Goal: Information Seeking & Learning: Learn about a topic

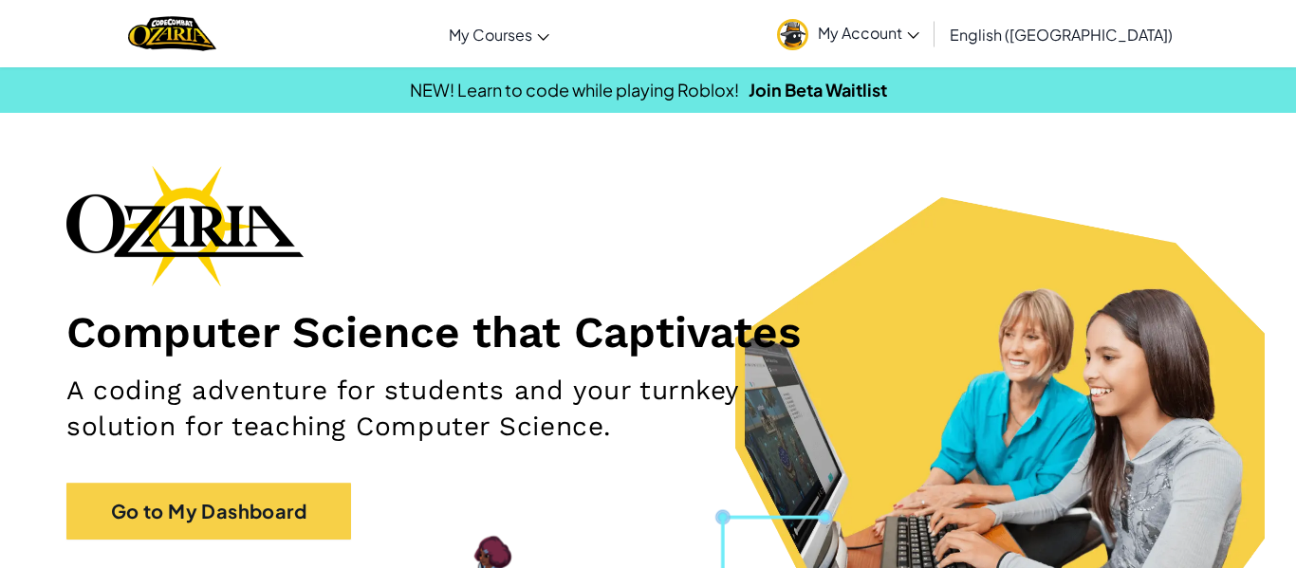
click at [919, 40] on span "My Account" at bounding box center [868, 33] width 101 height 20
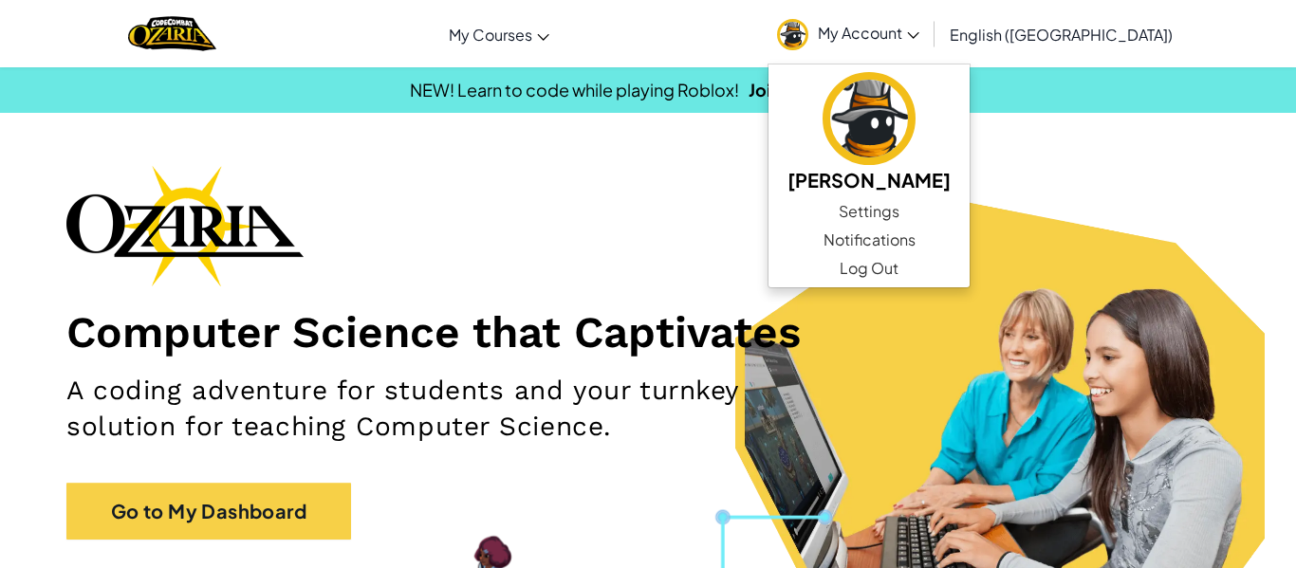
click at [793, 203] on div "Computer Science that Captivates A coding adventure for students and your turnk…" at bounding box center [647, 362] width 1163 height 394
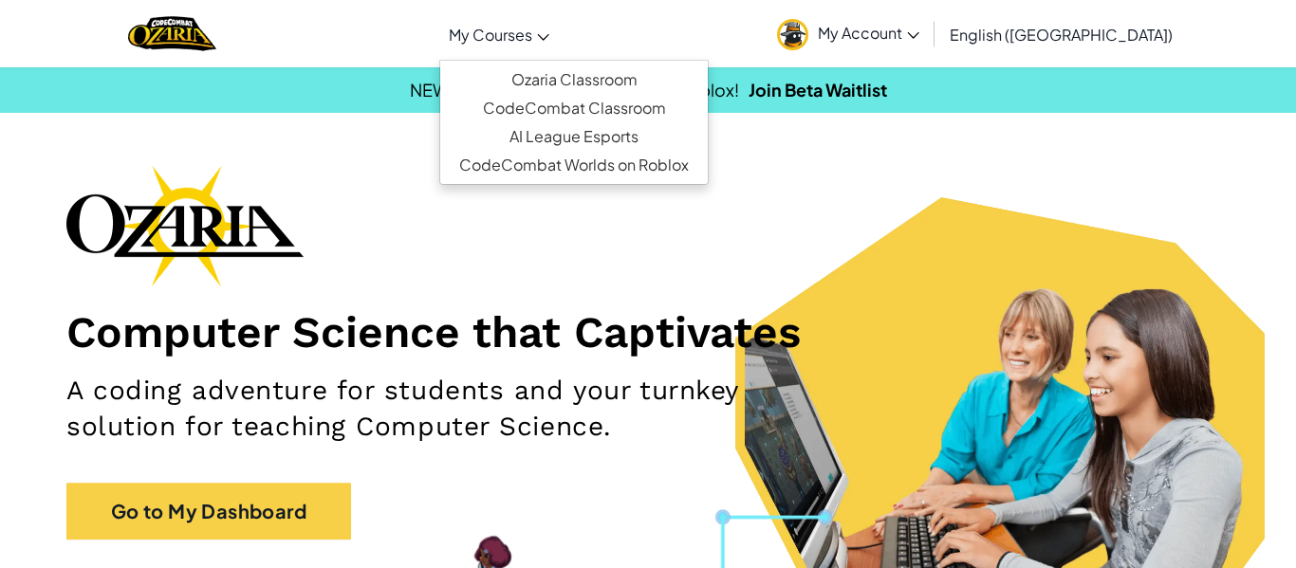
click at [532, 36] on span "My Courses" at bounding box center [490, 35] width 83 height 20
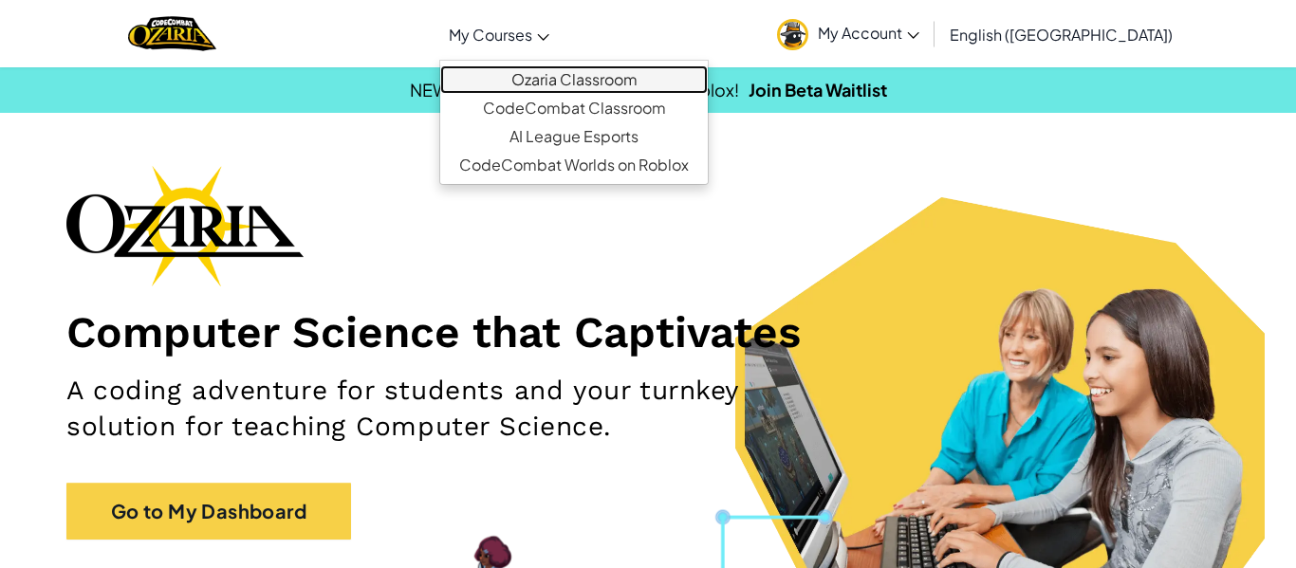
click at [603, 81] on link "Ozaria Classroom" at bounding box center [573, 79] width 267 height 28
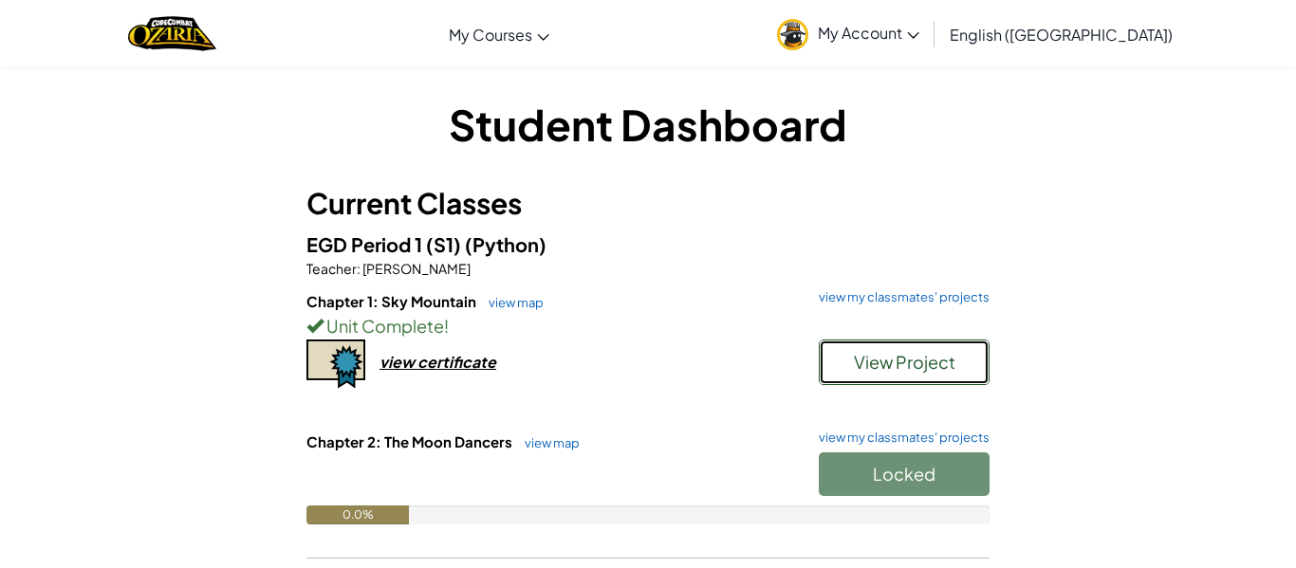
click at [933, 358] on span "View Project" at bounding box center [904, 362] width 101 height 22
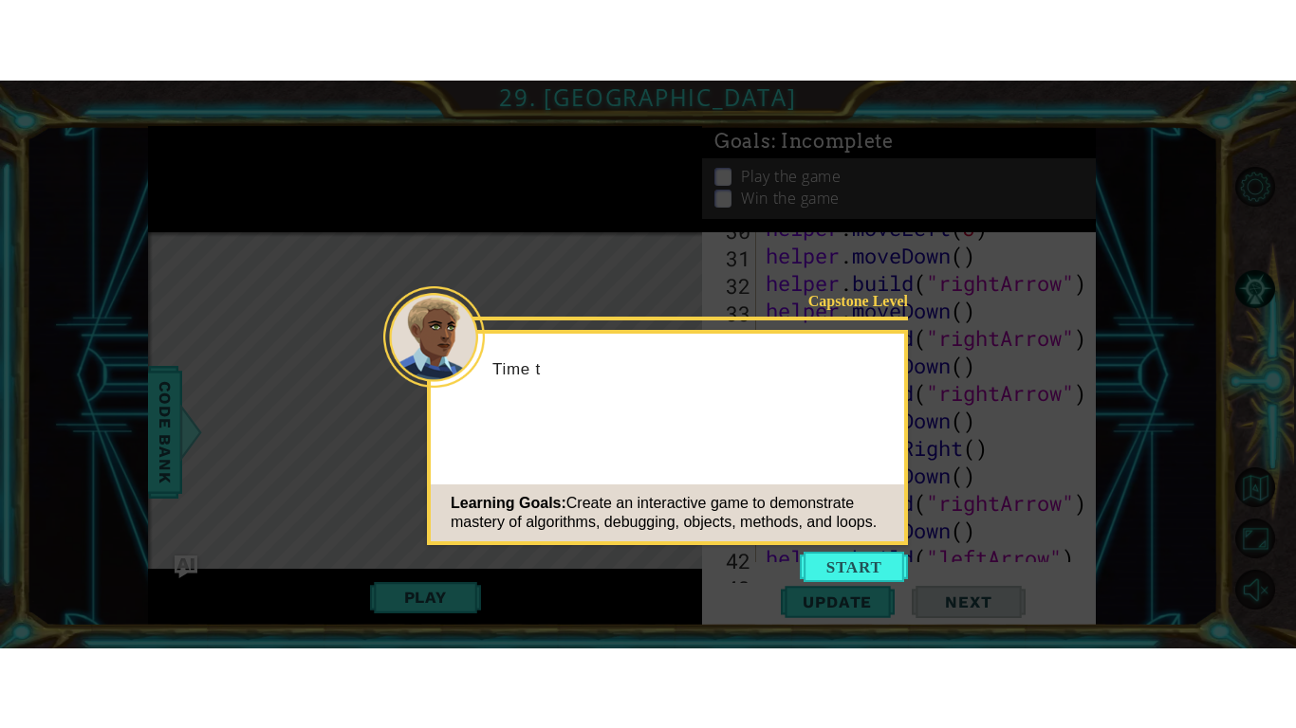
scroll to position [1320, 0]
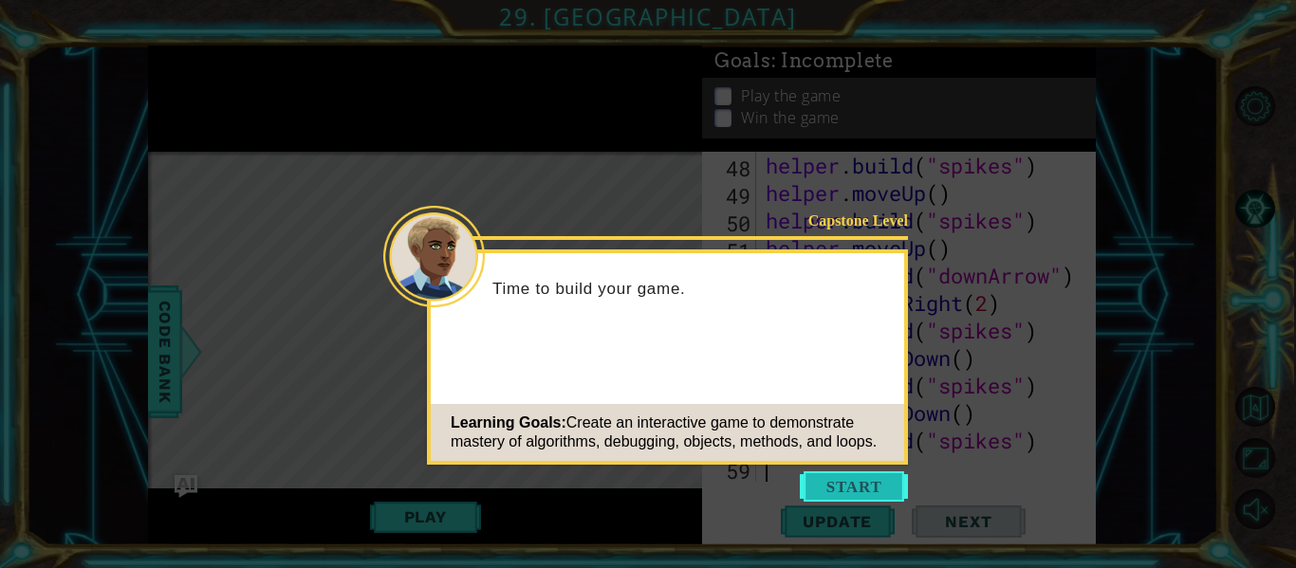
click at [837, 477] on button "Start" at bounding box center [854, 486] width 108 height 30
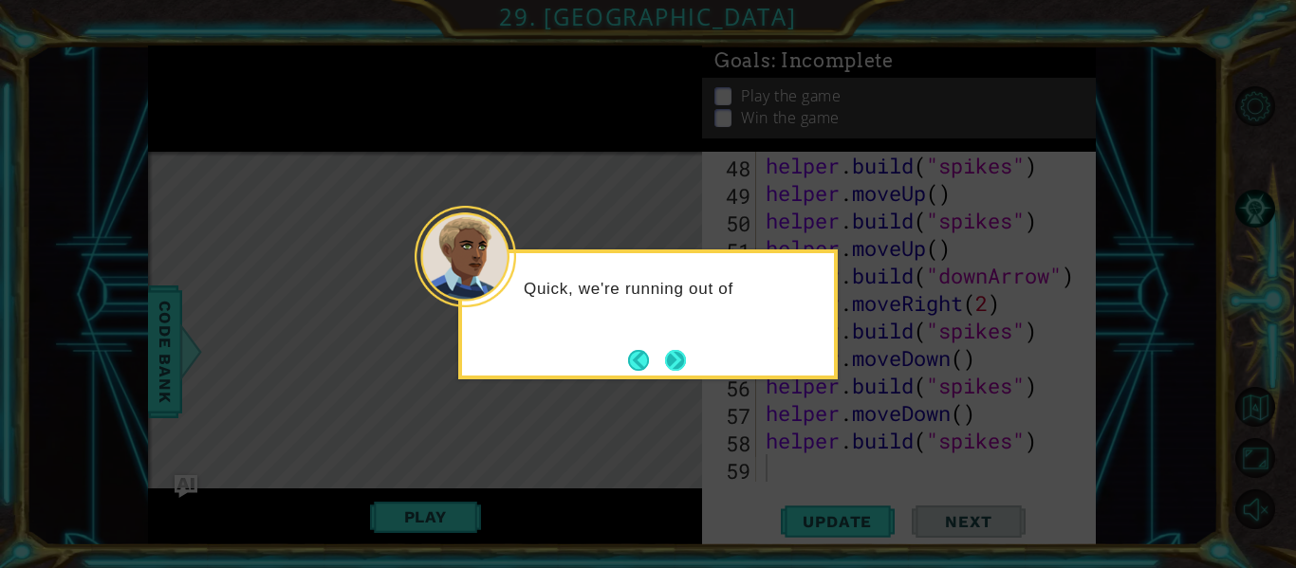
click at [669, 353] on button "Next" at bounding box center [675, 360] width 21 height 21
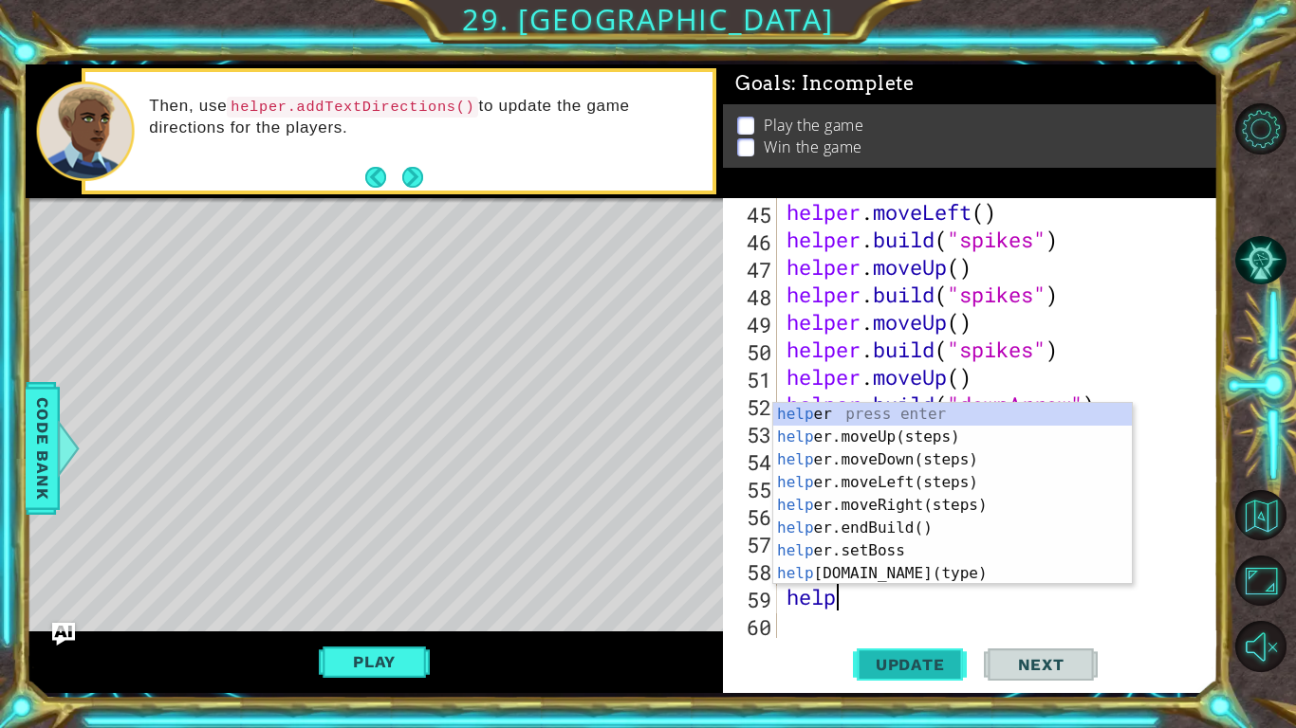
scroll to position [0, 2]
type textarea "helper"
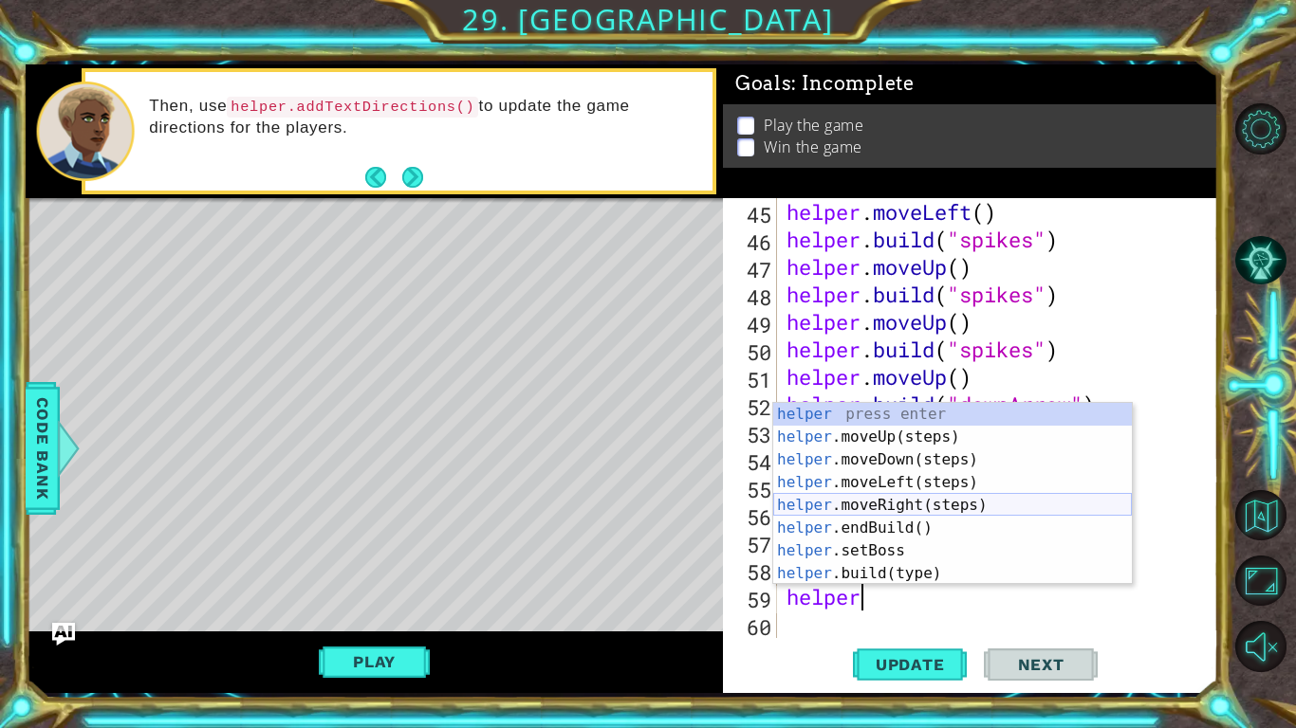
click at [935, 501] on div "helper press enter helper .moveUp(steps) press enter helper .moveDown(steps) pr…" at bounding box center [952, 517] width 359 height 228
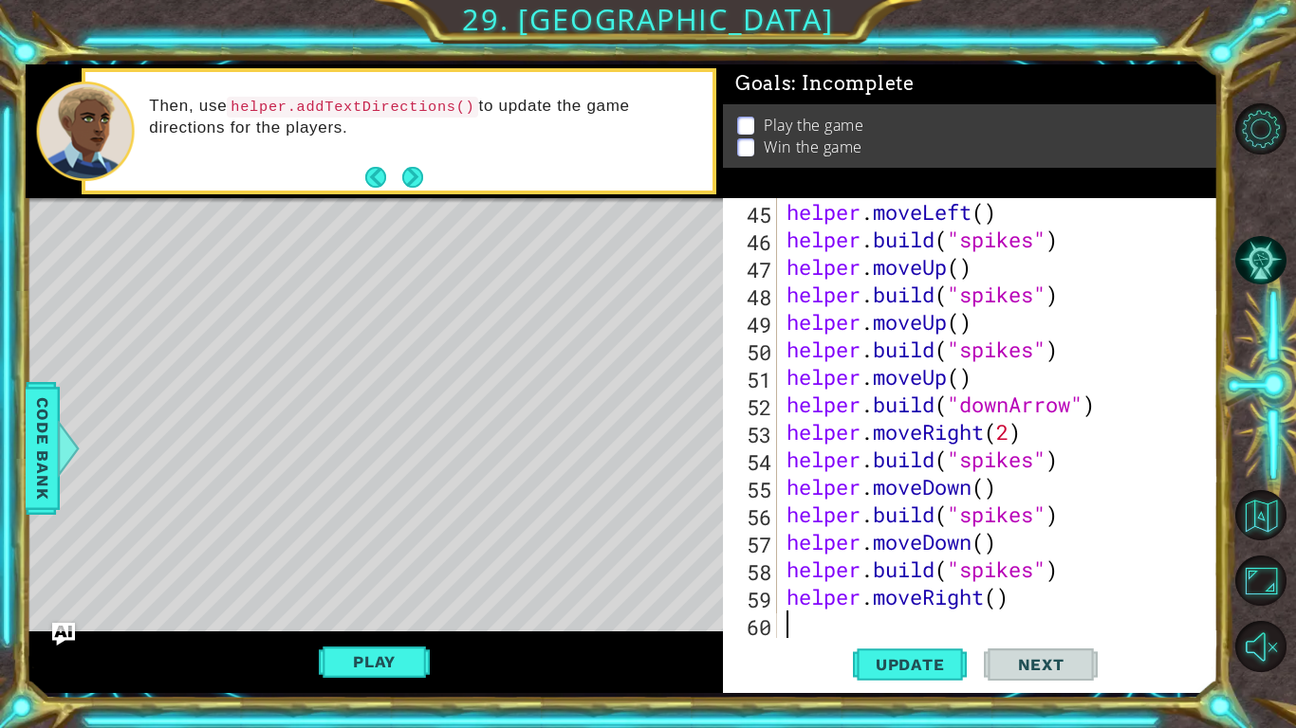
scroll to position [1238, 0]
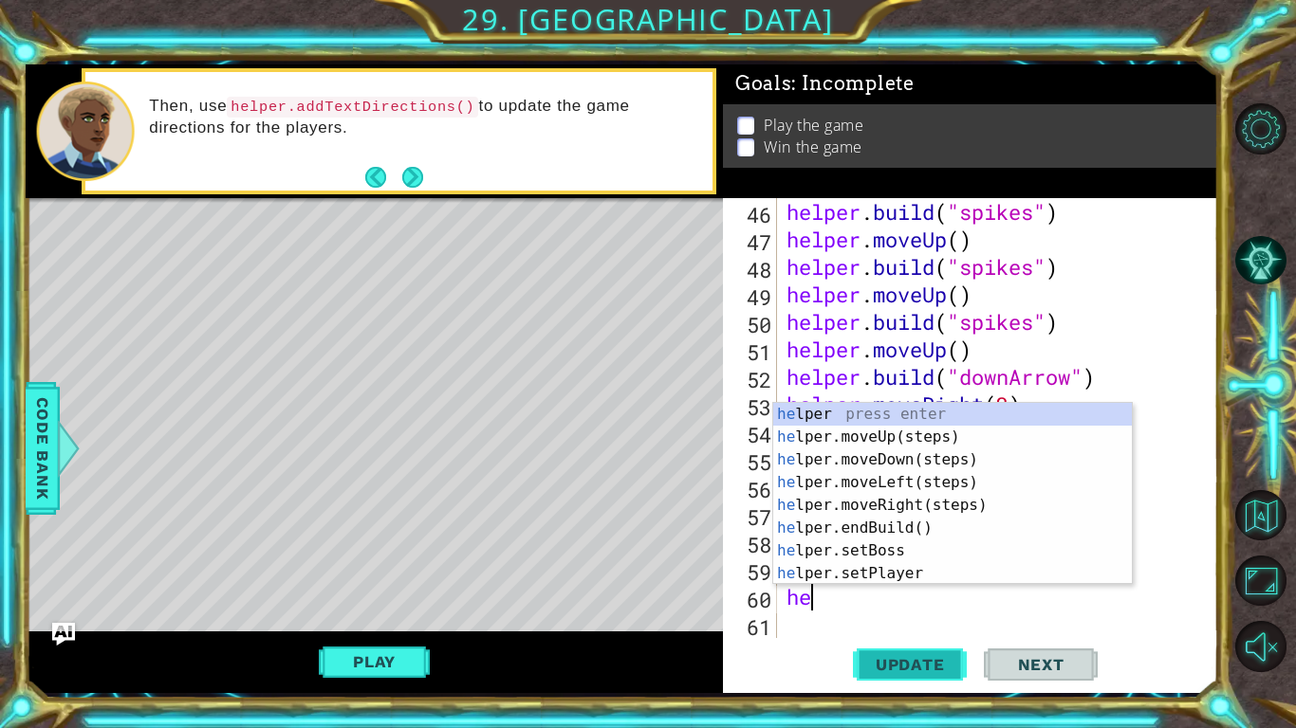
type textarea "helper"
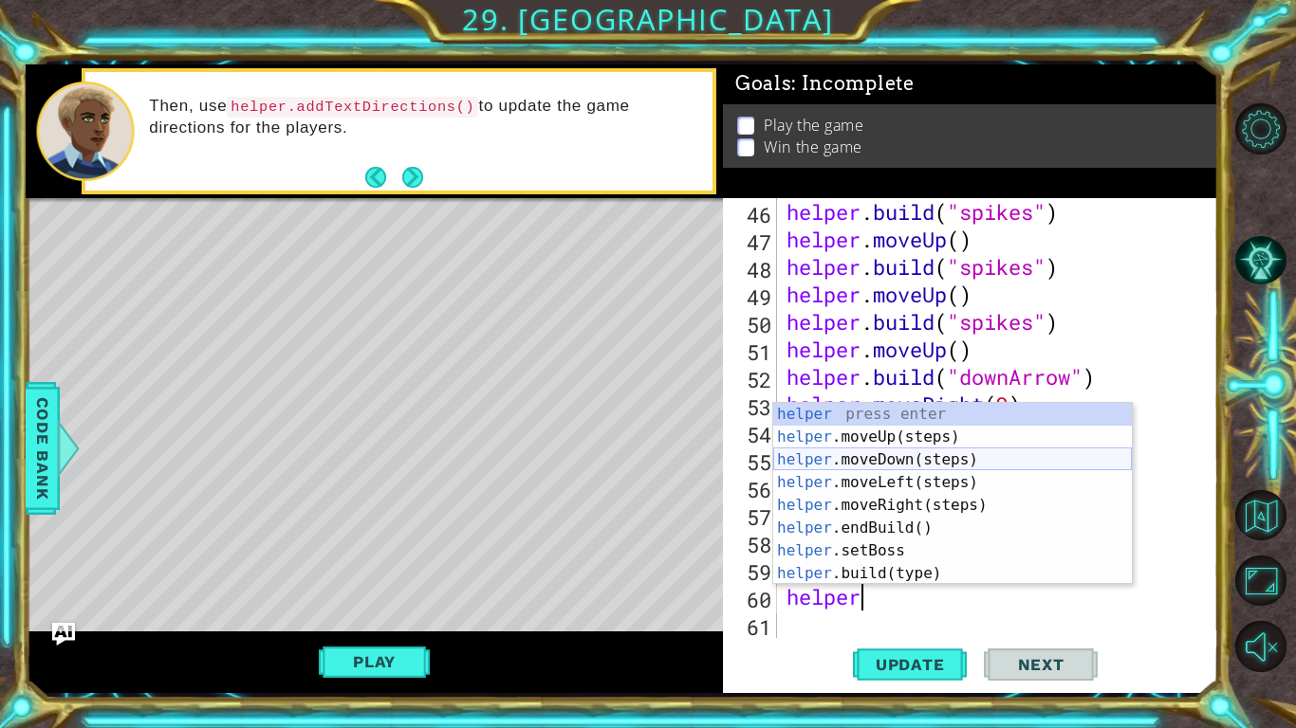
click at [873, 466] on div "helper press enter helper .moveUp(steps) press enter helper .moveDown(steps) pr…" at bounding box center [952, 517] width 359 height 228
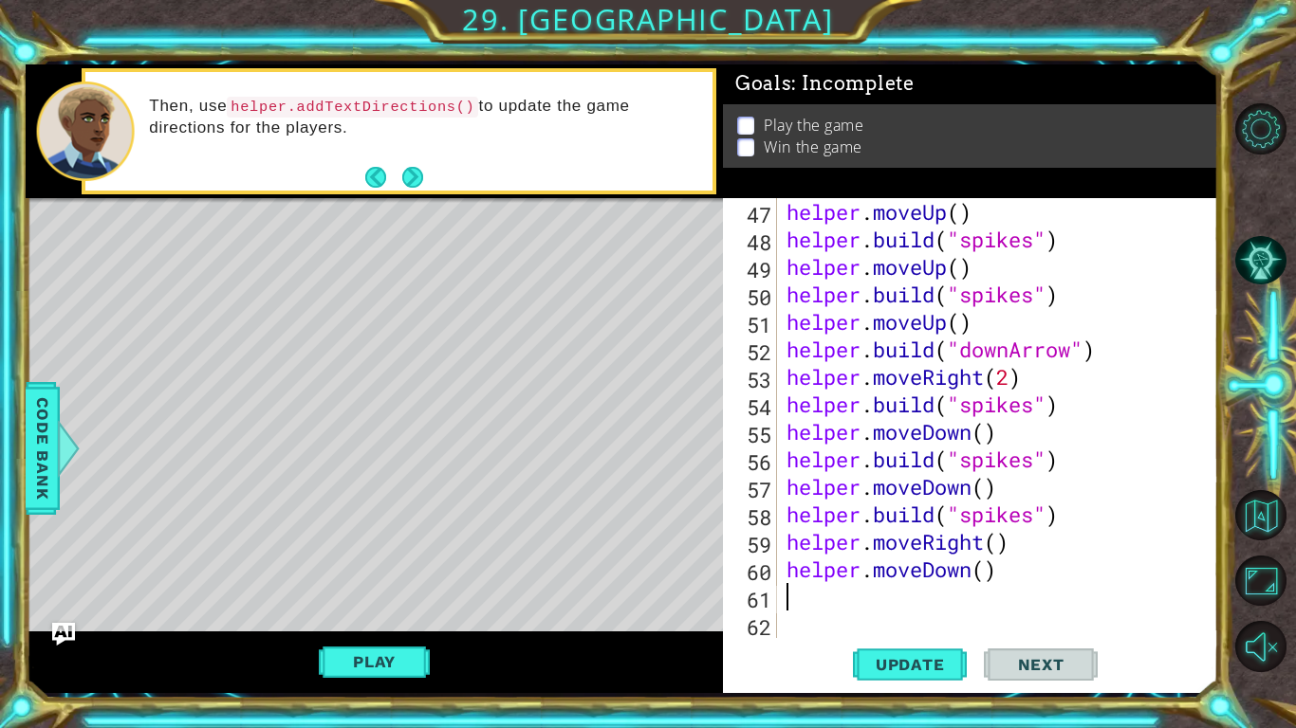
scroll to position [1265, 0]
click at [999, 549] on div "helper . moveUp ( ) helper . build ( "spikes" ) helper . moveUp ( ) helper . bu…" at bounding box center [1002, 445] width 440 height 495
type textarea "helper.moveRight(2)"
click at [918, 567] on span "Update" at bounding box center [909, 664] width 107 height 19
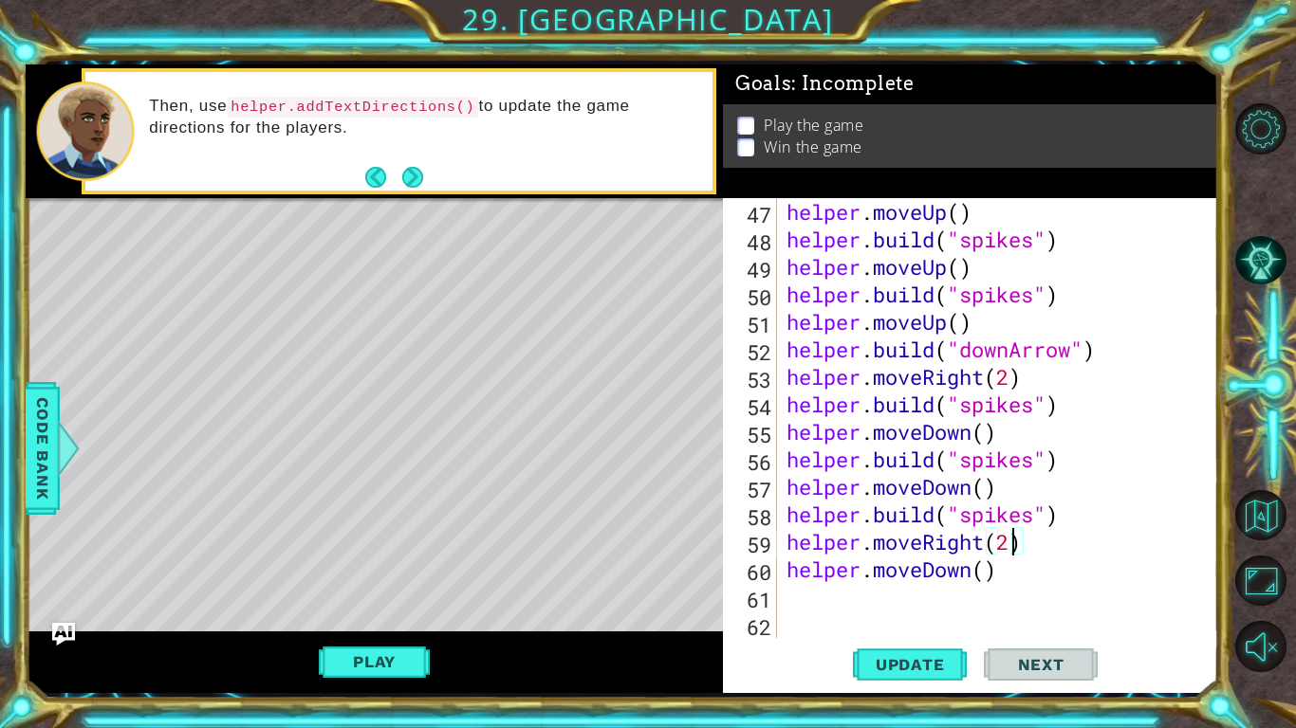
click at [867, 567] on div "helper . moveUp ( ) helper . build ( "spikes" ) helper . moveUp ( ) helper . bu…" at bounding box center [1002, 445] width 440 height 495
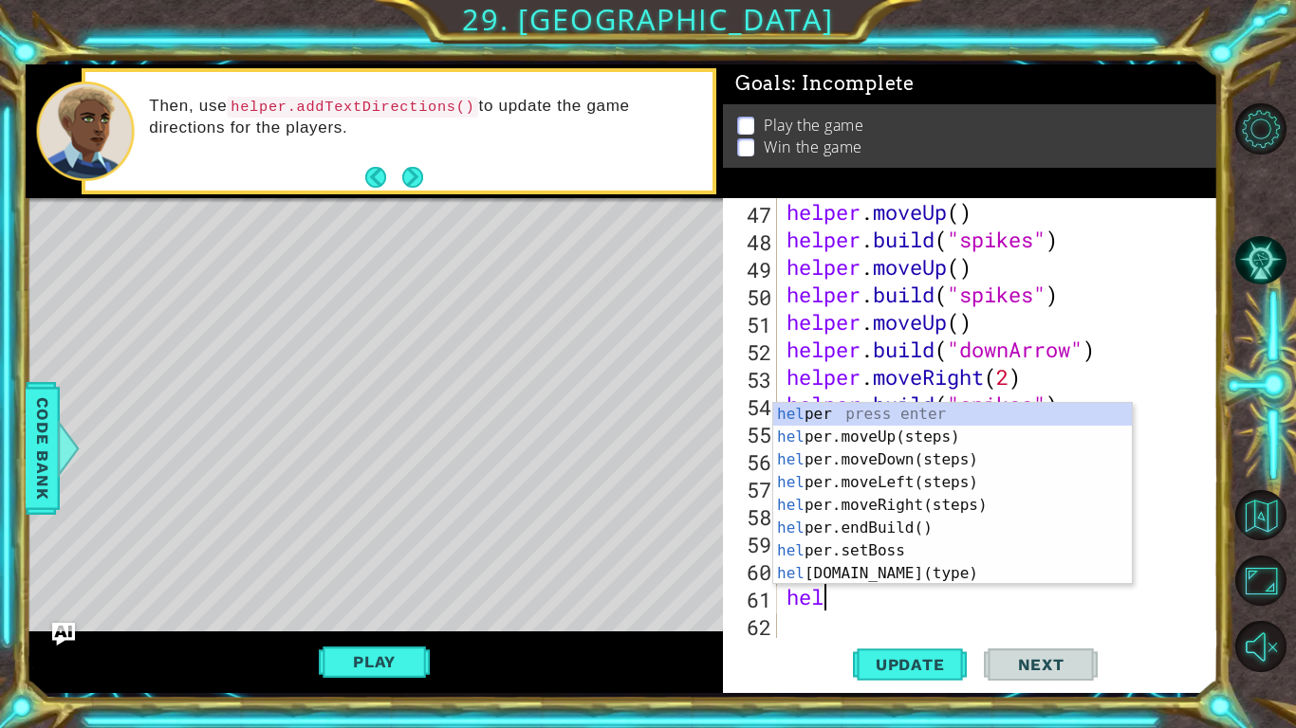
scroll to position [0, 1]
click at [876, 567] on div "help er press enter help er.moveUp(steps) press enter help er.moveDown(steps) p…" at bounding box center [952, 517] width 359 height 228
type textarea "[DOMAIN_NAME]("wall")"
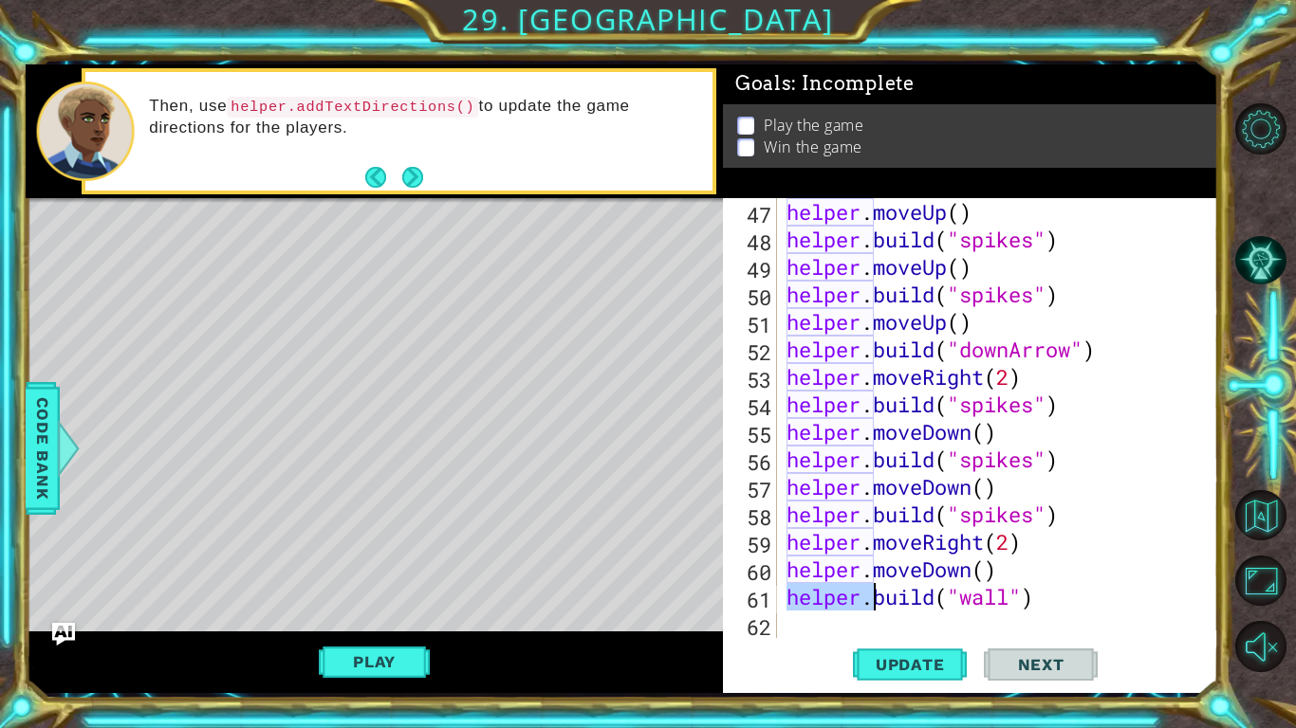
drag, startPoint x: 787, startPoint y: 594, endPoint x: 865, endPoint y: 599, distance: 78.0
click at [865, 567] on div "helper . moveUp ( ) helper . build ( "spikes" ) helper . moveUp ( ) helper . bu…" at bounding box center [1002, 445] width 440 height 495
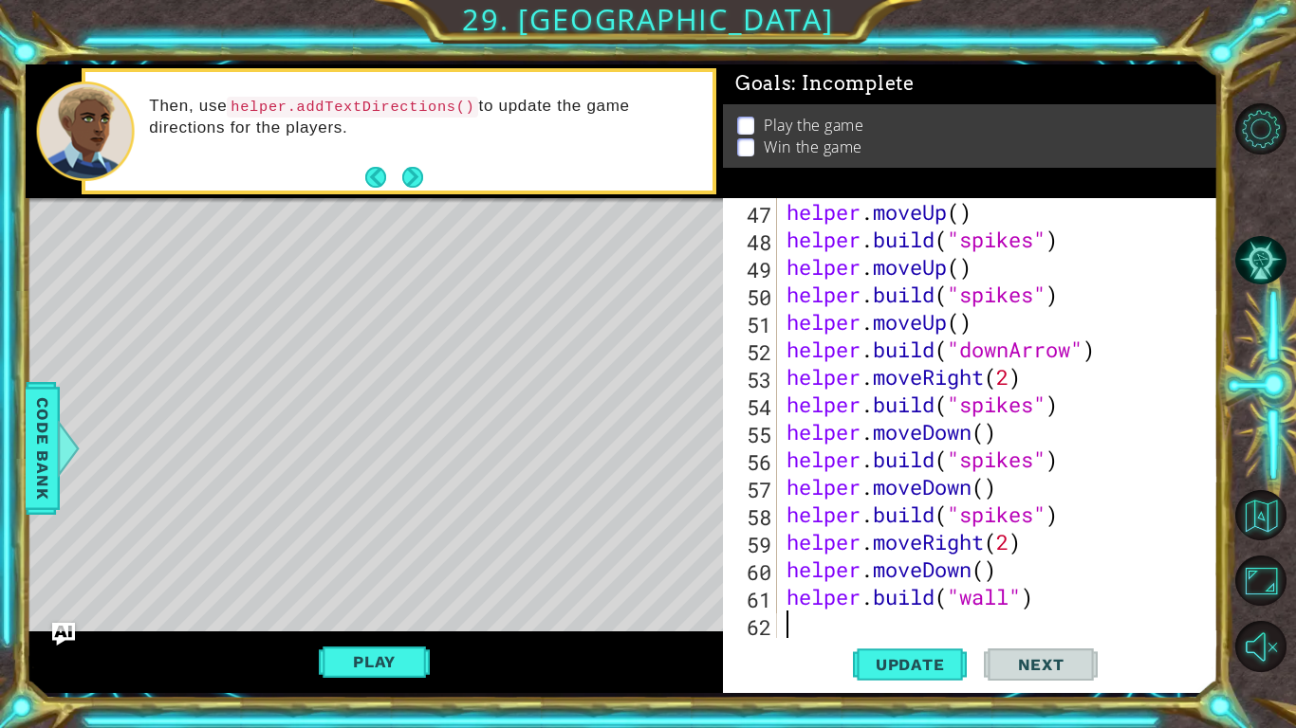
click at [805, 567] on div "helper . moveUp ( ) helper . build ( "spikes" ) helper . moveUp ( ) helper . bu…" at bounding box center [1002, 445] width 440 height 495
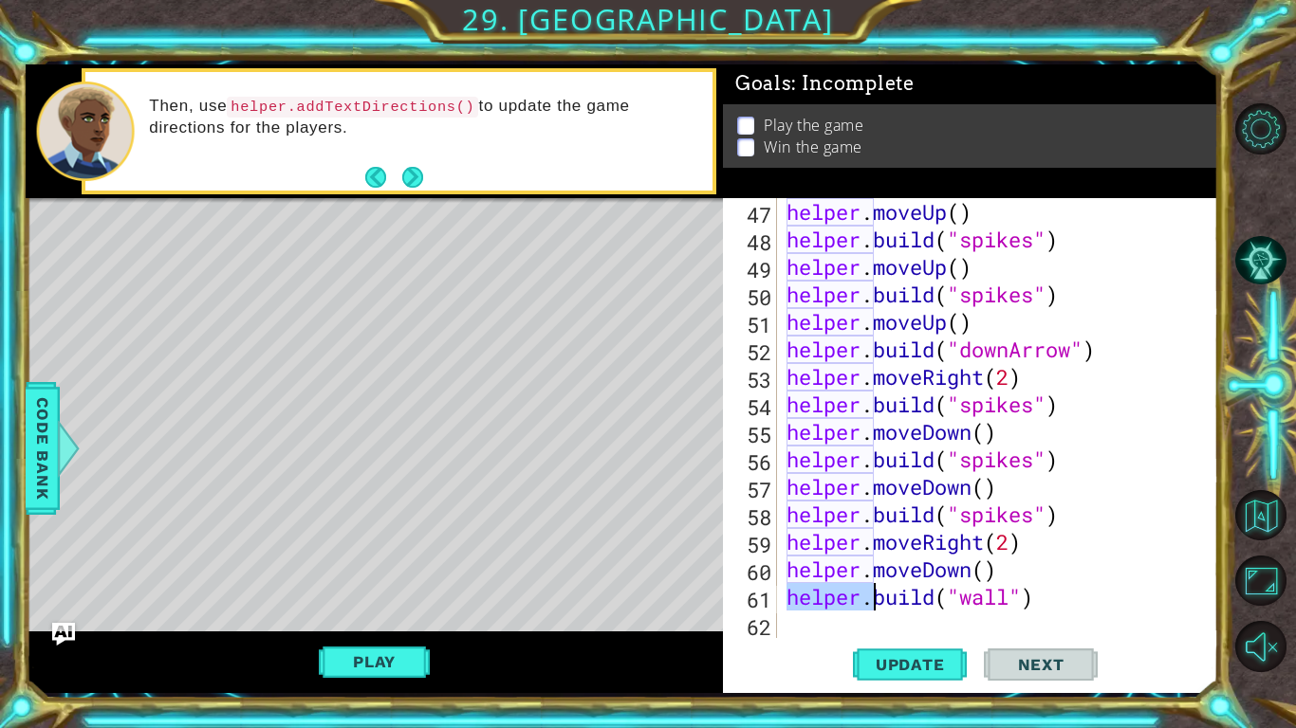
drag, startPoint x: 785, startPoint y: 595, endPoint x: 869, endPoint y: 591, distance: 83.5
click at [869, 567] on div "helper . moveUp ( ) helper . build ( "spikes" ) helper . moveUp ( ) helper . bu…" at bounding box center [1002, 445] width 440 height 495
type textarea "[DOMAIN_NAME]("wall")"
click at [839, 567] on div "helper . moveUp ( ) helper . build ( "spikes" ) helper . moveUp ( ) helper . bu…" at bounding box center [1002, 445] width 440 height 495
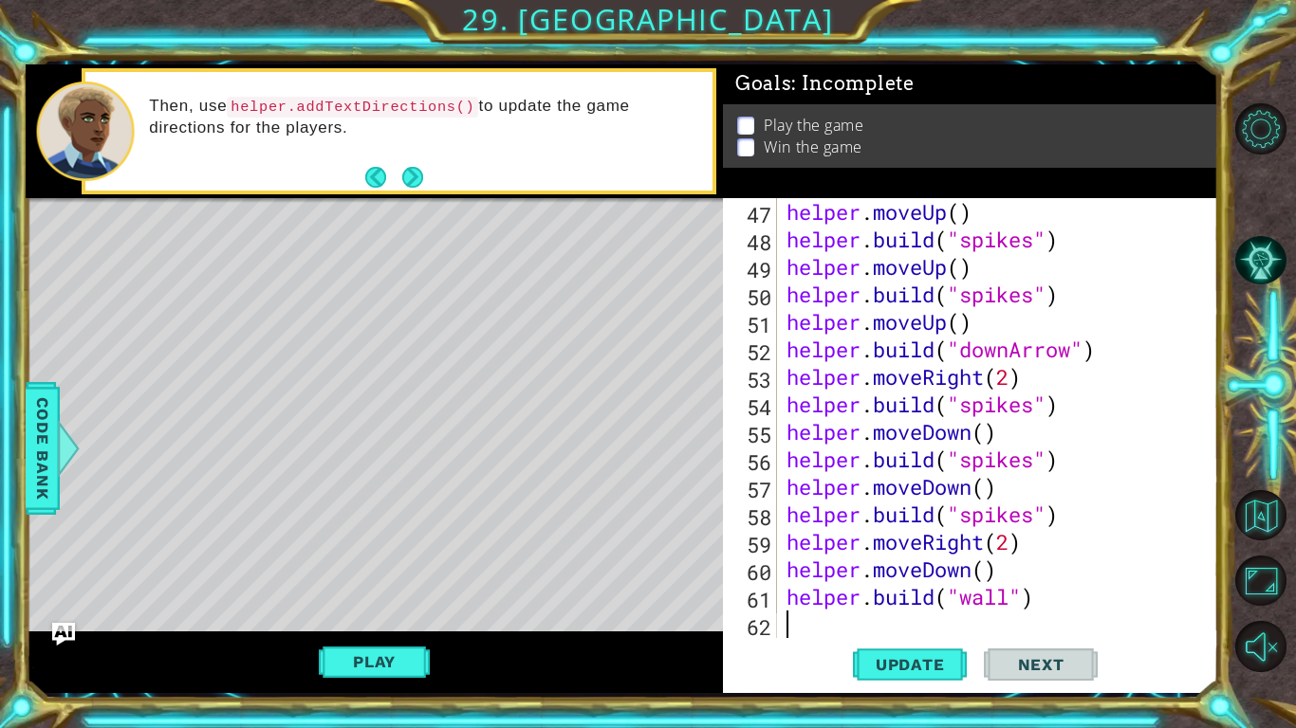
paste textarea "helper."
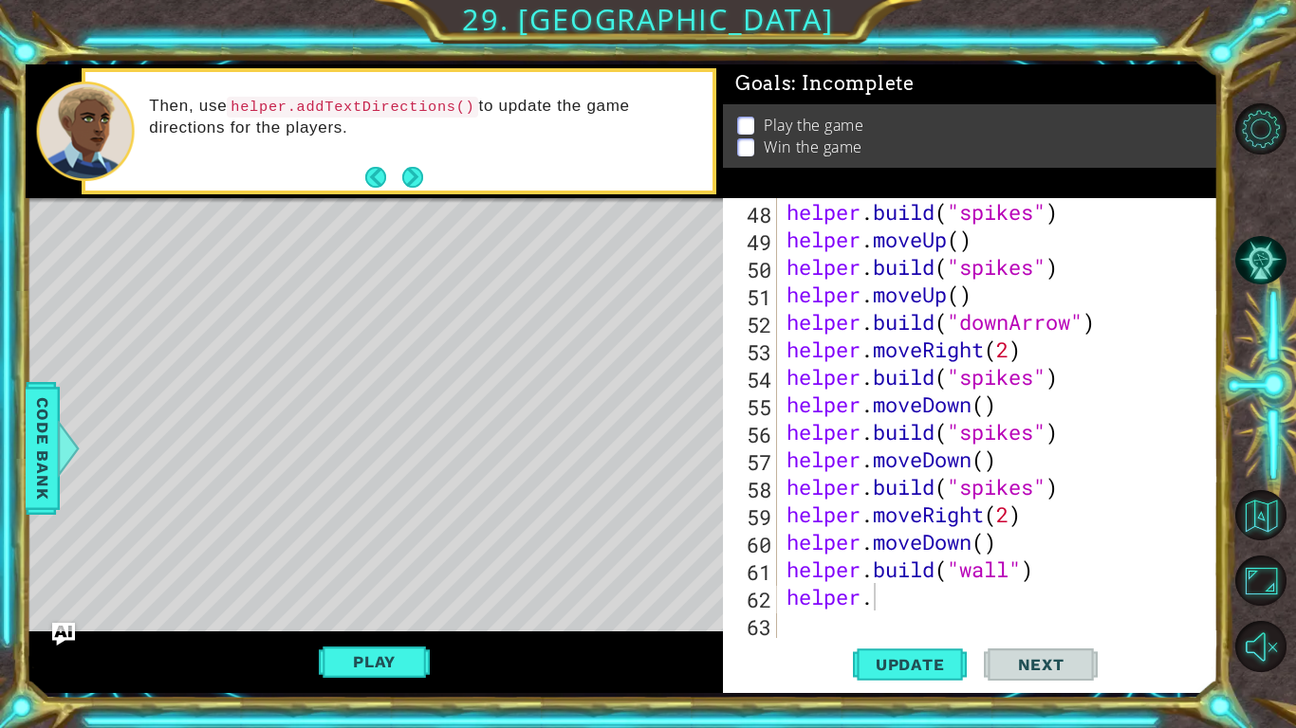
click at [823, 567] on div "Update Next" at bounding box center [974, 664] width 495 height 49
click at [1010, 567] on div "helper . build ( "spikes" ) helper . moveUp ( ) helper . build ( "spikes" ) hel…" at bounding box center [1002, 445] width 440 height 495
click at [922, 567] on button "Update" at bounding box center [910, 664] width 114 height 49
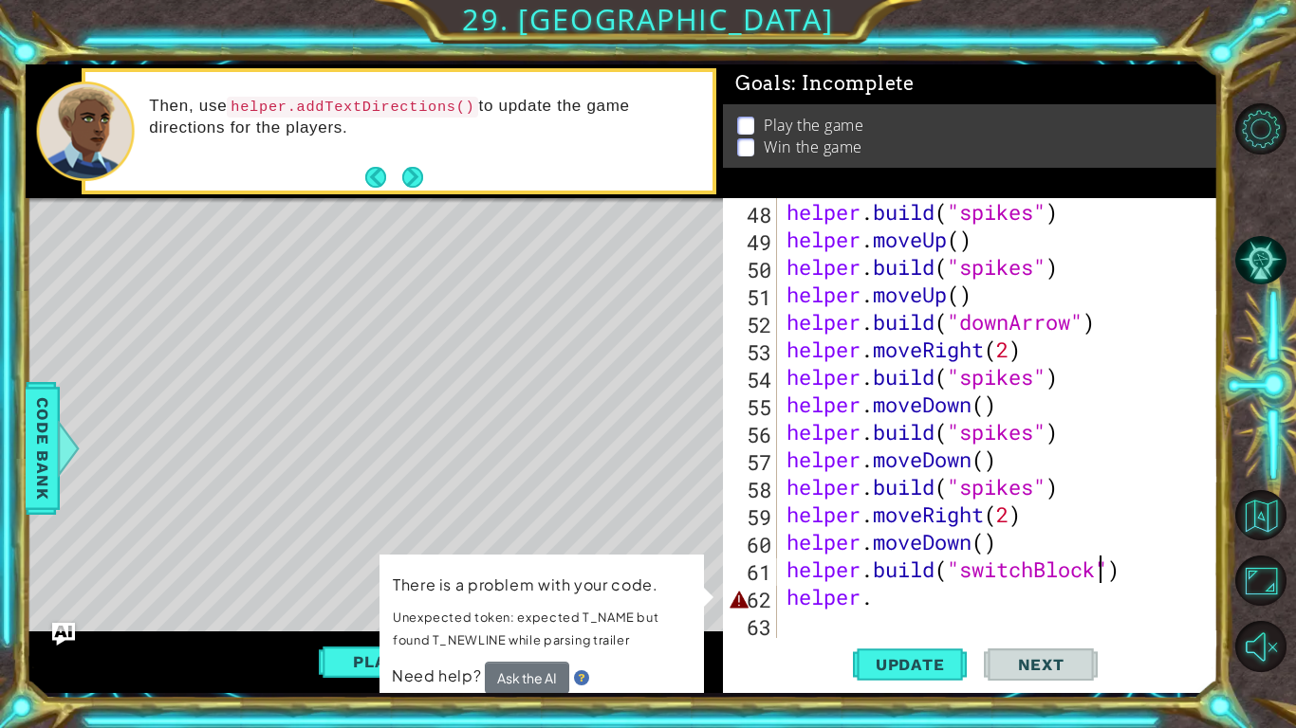
click at [873, 567] on div "helper . build ( "spikes" ) helper . moveUp ( ) helper . build ( "spikes" ) hel…" at bounding box center [1002, 445] width 440 height 495
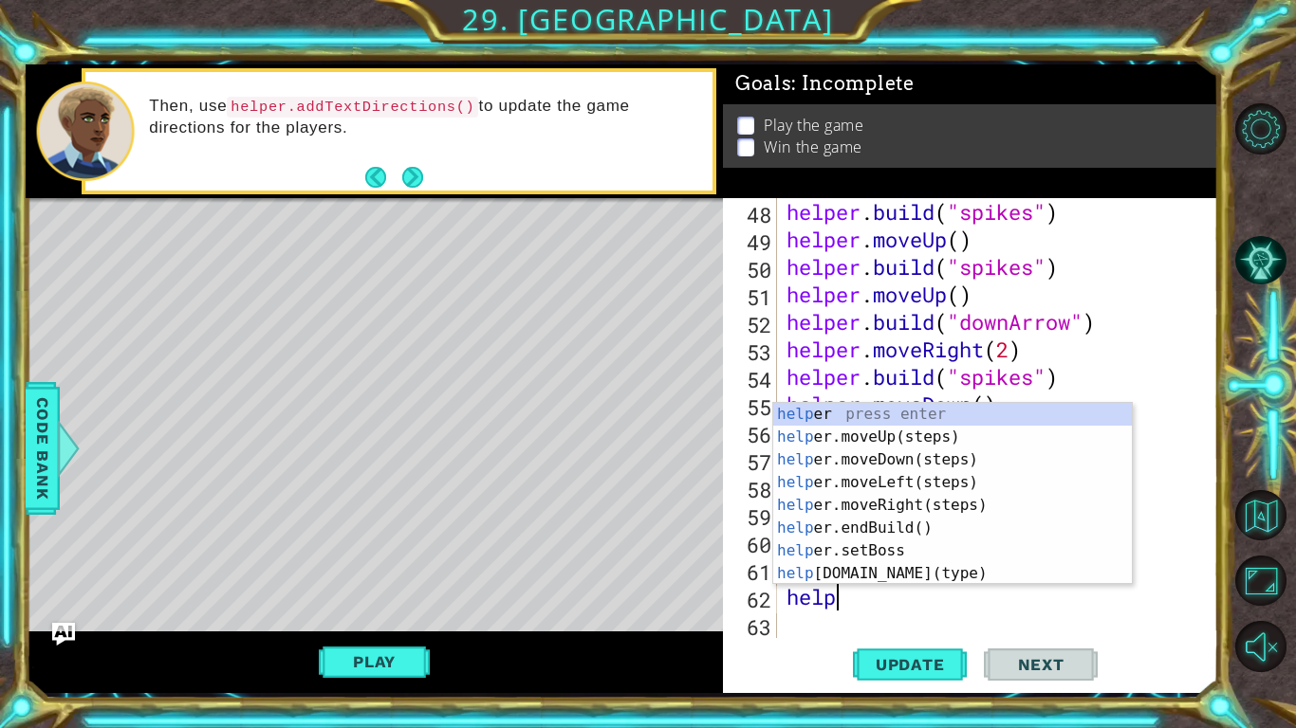
scroll to position [0, 1]
type textarea "h"
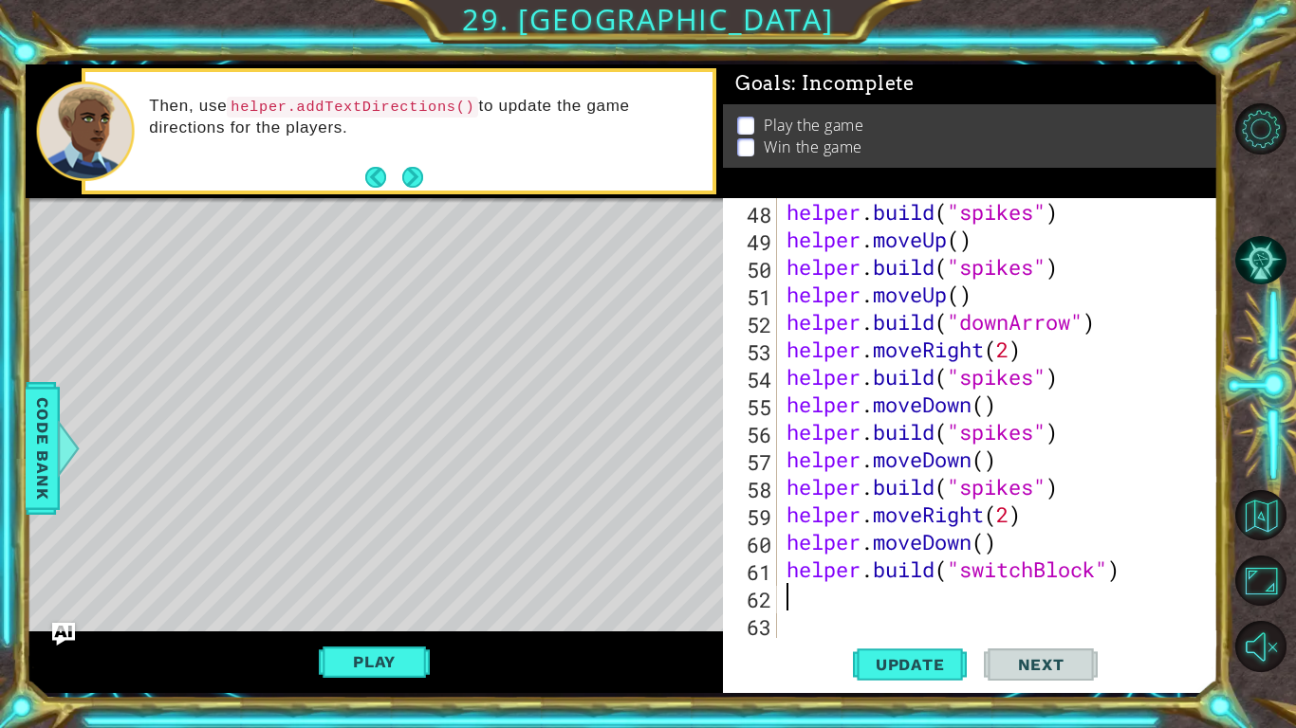
type textarea "[DOMAIN_NAME]("switchBlock")"
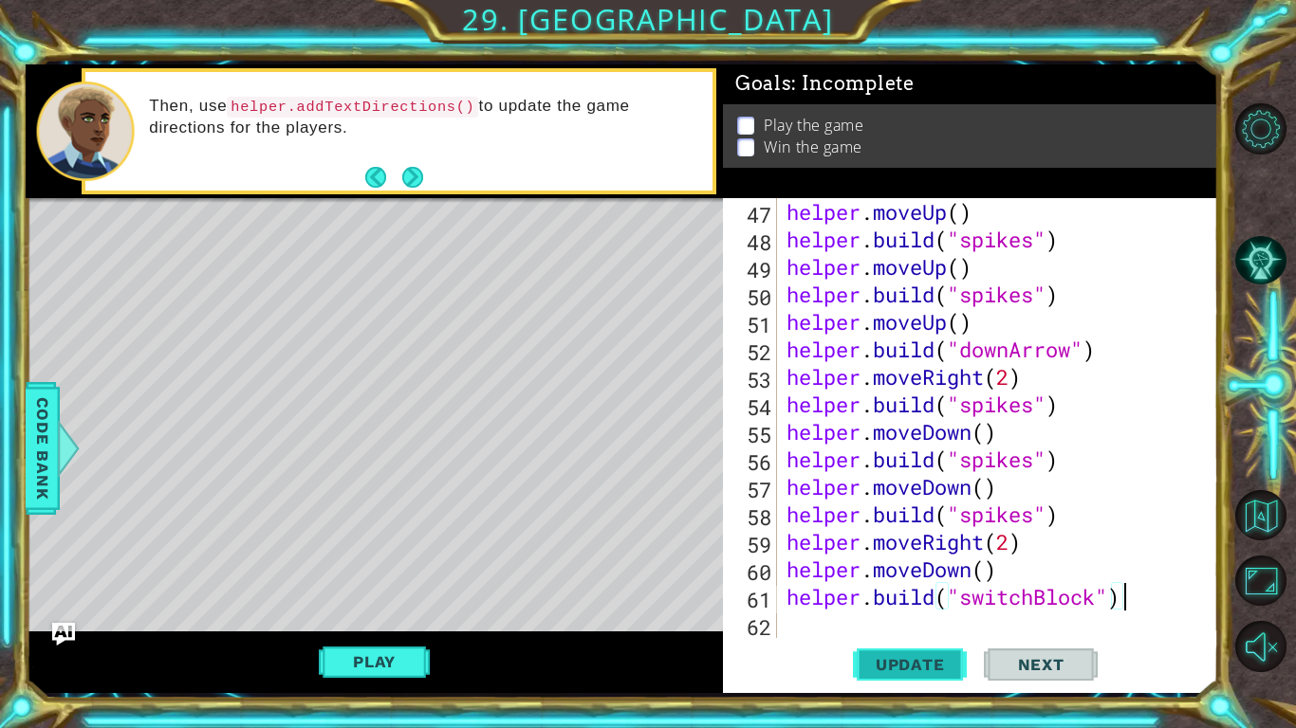
click at [910, 567] on span "Update" at bounding box center [909, 664] width 107 height 19
click at [960, 567] on div "helper . moveUp ( ) helper . build ( "spikes" ) helper . moveUp ( ) helper . bu…" at bounding box center [1002, 445] width 440 height 495
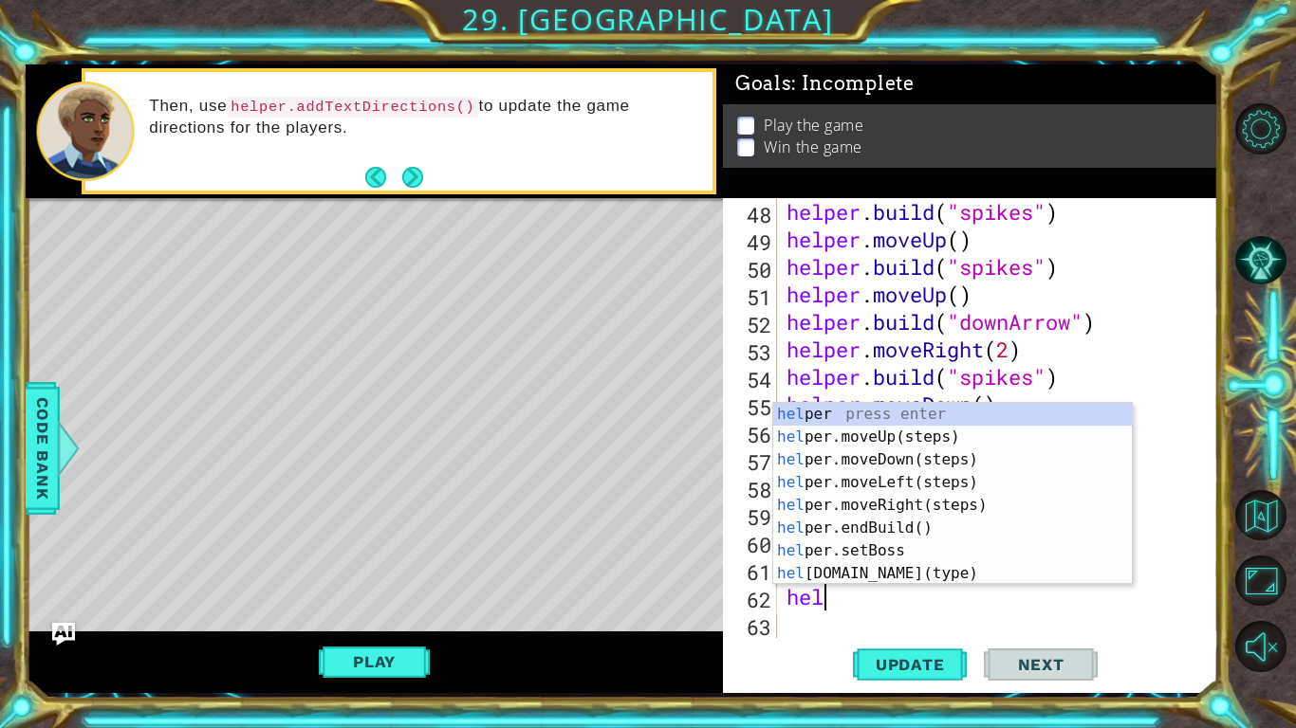
scroll to position [0, 2]
type textarea "helper"
click at [912, 437] on div "helper press enter helper .moveUp(steps) press enter helper .moveDown(steps) pr…" at bounding box center [952, 517] width 359 height 228
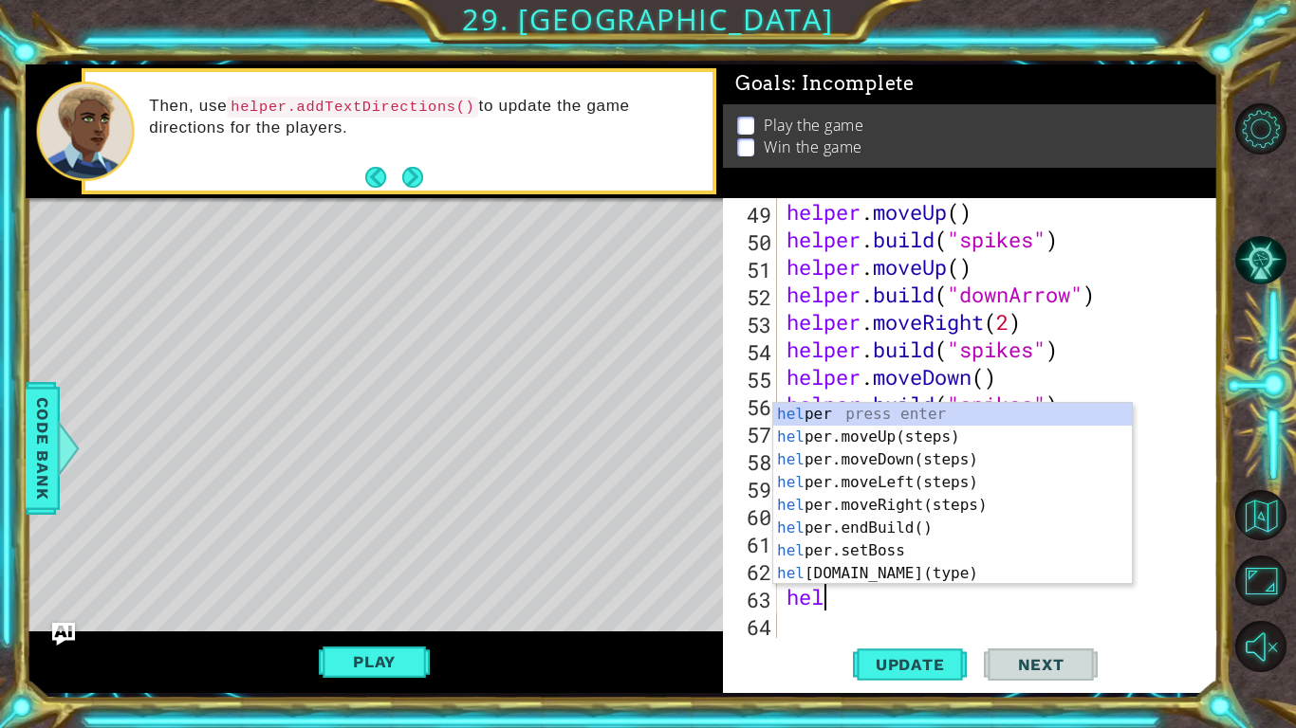
type textarea "helper"
click at [919, 484] on div "helper press enter helper .moveUp(steps) press enter helper .moveDown(steps) pr…" at bounding box center [952, 517] width 359 height 228
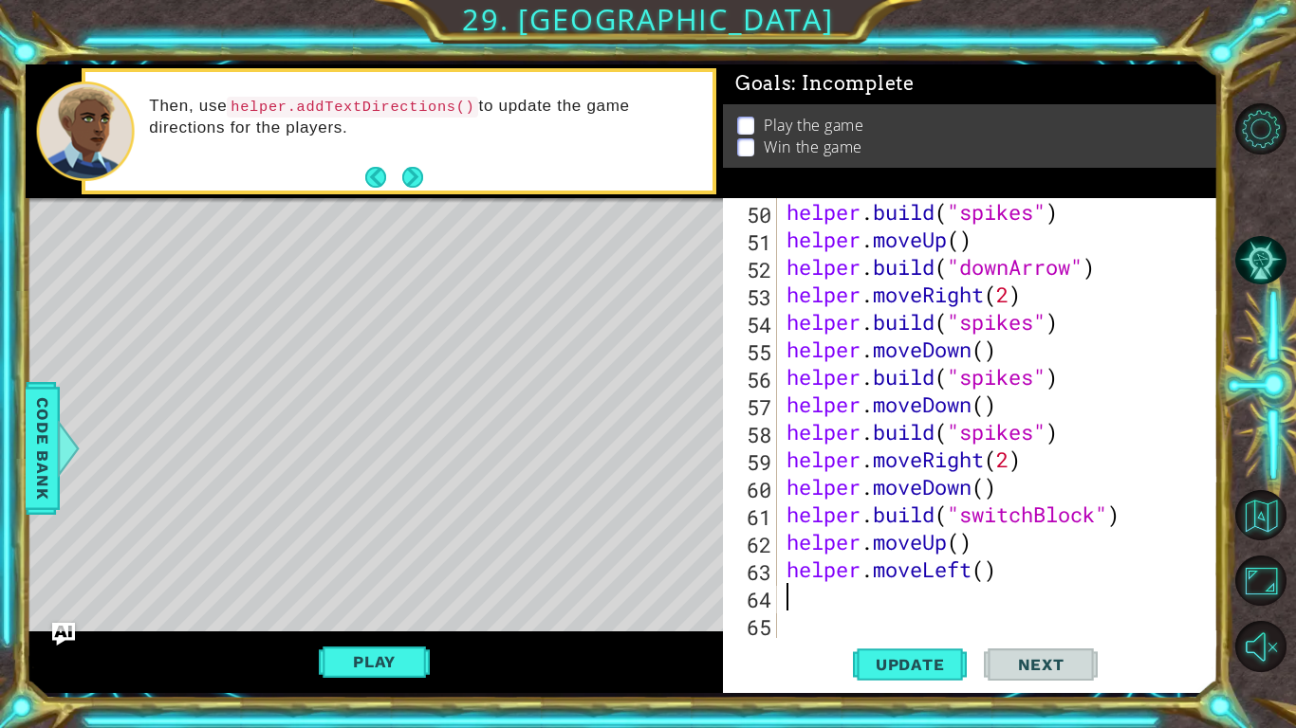
scroll to position [1348, 0]
type textarea "g"
paste textarea "helper."
click at [908, 506] on div "helper . build ( "spikes" ) helper . moveUp ( ) helper . build ( "downArrow" ) …" at bounding box center [1002, 445] width 440 height 495
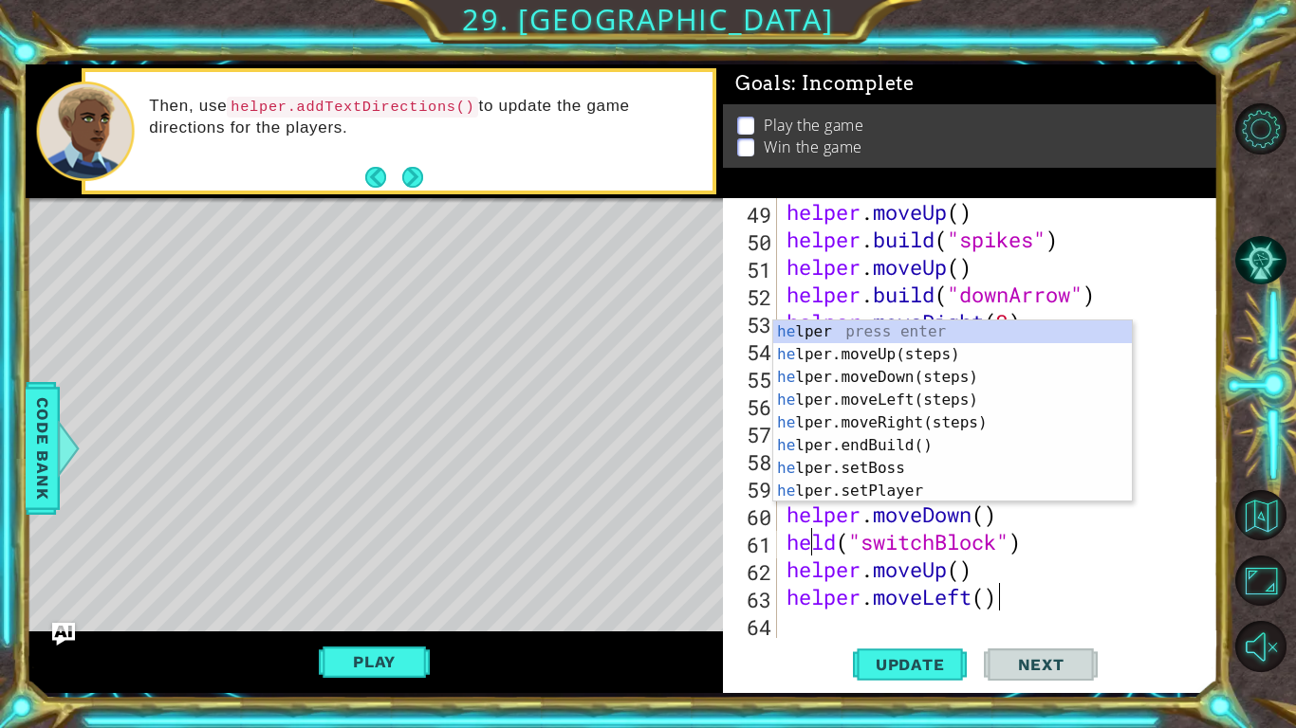
scroll to position [1320, 0]
click at [810, 543] on div "helper . moveUp ( ) helper . build ( "spikes" ) helper . moveUp ( ) helper . bu…" at bounding box center [1002, 445] width 440 height 495
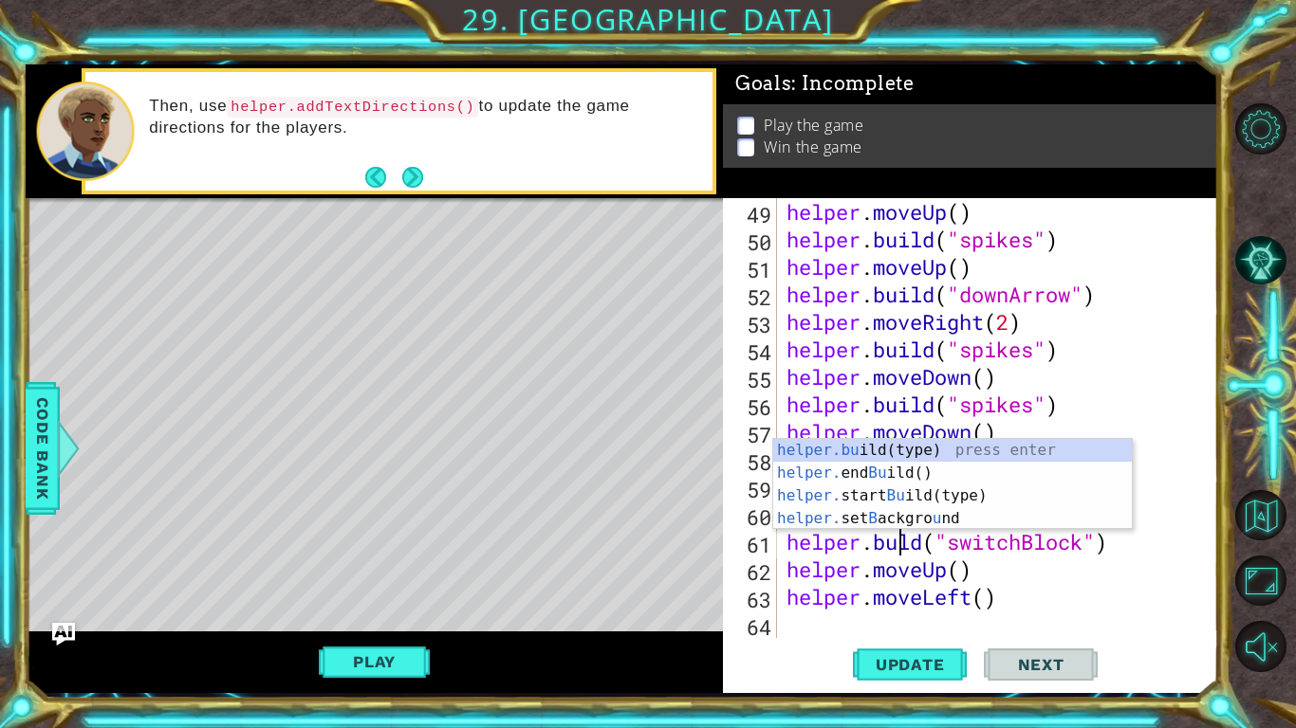
scroll to position [0, 6]
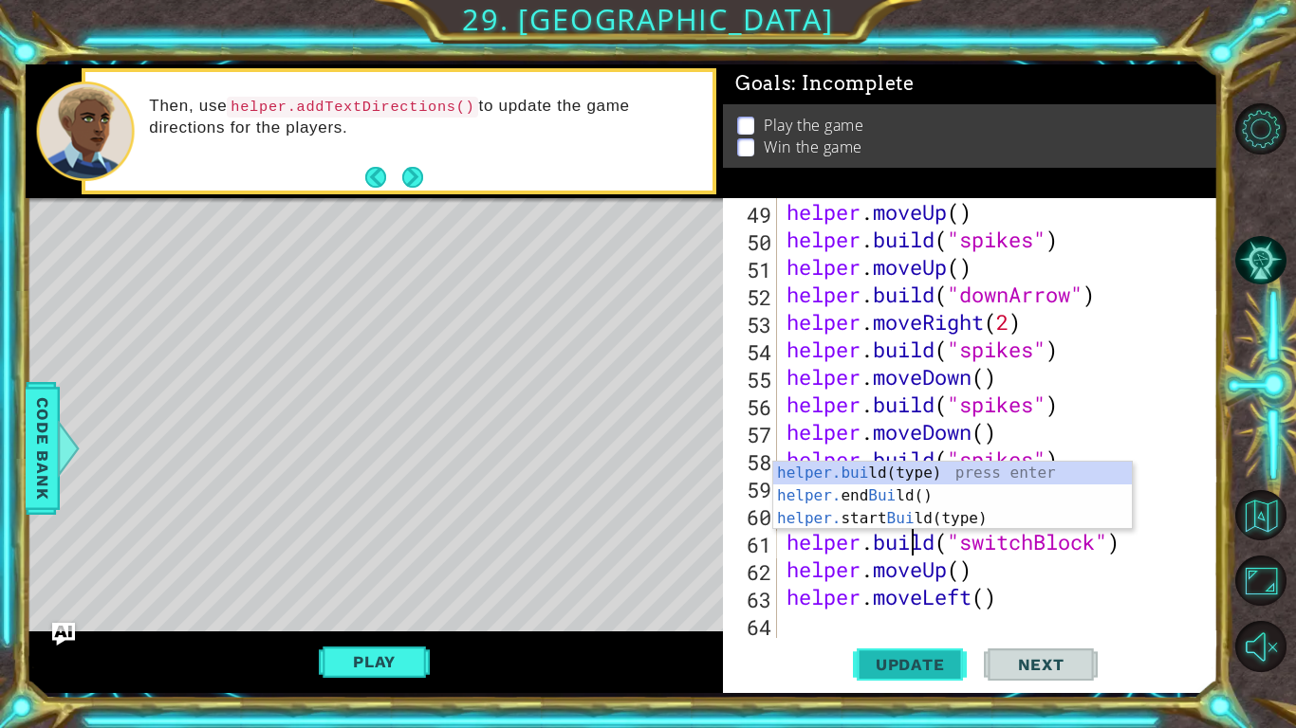
type textarea "[DOMAIN_NAME]("switchBlock")"
click at [932, 567] on span "Update" at bounding box center [909, 664] width 107 height 19
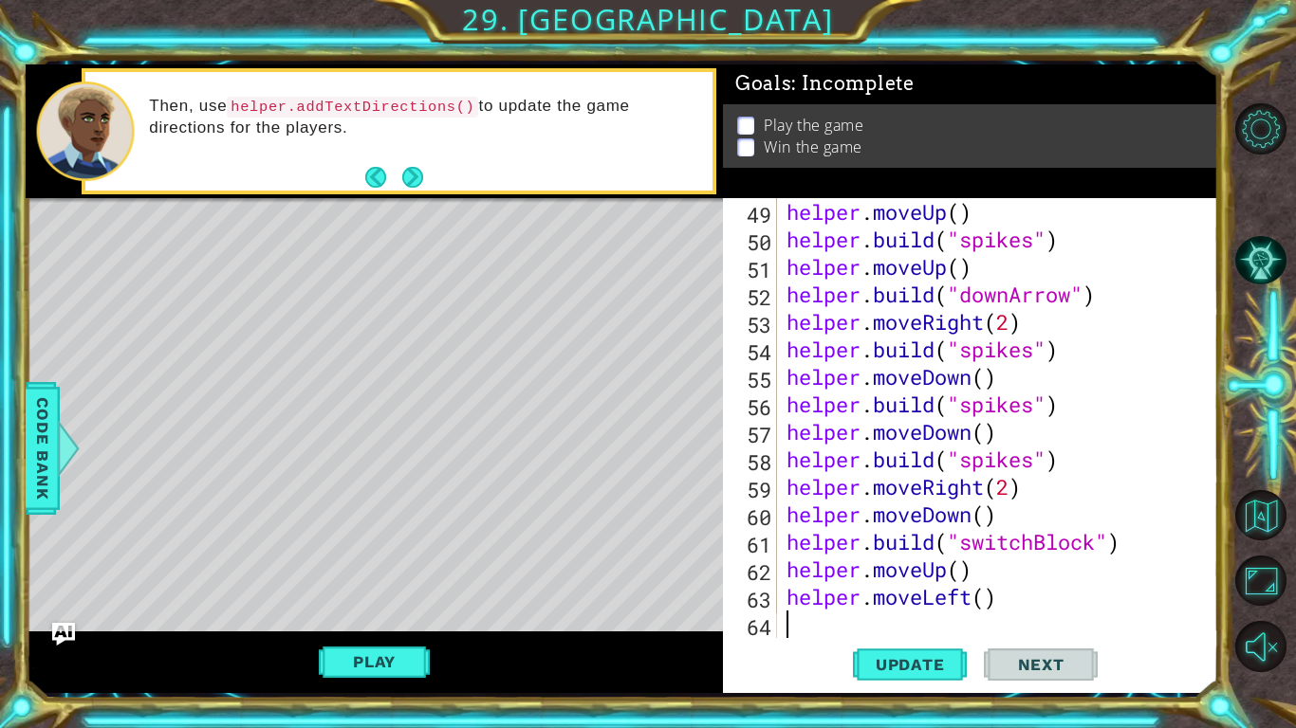
click at [810, 567] on div "helper . moveUp ( ) helper . build ( "spikes" ) helper . moveUp ( ) helper . bu…" at bounding box center [1002, 445] width 440 height 495
click at [343, 567] on button "Play" at bounding box center [374, 662] width 111 height 36
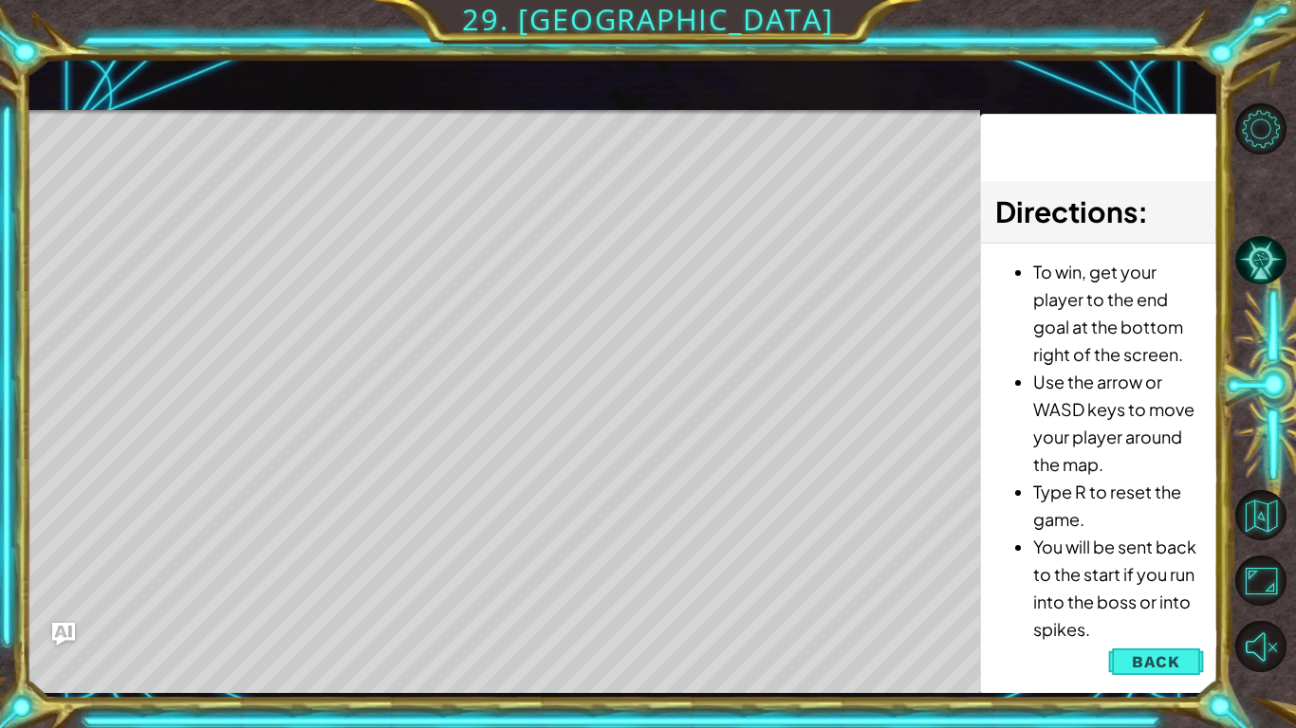
click at [102, 394] on div "Level Map" at bounding box center [464, 389] width 876 height 559
click at [126, 407] on div "Level Map" at bounding box center [464, 389] width 876 height 559
click at [1115, 567] on button "Back" at bounding box center [1156, 662] width 96 height 38
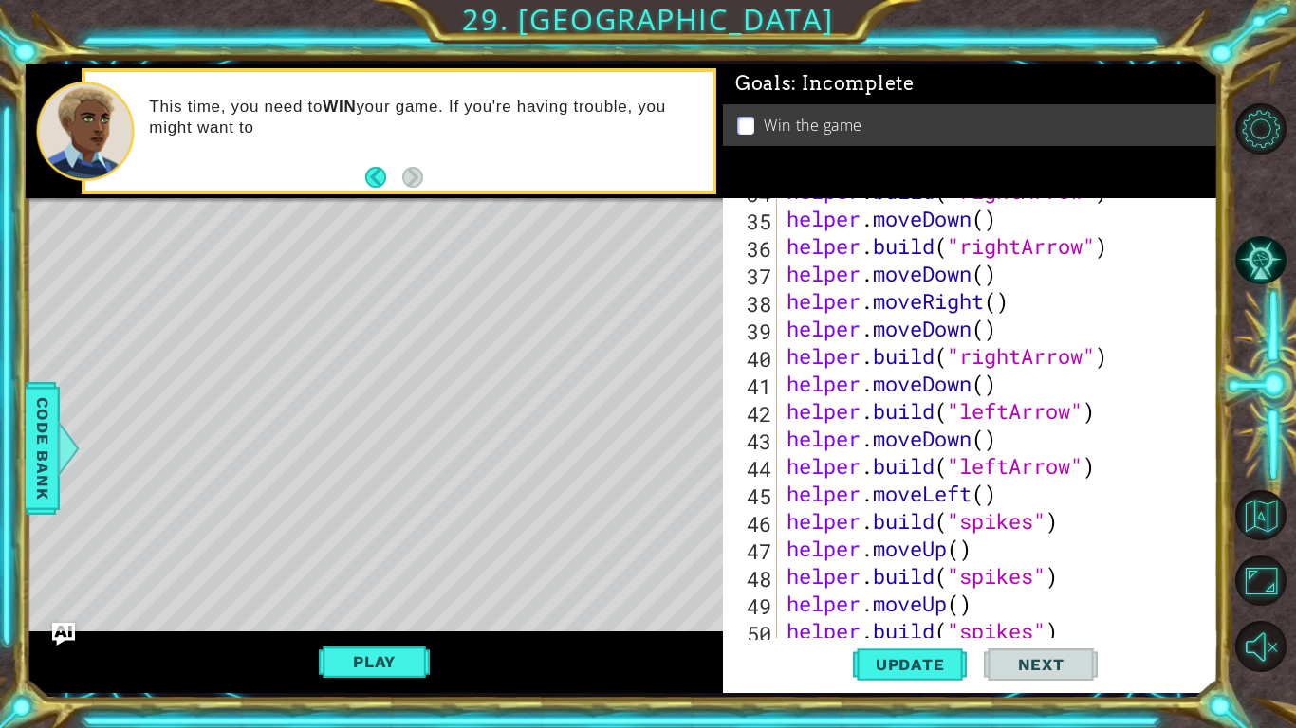
scroll to position [929, 0]
click at [1020, 361] on div "helper . build ( "rightArrow" ) helper . moveDown ( ) helper . build ( "rightAr…" at bounding box center [1002, 424] width 440 height 495
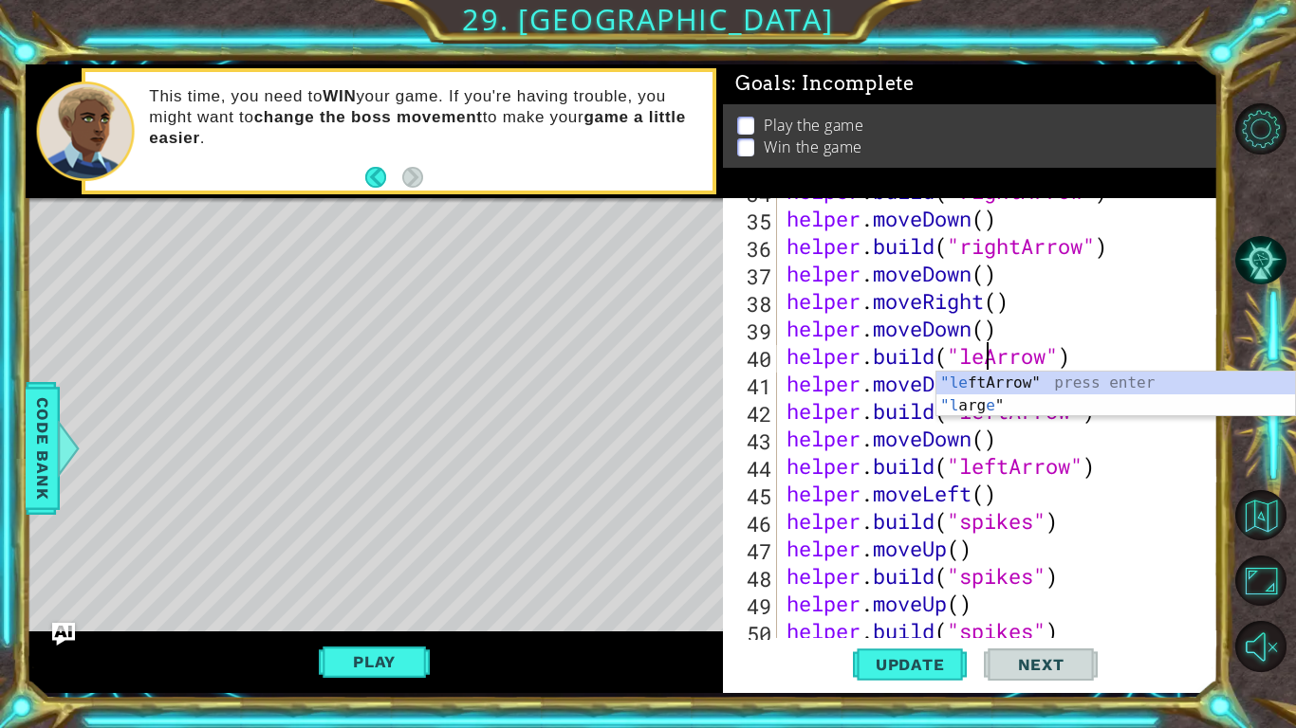
scroll to position [0, 9]
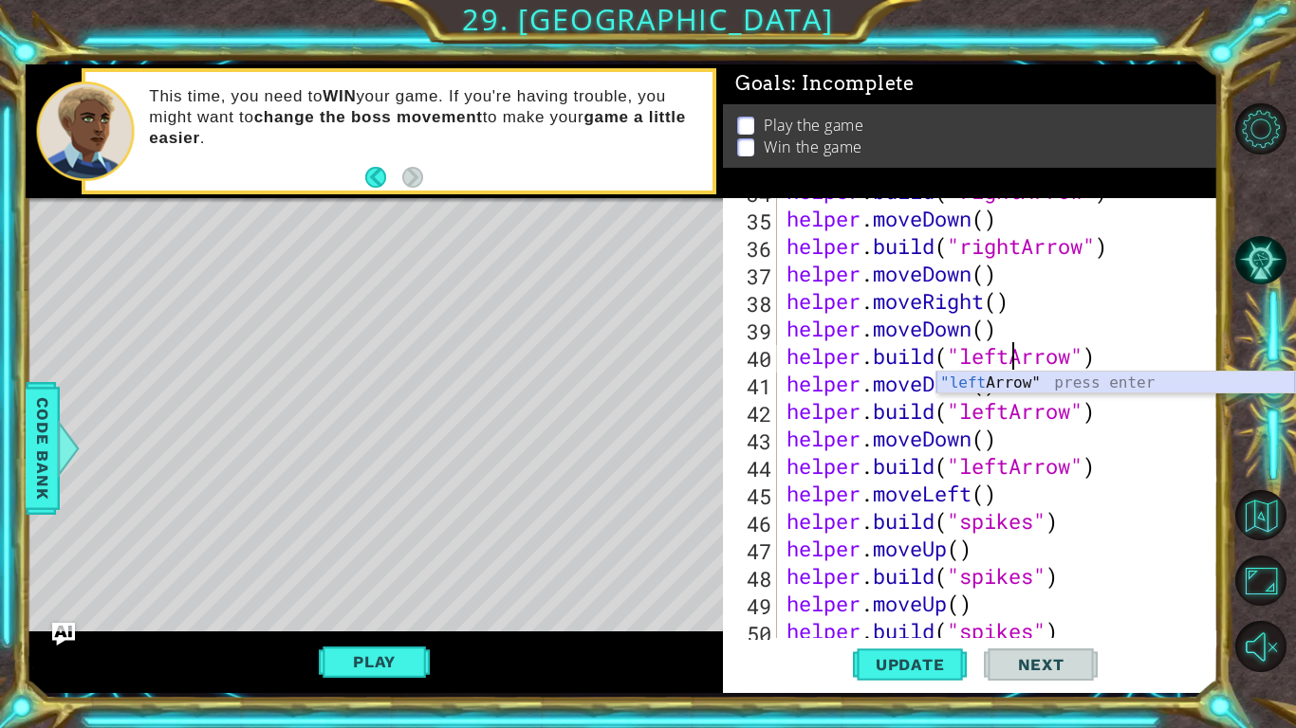
click at [1052, 384] on div ""left Arrow" press enter" at bounding box center [1115, 406] width 359 height 68
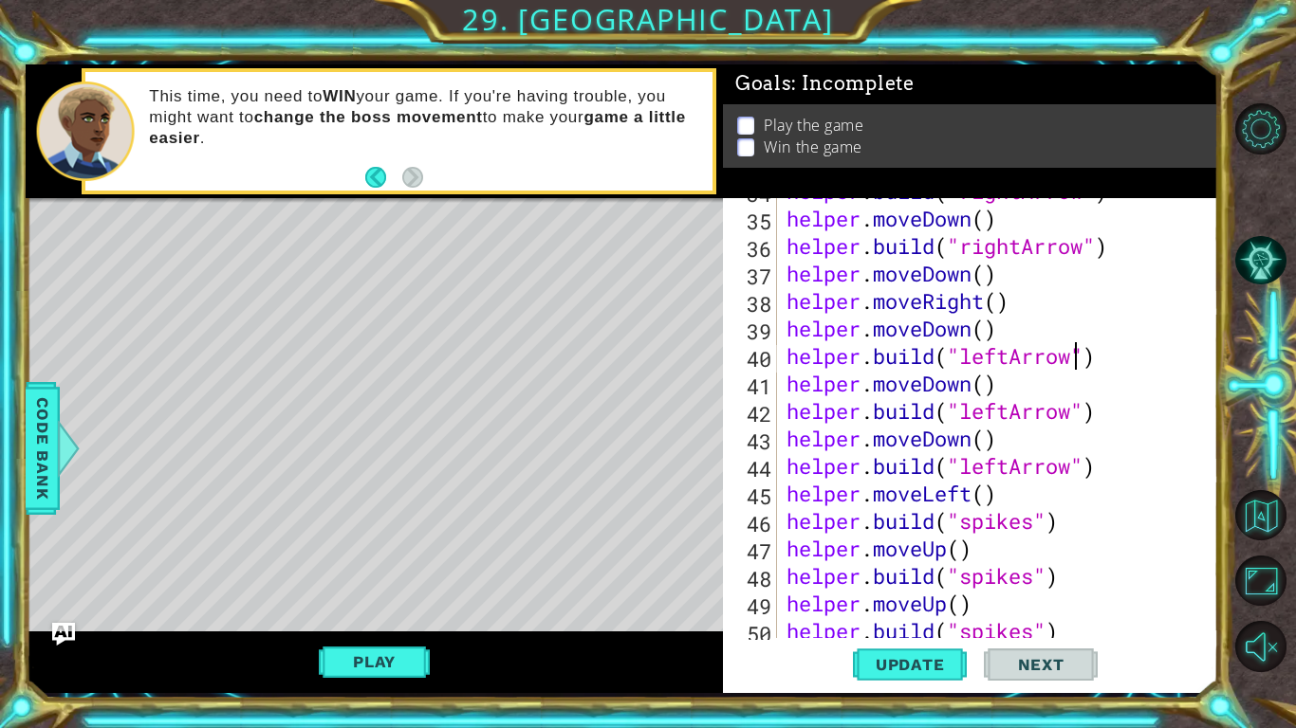
click at [1012, 409] on div "helper . build ( "rightArrow" ) helper . moveDown ( ) helper . build ( "rightAr…" at bounding box center [1002, 424] width 440 height 495
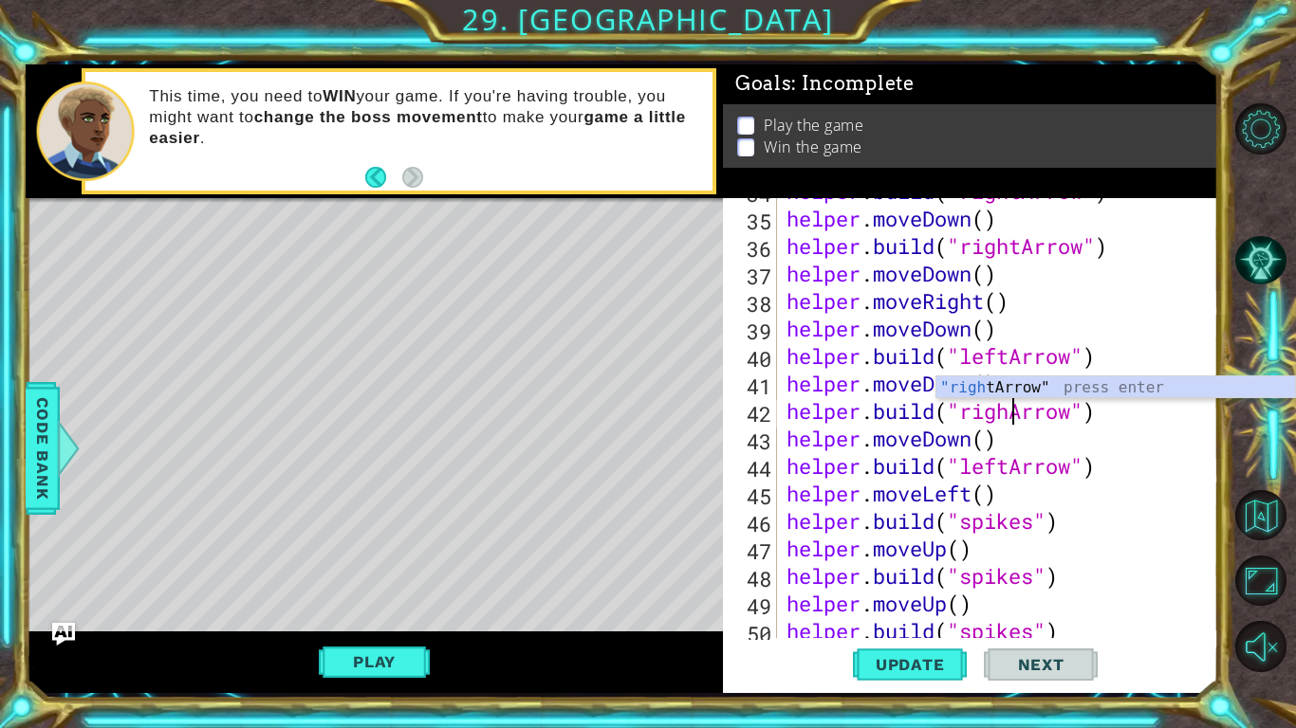
scroll to position [0, 10]
click at [1009, 467] on div "helper . build ( "rightArrow" ) helper . moveDown ( ) helper . build ( "rightAr…" at bounding box center [1002, 424] width 440 height 495
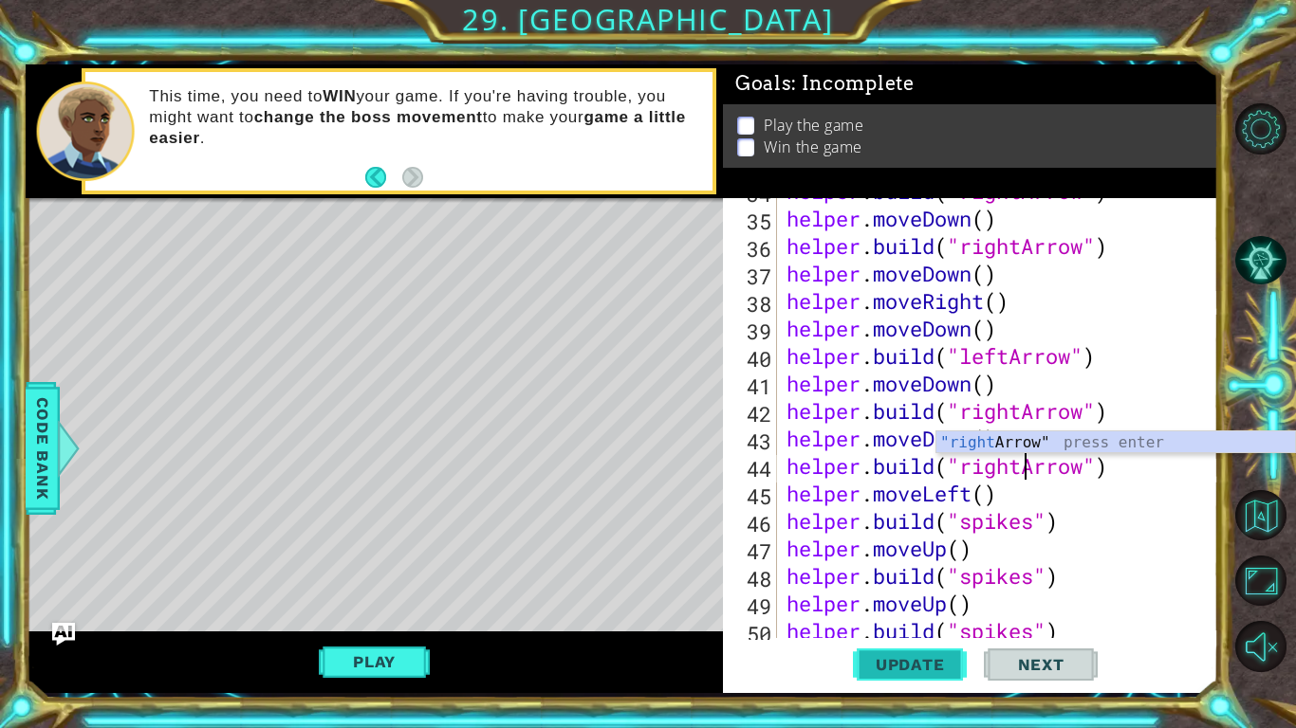
type textarea "[DOMAIN_NAME]("rightArrow")"
click at [909, 567] on button "Update" at bounding box center [910, 664] width 114 height 49
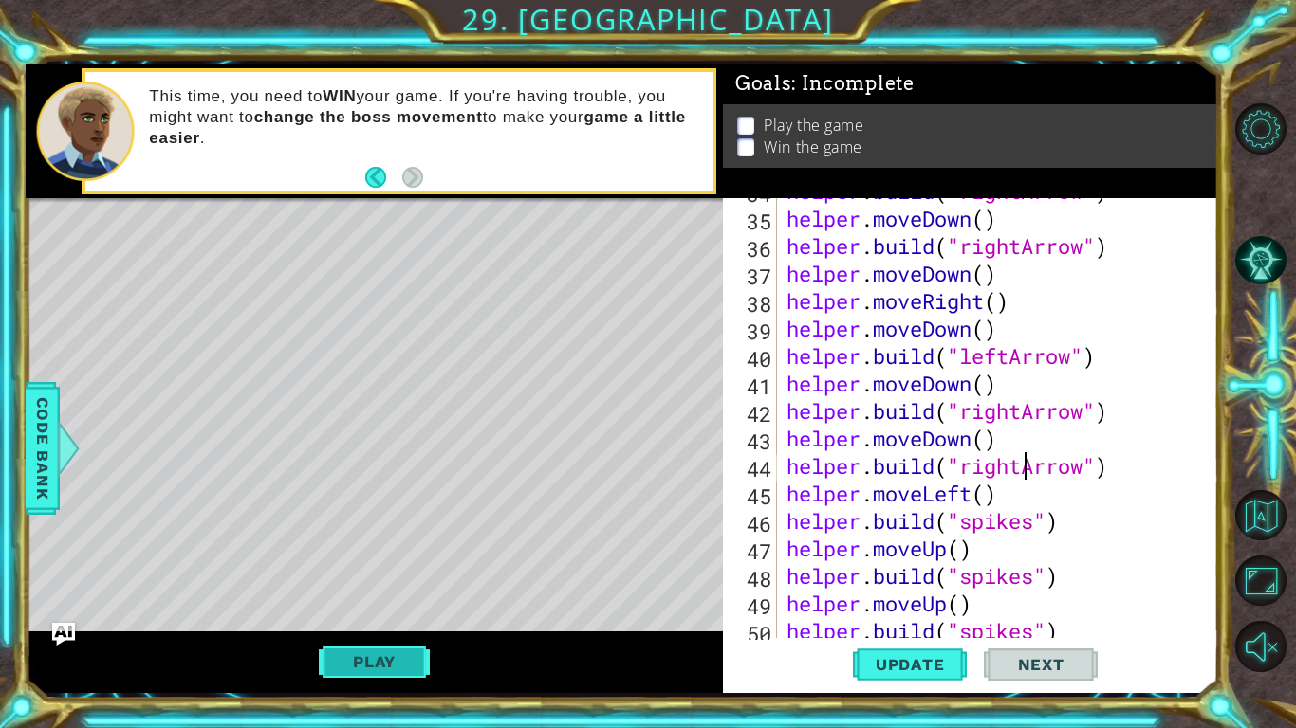
click at [386, 567] on button "Play" at bounding box center [374, 662] width 111 height 36
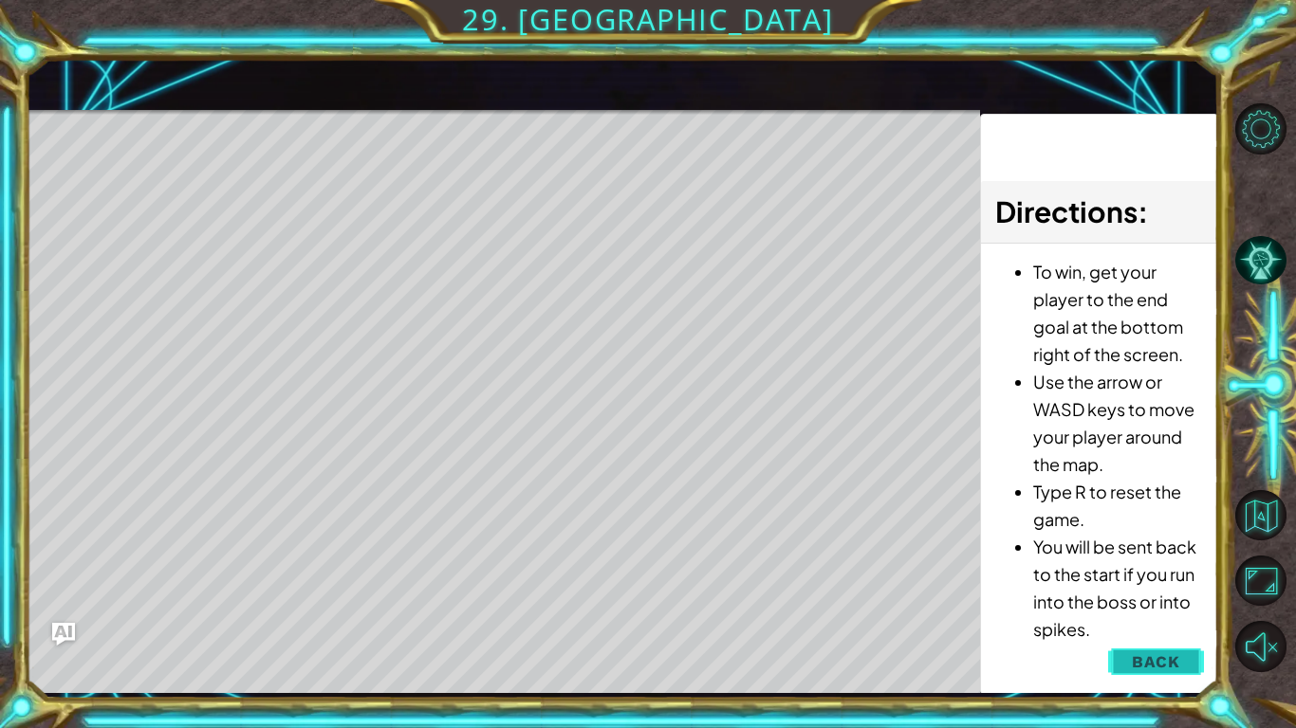
click at [1154, 567] on button "Back" at bounding box center [1156, 662] width 96 height 38
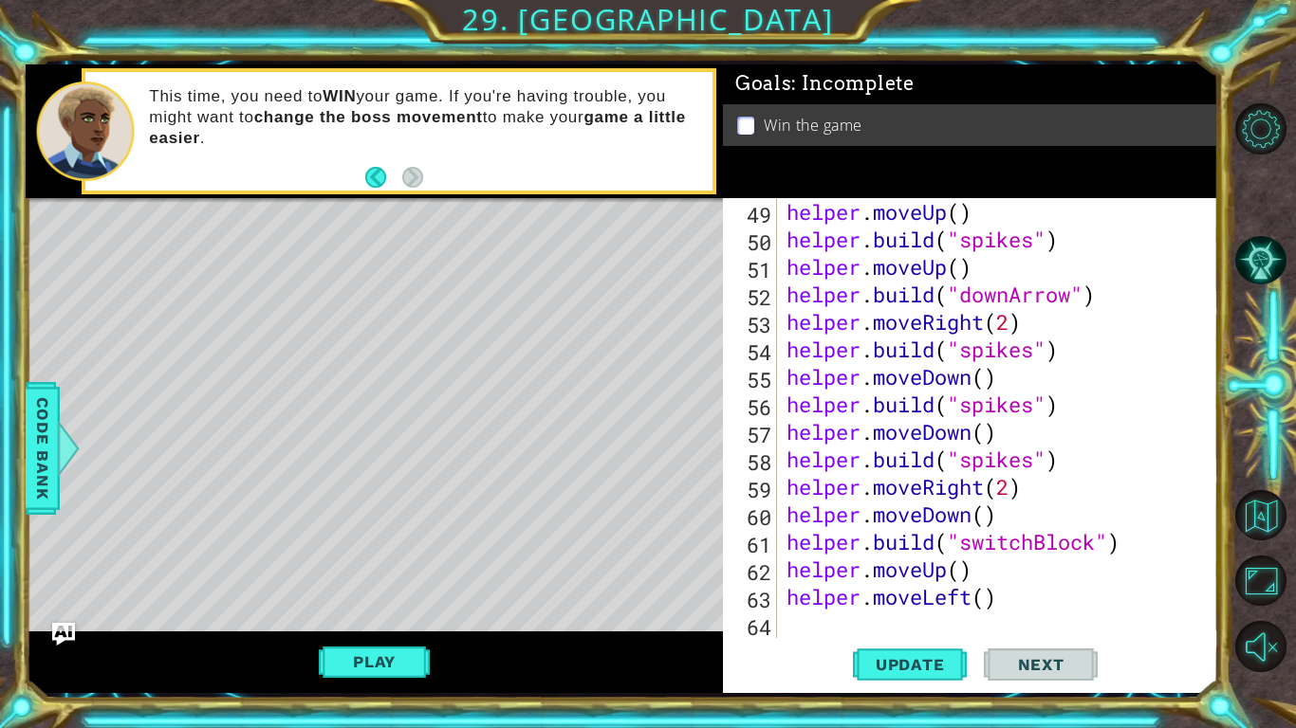
scroll to position [1320, 0]
click at [927, 567] on div "helper . moveUp ( ) helper . build ( "spikes" ) helper . moveUp ( ) helper . bu…" at bounding box center [1002, 445] width 440 height 495
click at [928, 567] on span "Update" at bounding box center [909, 664] width 107 height 19
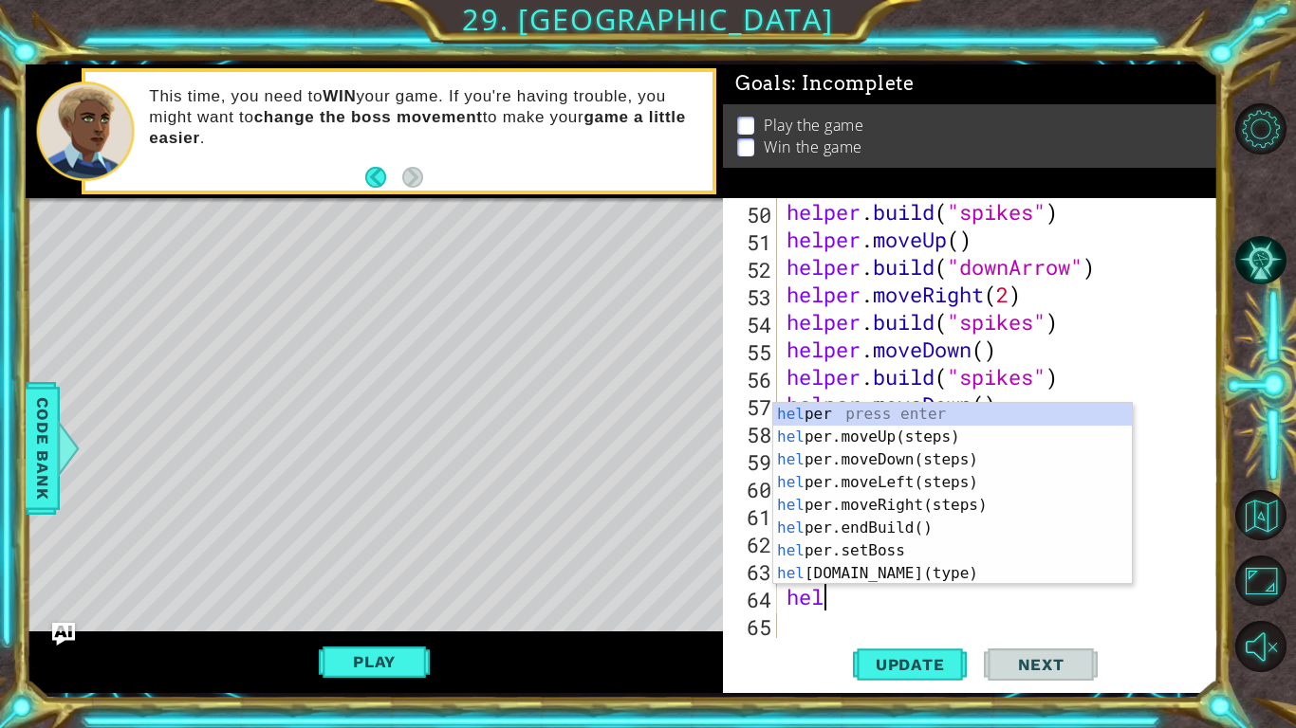
scroll to position [0, 2]
click at [908, 567] on div "helper press enter helper .moveUp(steps) press enter helper .moveDown(steps) pr…" at bounding box center [952, 517] width 359 height 228
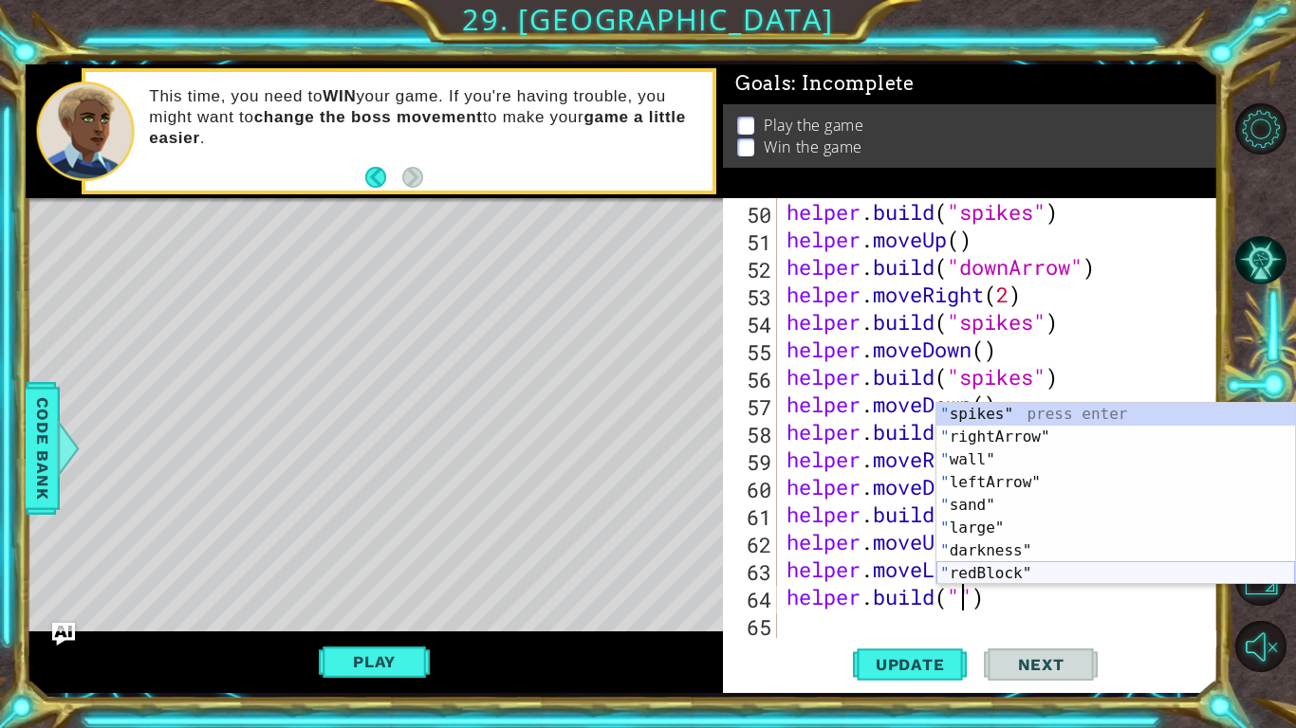
click at [1003, 567] on div "" spikes" press enter " rightArrow" press enter " wall" press enter " leftArrow…" at bounding box center [1115, 517] width 359 height 228
type textarea "[DOMAIN_NAME]("redBlock")"
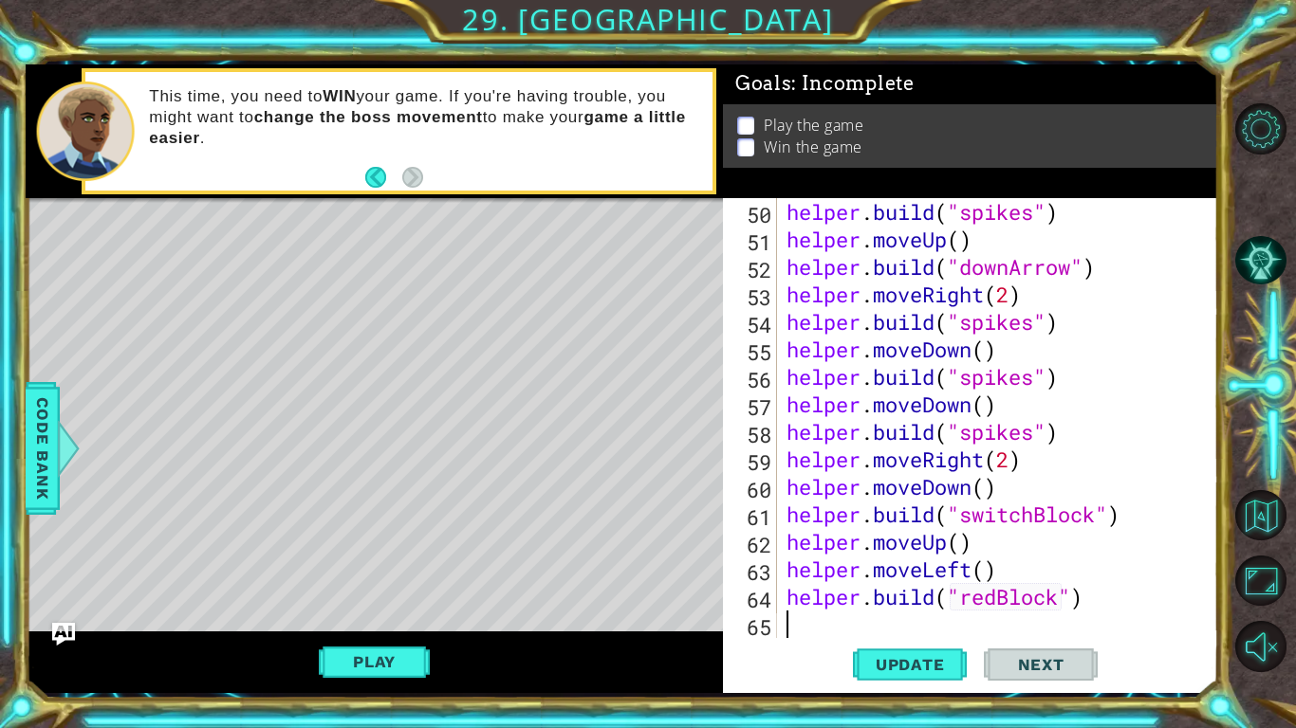
click at [841, 567] on div "helper . build ( "spikes" ) helper . moveUp ( ) helper . build ( "downArrow" ) …" at bounding box center [1002, 445] width 440 height 495
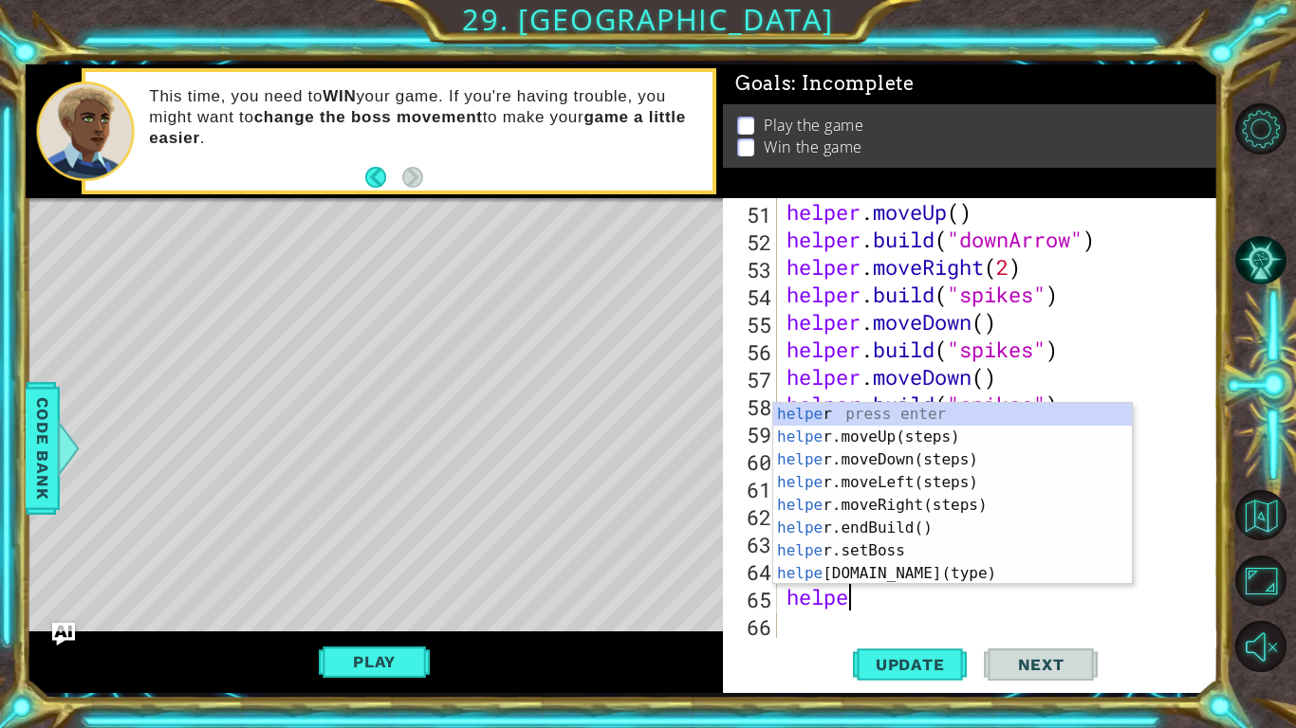
type textarea "helper"
click at [877, 443] on div "helper press enter helper .moveUp(steps) press enter helper .moveDown(steps) pr…" at bounding box center [952, 517] width 359 height 228
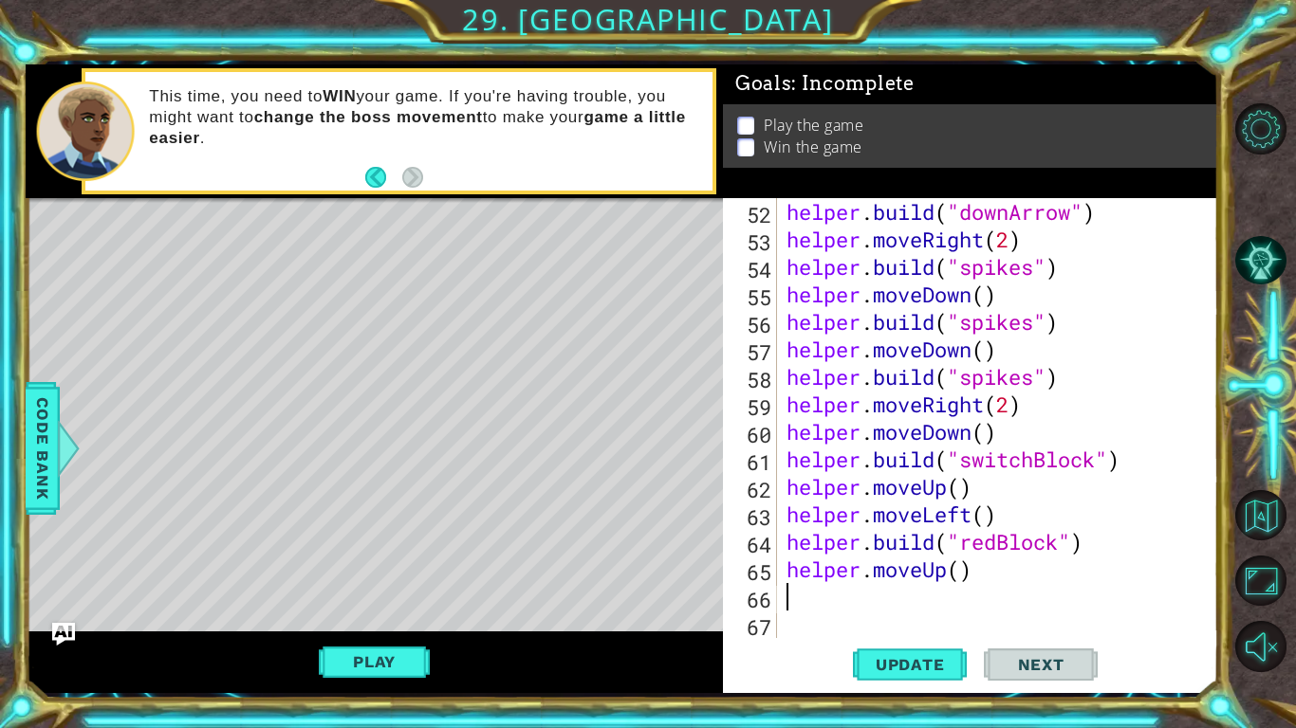
scroll to position [1403, 0]
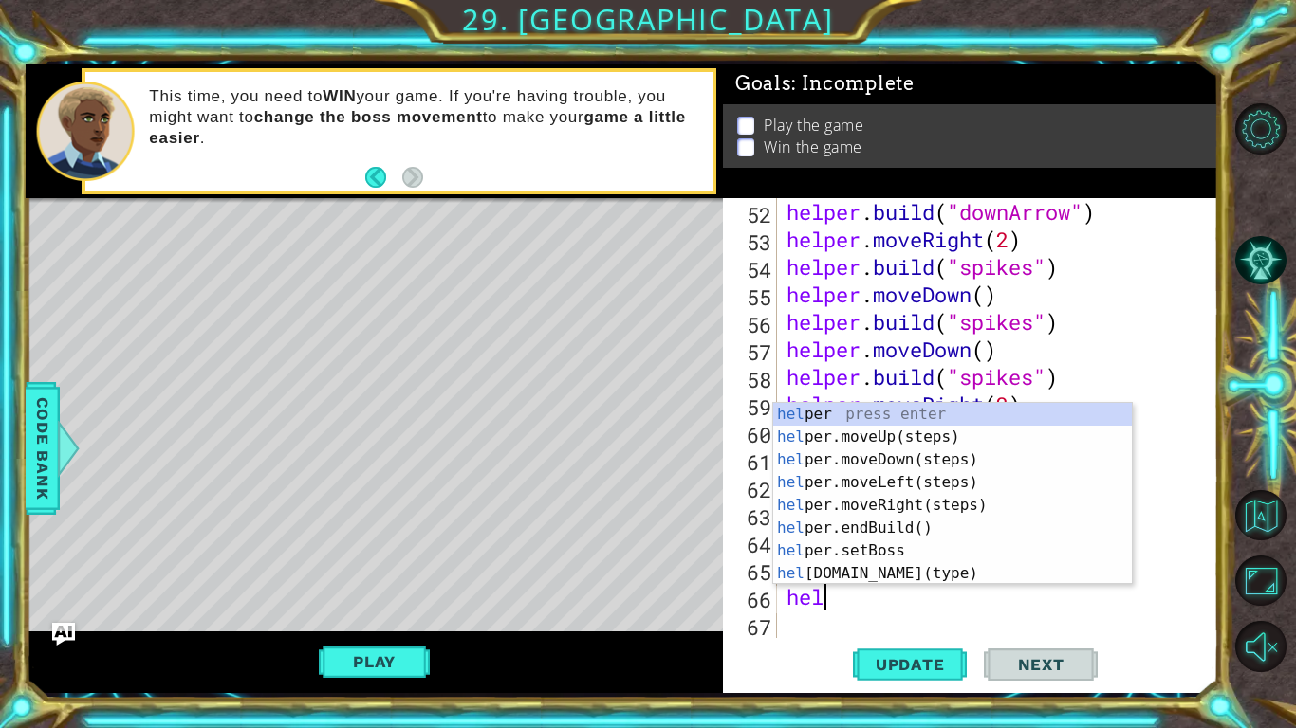
type textarea "helper"
click at [913, 506] on div "helper press enter helper .moveUp(steps) press enter helper .moveDown(steps) pr…" at bounding box center [952, 517] width 359 height 228
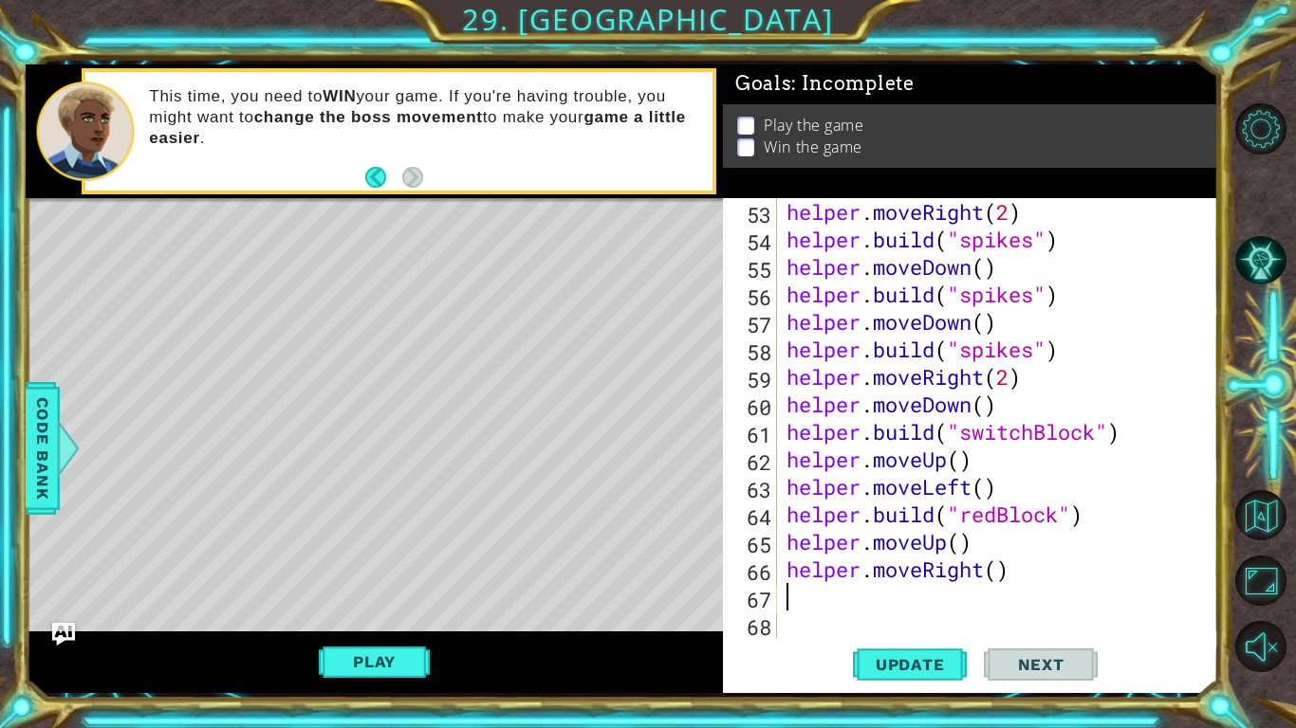
scroll to position [1430, 0]
click at [895, 567] on button "Update" at bounding box center [910, 664] width 114 height 49
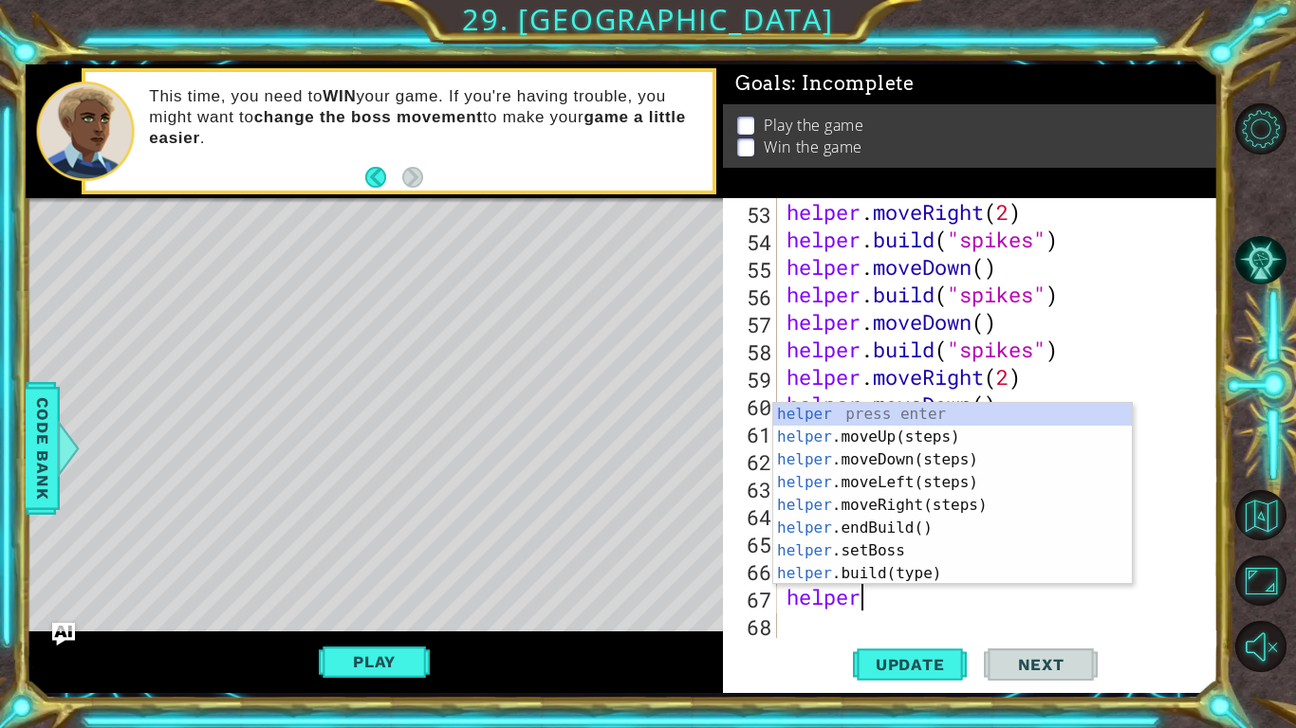
scroll to position [0, 2]
click at [936, 567] on div "helper press enter helper .moveUp(steps) press enter helper .moveDown(steps) pr…" at bounding box center [952, 517] width 359 height 228
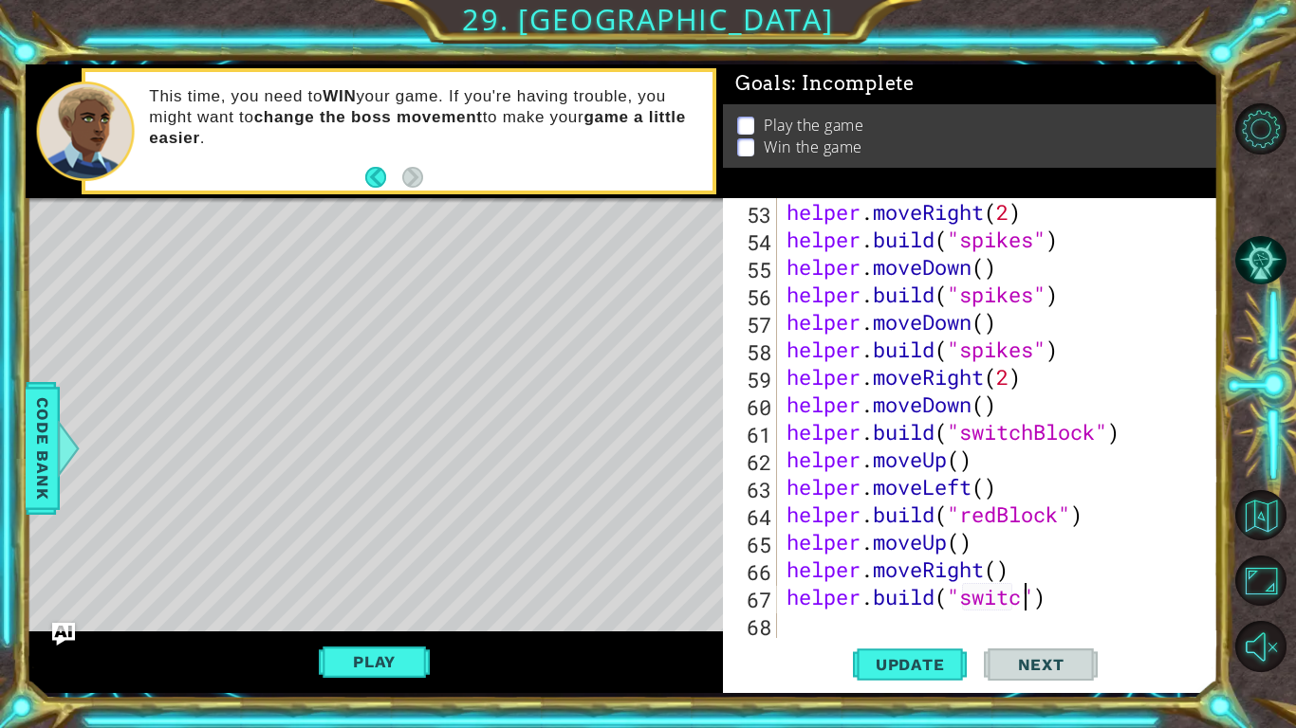
scroll to position [0, 11]
type textarea "[DOMAIN_NAME]("switchBlock")"
click at [920, 567] on div "helper . moveRight ( 2 ) helper . build ( "spikes" ) helper . moveDown ( ) help…" at bounding box center [1002, 445] width 440 height 495
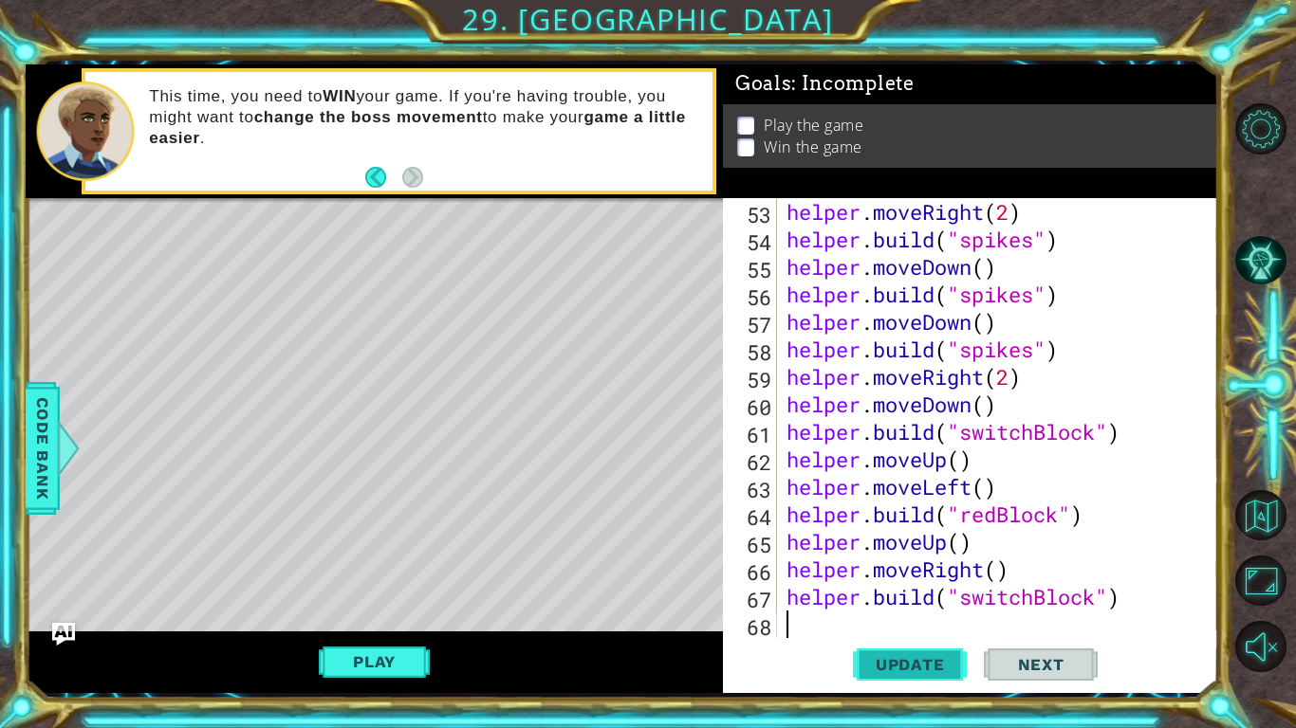
click at [930, 567] on span "Update" at bounding box center [909, 664] width 107 height 19
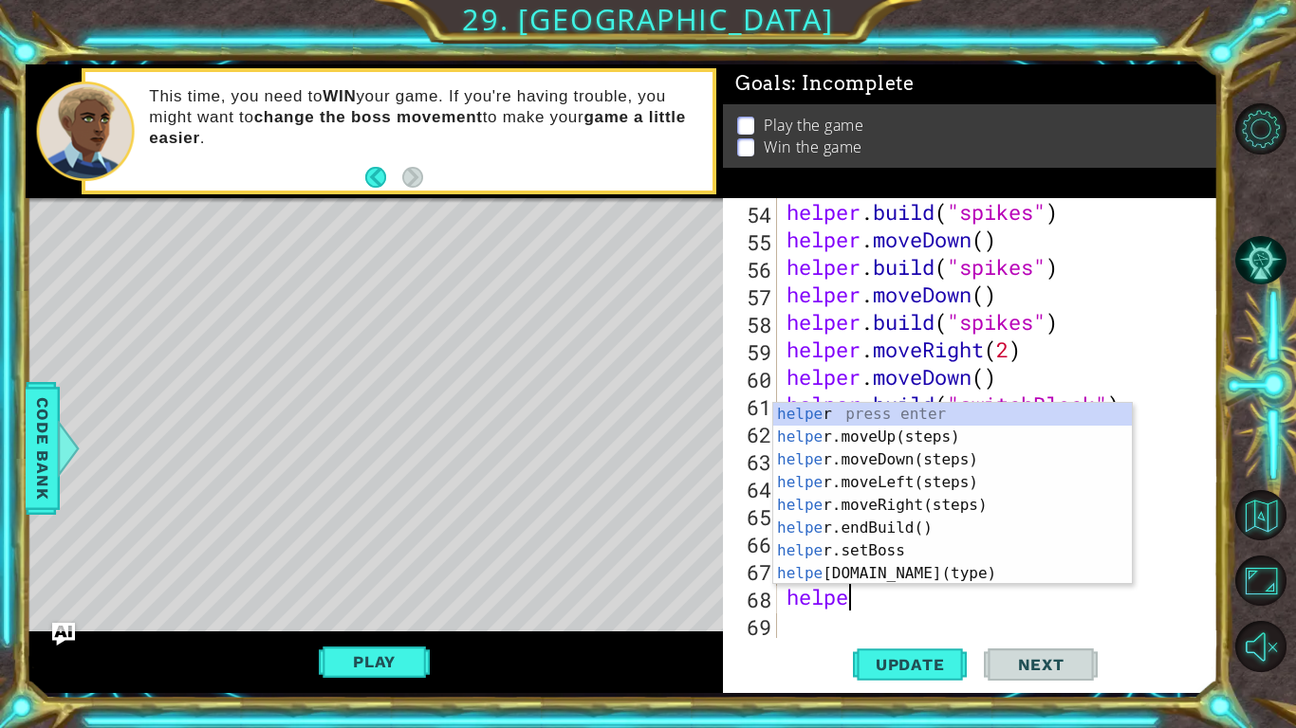
scroll to position [0, 2]
type textarea "helper"
click at [899, 442] on div "helper press enter helper .moveUp(steps) press enter helper .moveDown(steps) pr…" at bounding box center [952, 517] width 359 height 228
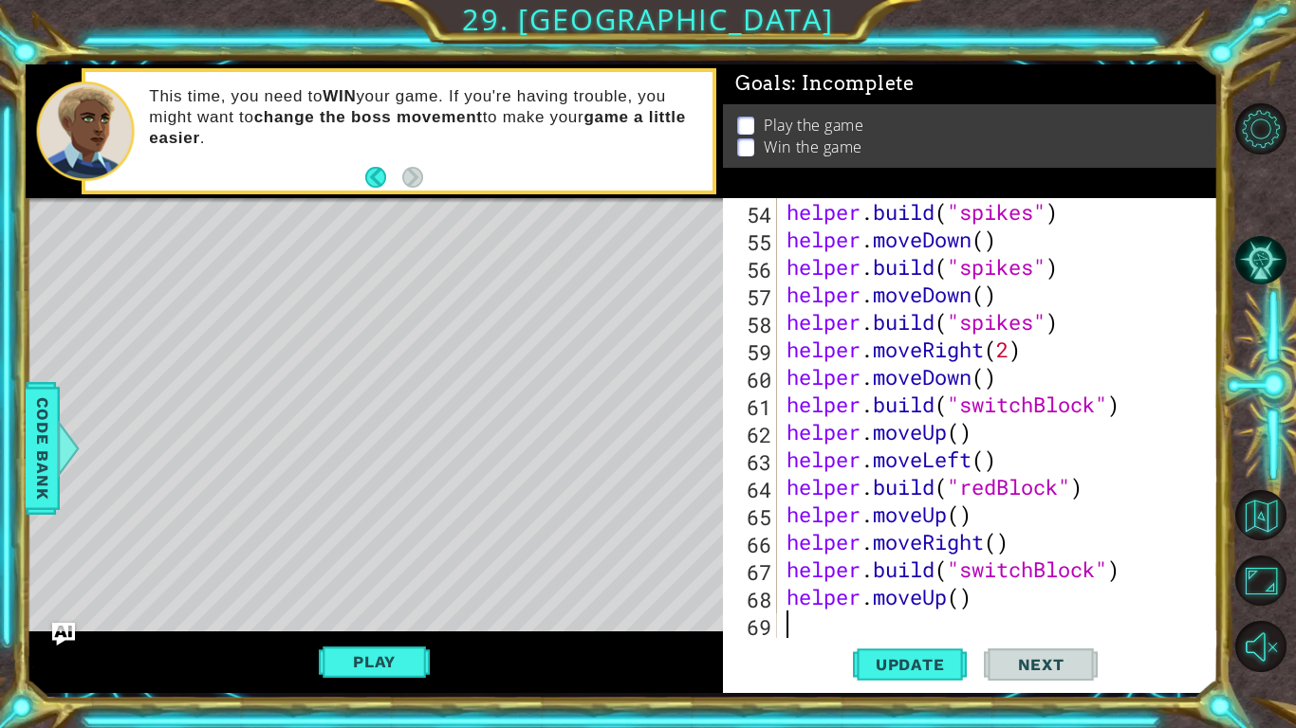
scroll to position [1485, 0]
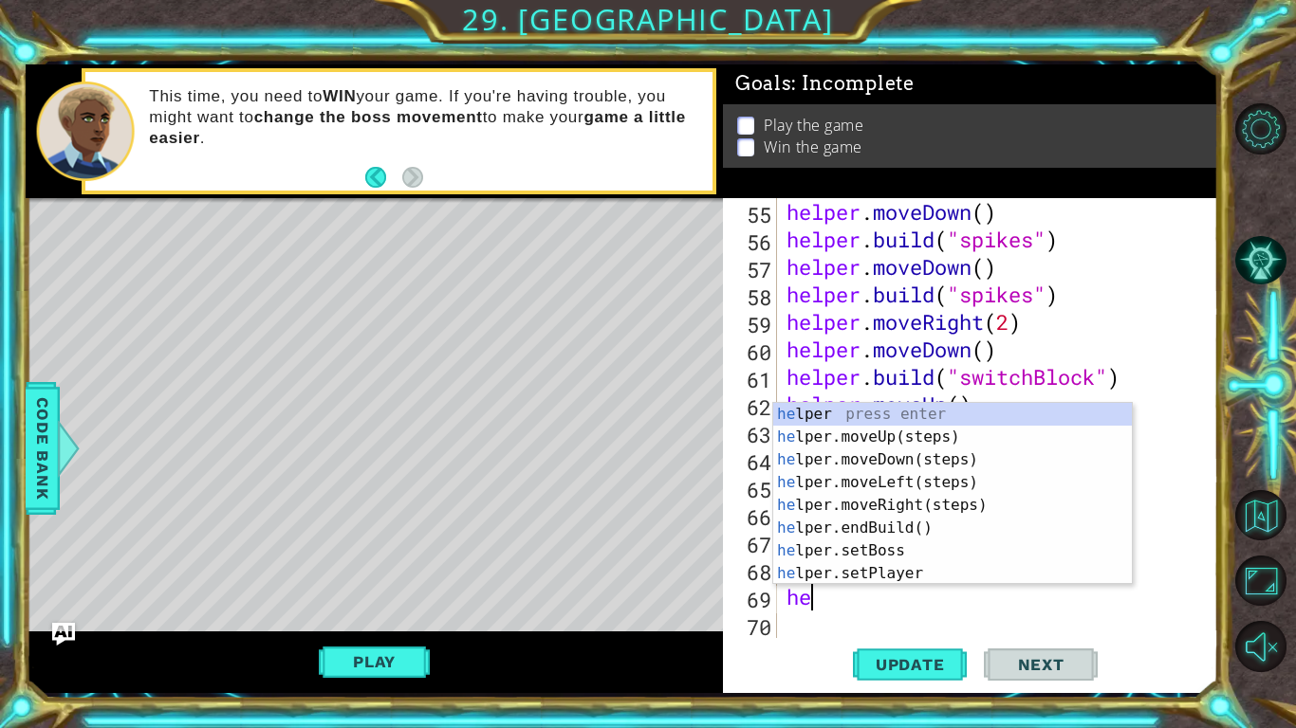
type textarea "helper"
click at [900, 482] on div "helper press enter helper .moveUp(steps) press enter helper .moveDown(steps) pr…" at bounding box center [952, 517] width 359 height 228
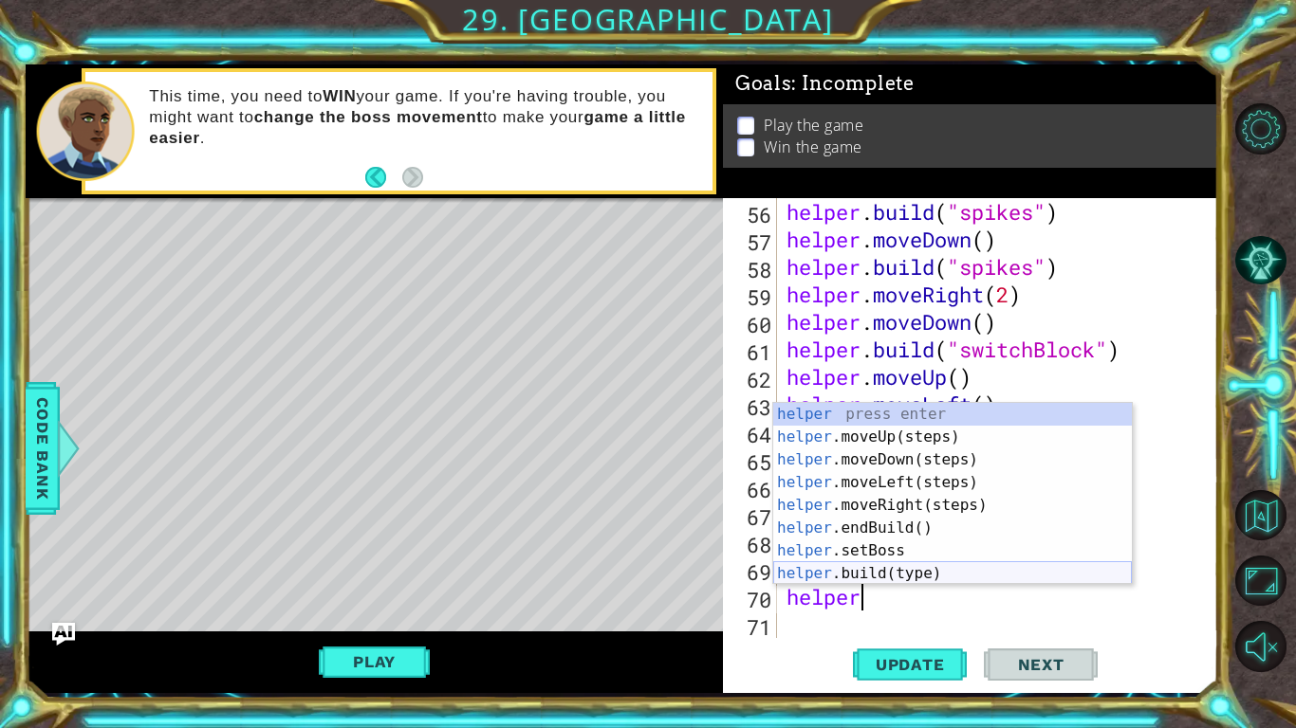
click at [884, 567] on div "helper press enter helper .moveUp(steps) press enter helper .moveDown(steps) pr…" at bounding box center [952, 517] width 359 height 228
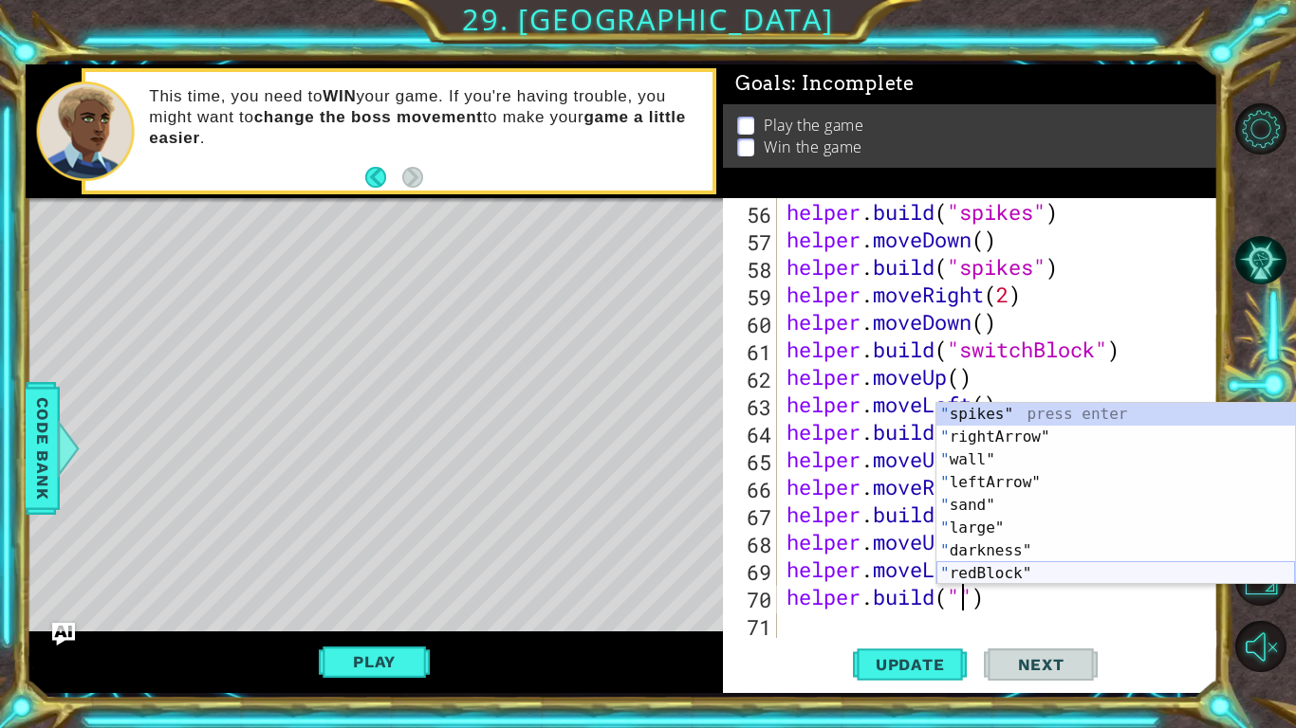
click at [1038, 567] on div "" spikes" press enter " rightArrow" press enter " wall" press enter " leftArrow…" at bounding box center [1115, 517] width 359 height 228
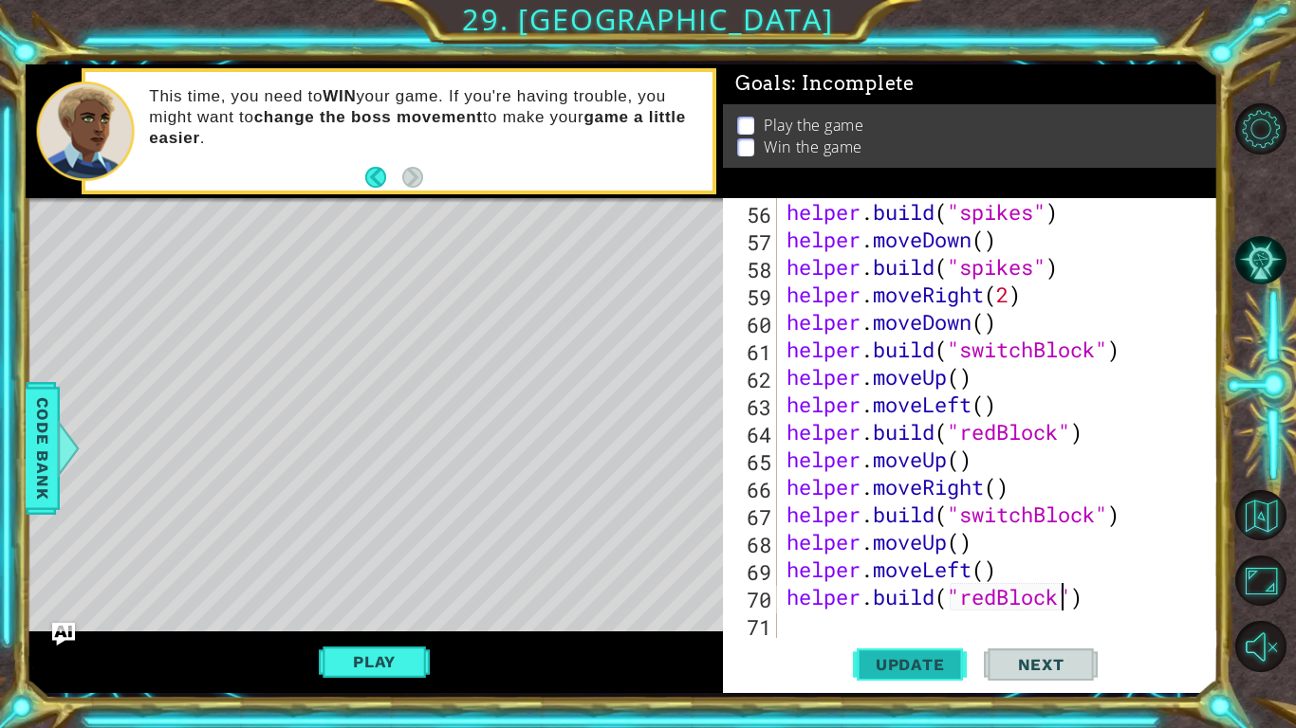
click at [879, 567] on button "Update" at bounding box center [910, 664] width 114 height 49
click at [414, 567] on button "Play" at bounding box center [374, 662] width 111 height 36
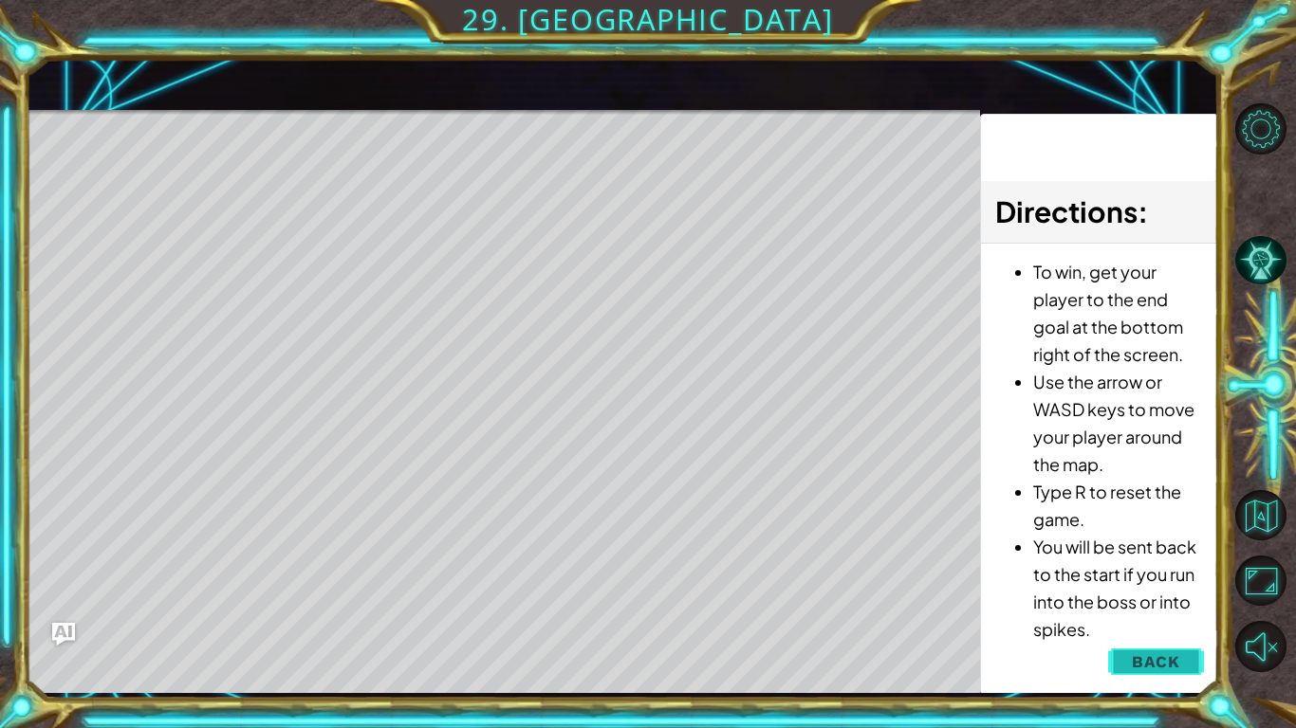
click at [1170, 567] on span "Back" at bounding box center [1155, 662] width 48 height 19
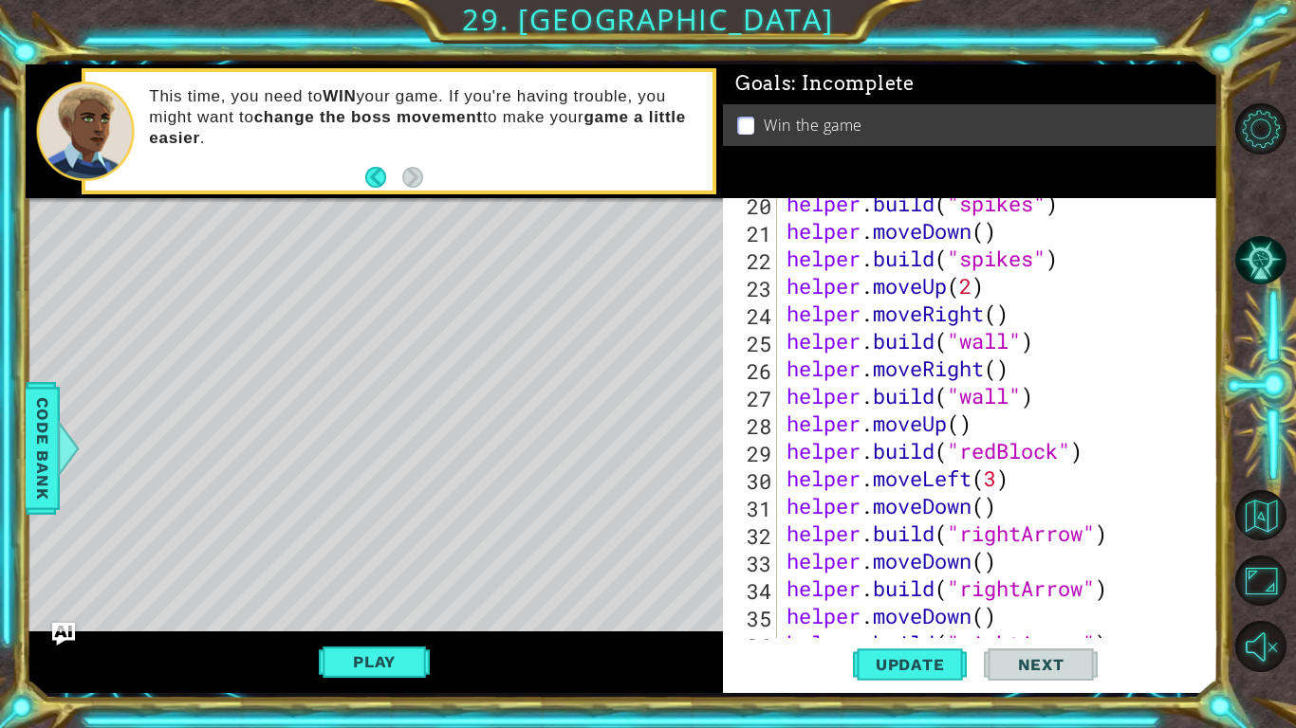
scroll to position [531, 0]
click at [1062, 457] on div "helper . build ( "spikes" ) helper . moveDown ( ) helper . build ( "spikes" ) h…" at bounding box center [1002, 437] width 440 height 495
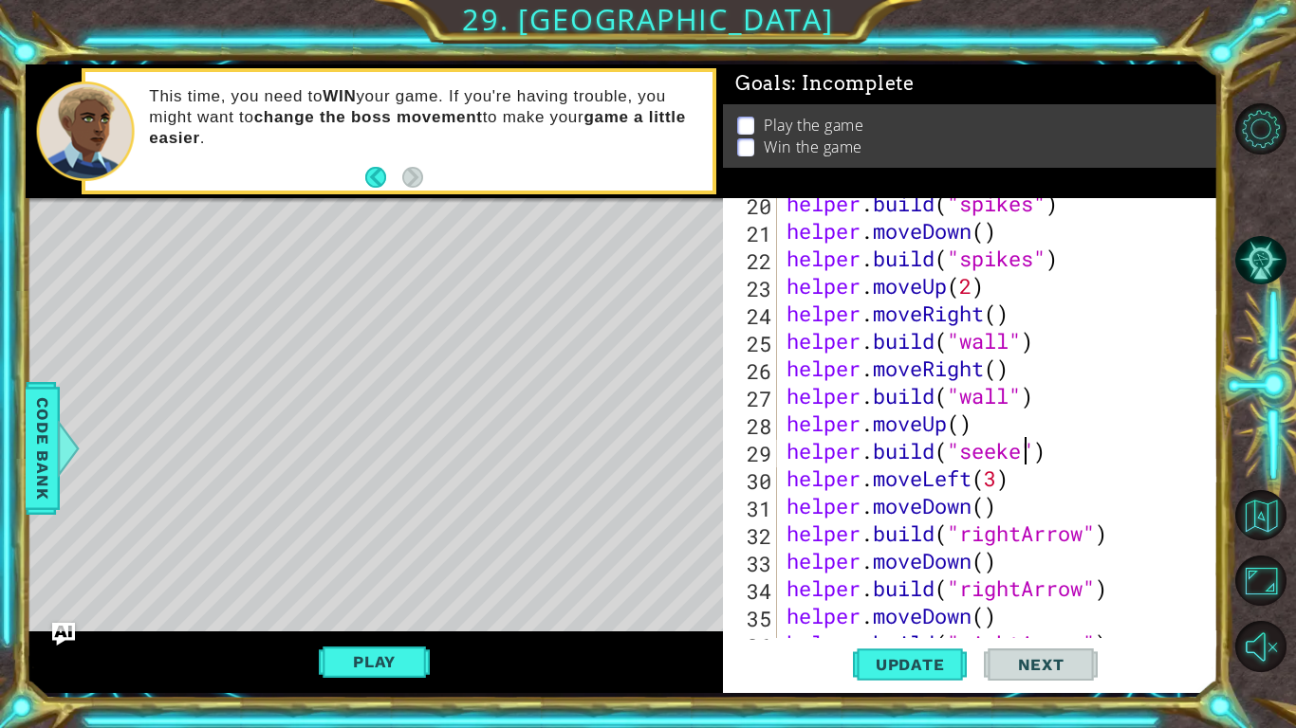
scroll to position [0, 11]
click at [994, 479] on div "helper . build ( "spikes" ) helper . moveDown ( ) helper . build ( "spikes" ) h…" at bounding box center [1002, 437] width 440 height 495
type textarea "helper.moveLeft()"
click at [1000, 485] on div "helper . build ( "spikes" ) helper . moveDown ( ) helper . build ( "spikes" ) h…" at bounding box center [1002, 437] width 440 height 495
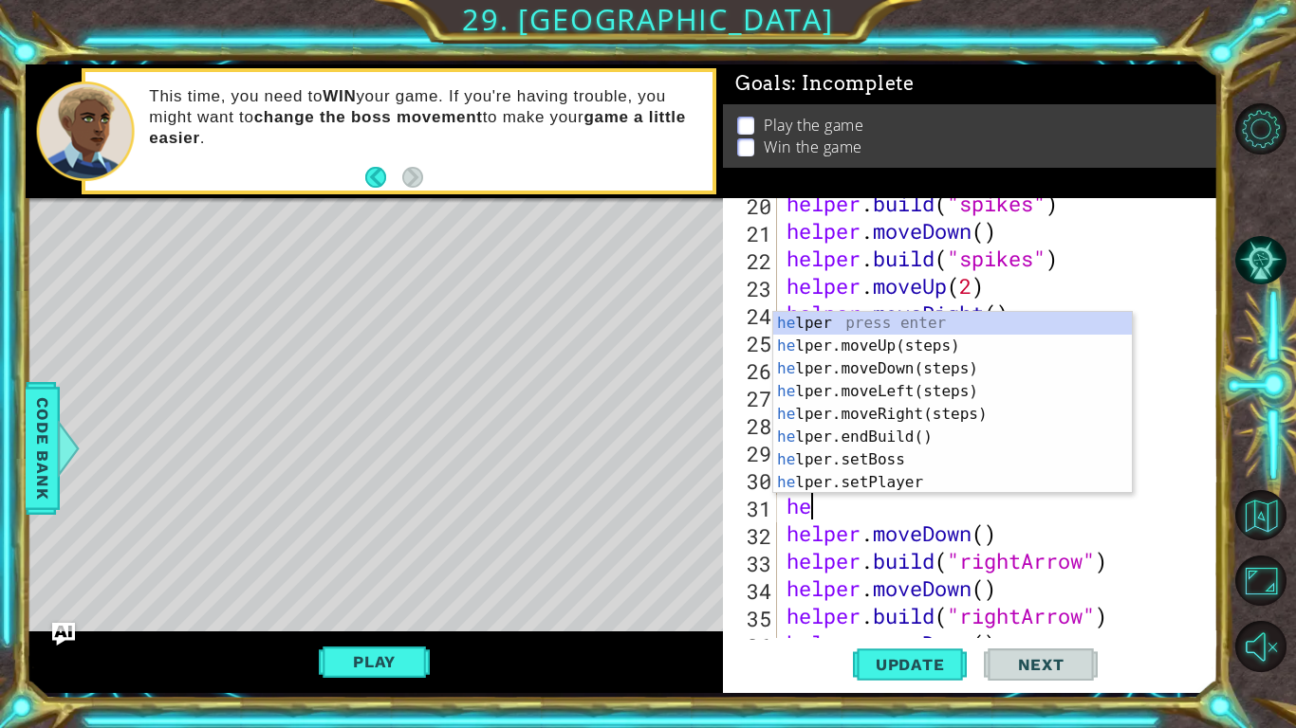
scroll to position [0, 2]
click at [917, 485] on div "helper press enter helper .moveUp(steps) press enter helper .moveDown(steps) pr…" at bounding box center [952, 426] width 359 height 228
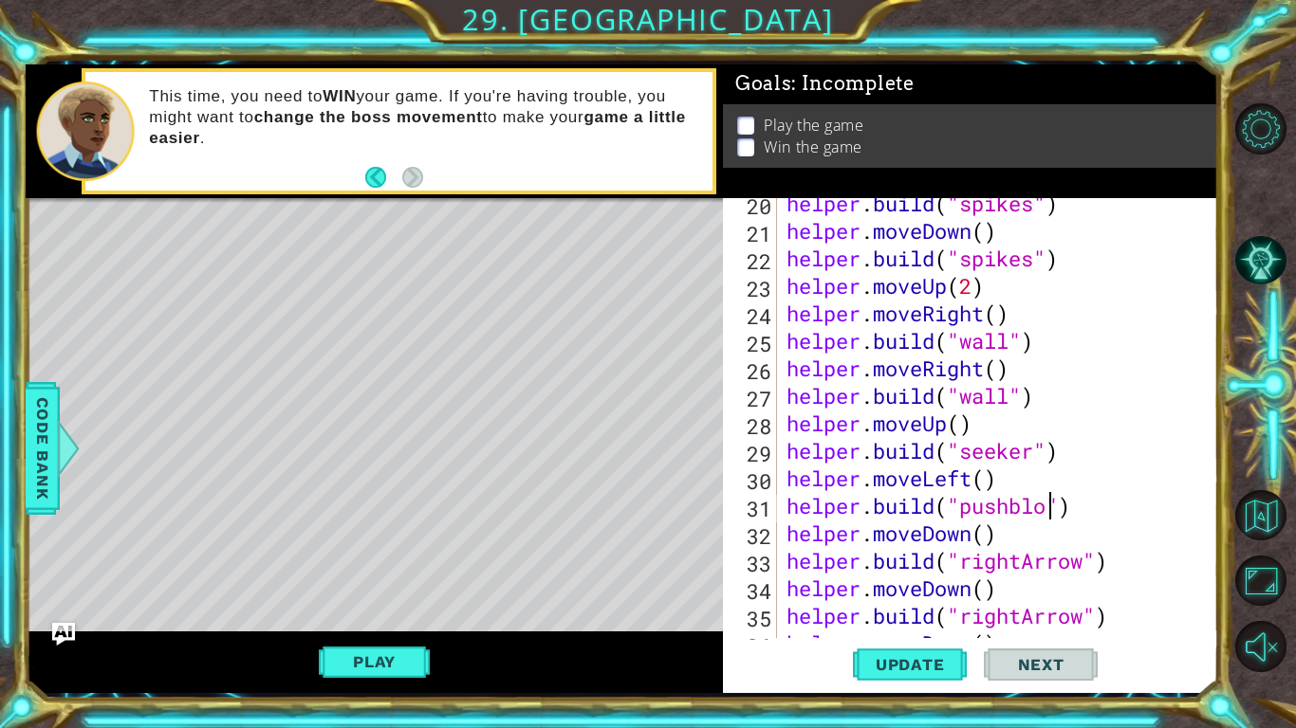
scroll to position [0, 12]
click at [1022, 504] on div "helper . build ( "spikes" ) helper . moveDown ( ) helper . build ( "spikes" ) h…" at bounding box center [1002, 437] width 440 height 495
click at [875, 567] on span "Update" at bounding box center [909, 664] width 107 height 19
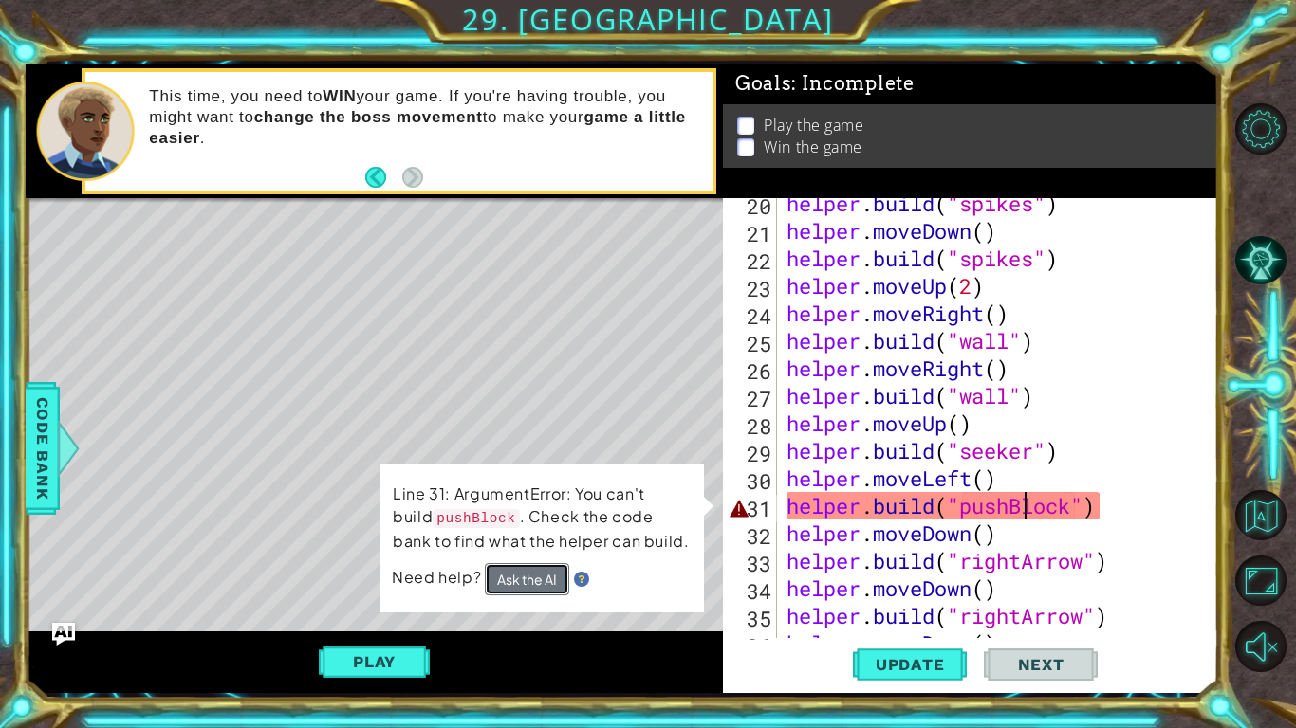
click at [529, 567] on button "Ask the AI" at bounding box center [527, 579] width 84 height 32
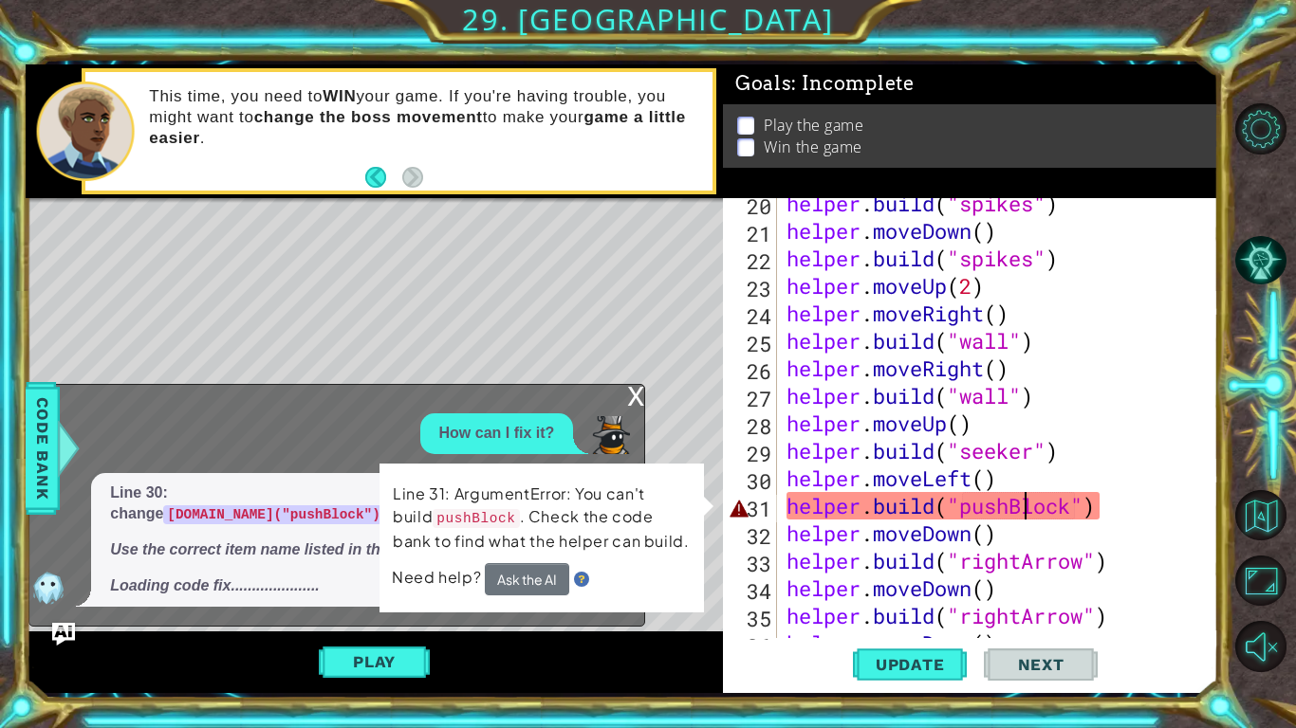
click at [1077, 522] on div "helper . build ( "spikes" ) helper . moveDown ( ) helper . build ( "spikes" ) h…" at bounding box center [1002, 437] width 440 height 495
click at [1074, 512] on div "helper . build ( "spikes" ) helper . moveDown ( ) helper . build ( "spikes" ) h…" at bounding box center [1002, 437] width 440 height 495
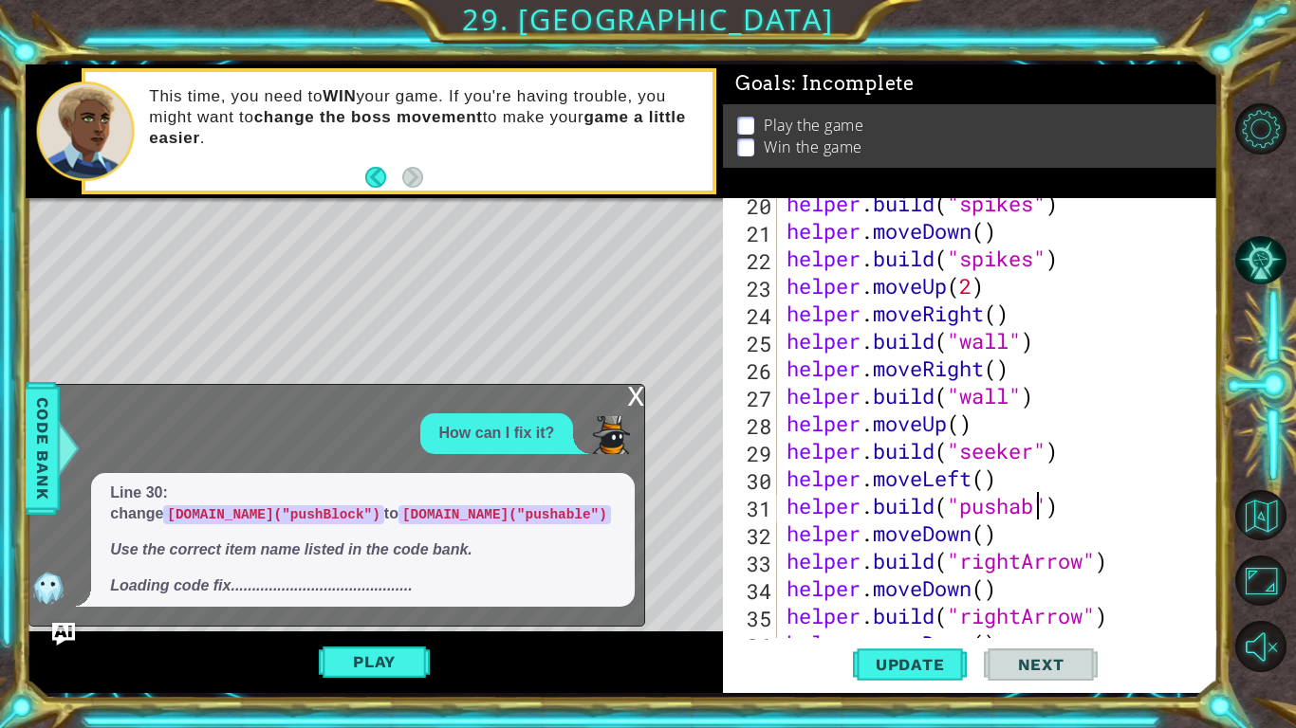
scroll to position [0, 12]
type textarea "[DOMAIN_NAME]("pushable")"
click at [898, 567] on span "Update" at bounding box center [909, 664] width 107 height 19
click at [637, 395] on div "x" at bounding box center [635, 394] width 17 height 19
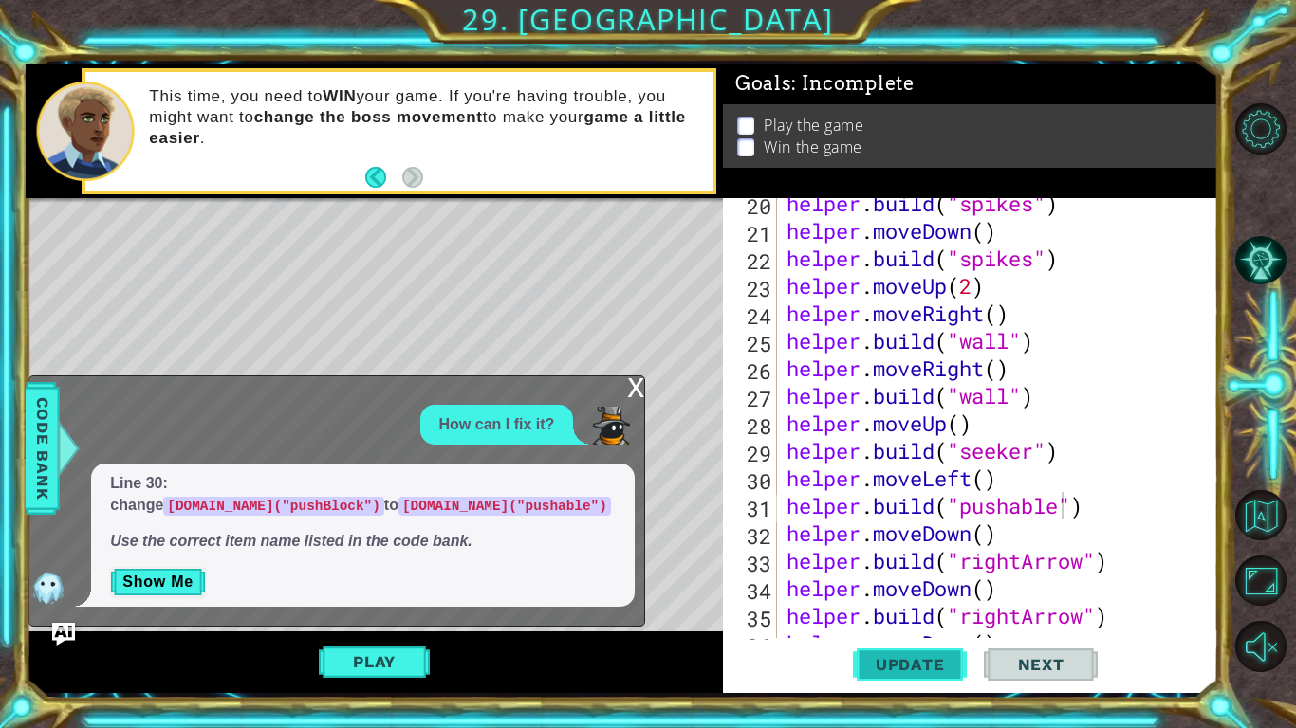
click at [874, 567] on span "Update" at bounding box center [909, 664] width 107 height 19
click at [631, 387] on div "x" at bounding box center [635, 386] width 17 height 19
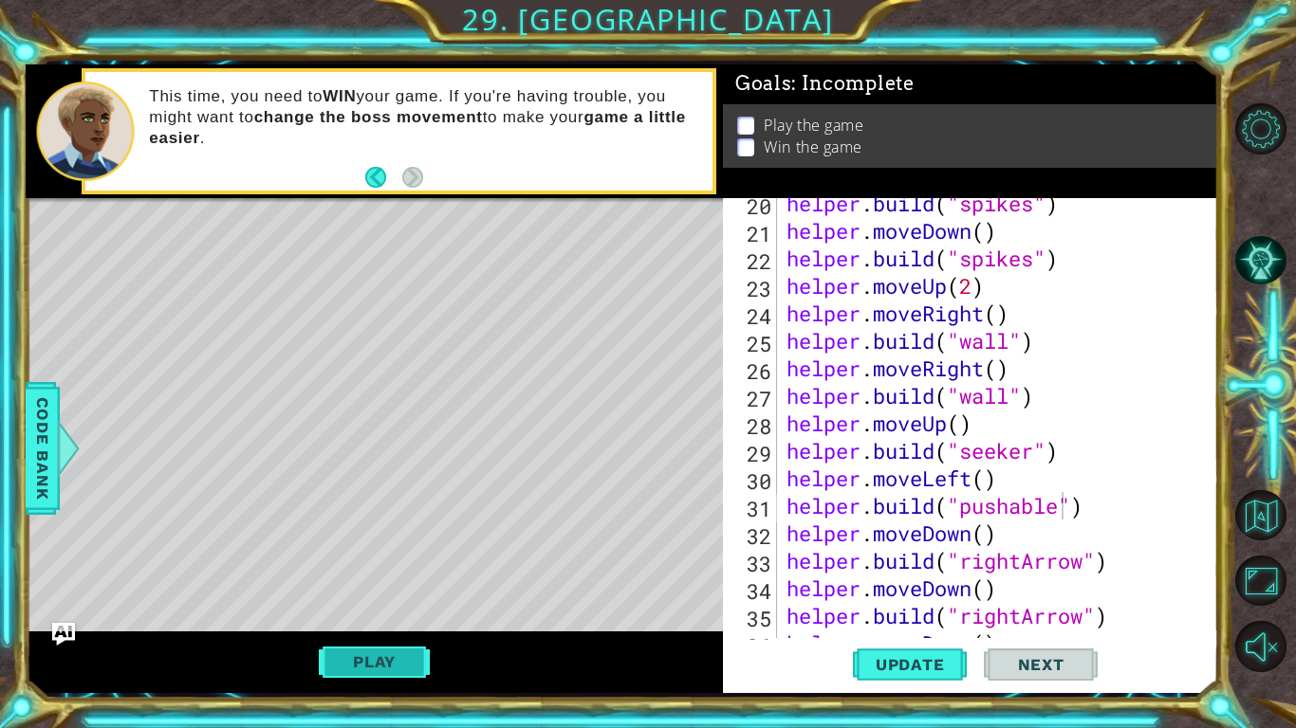
click at [369, 567] on button "Play" at bounding box center [374, 662] width 111 height 36
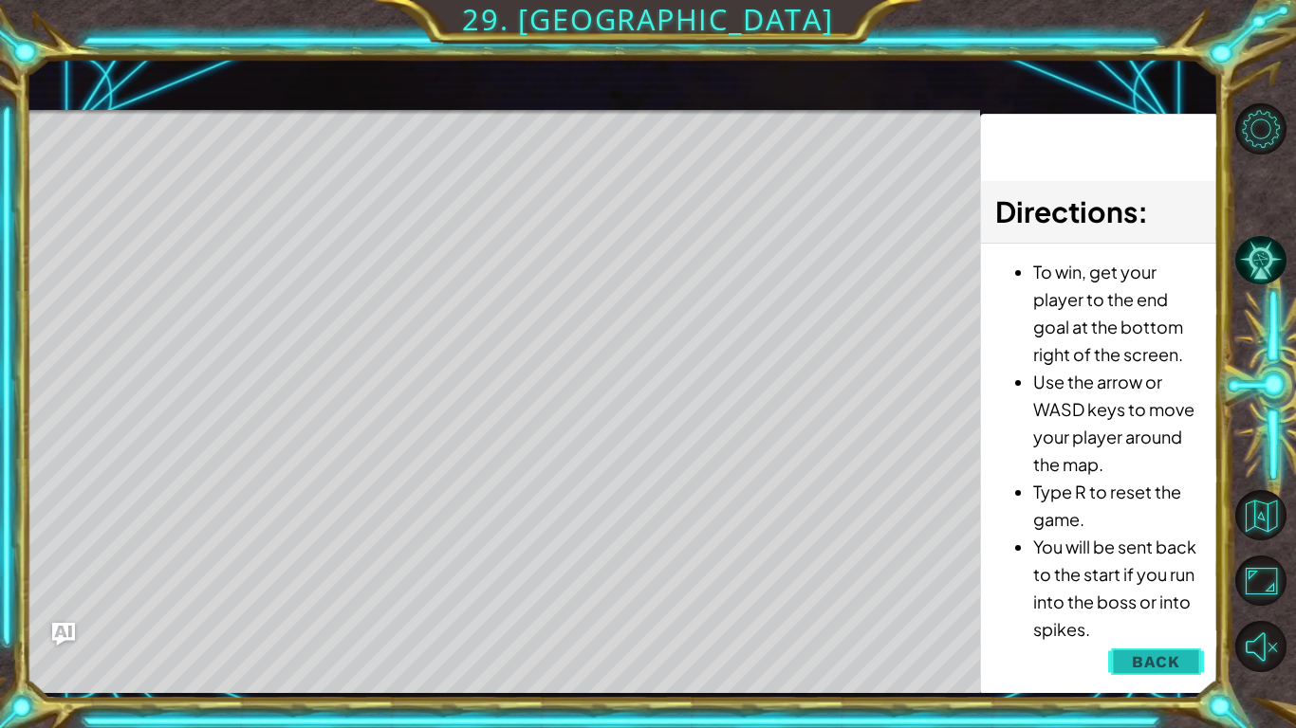
click at [1124, 567] on button "Back" at bounding box center [1156, 662] width 96 height 38
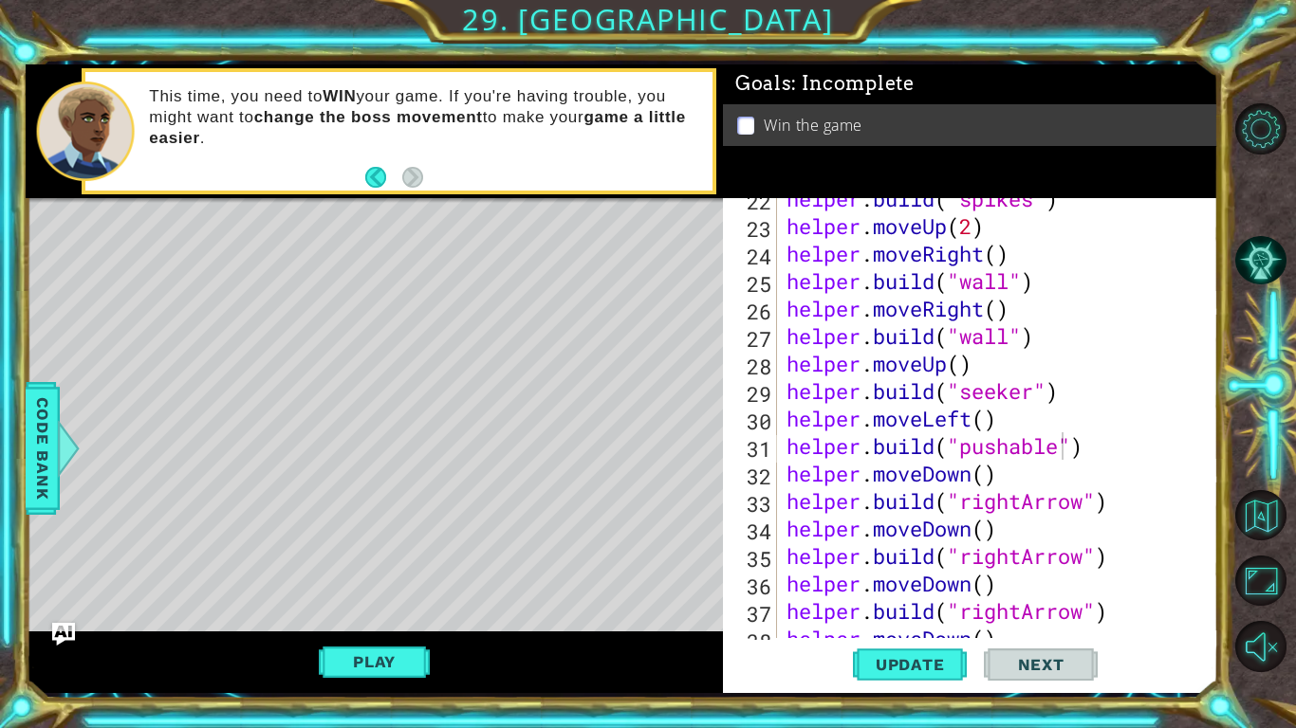
scroll to position [591, 0]
click at [1104, 455] on div "helper . build ( "spikes" ) helper . moveUp ( 2 ) helper . moveRight ( ) helper…" at bounding box center [1002, 432] width 440 height 495
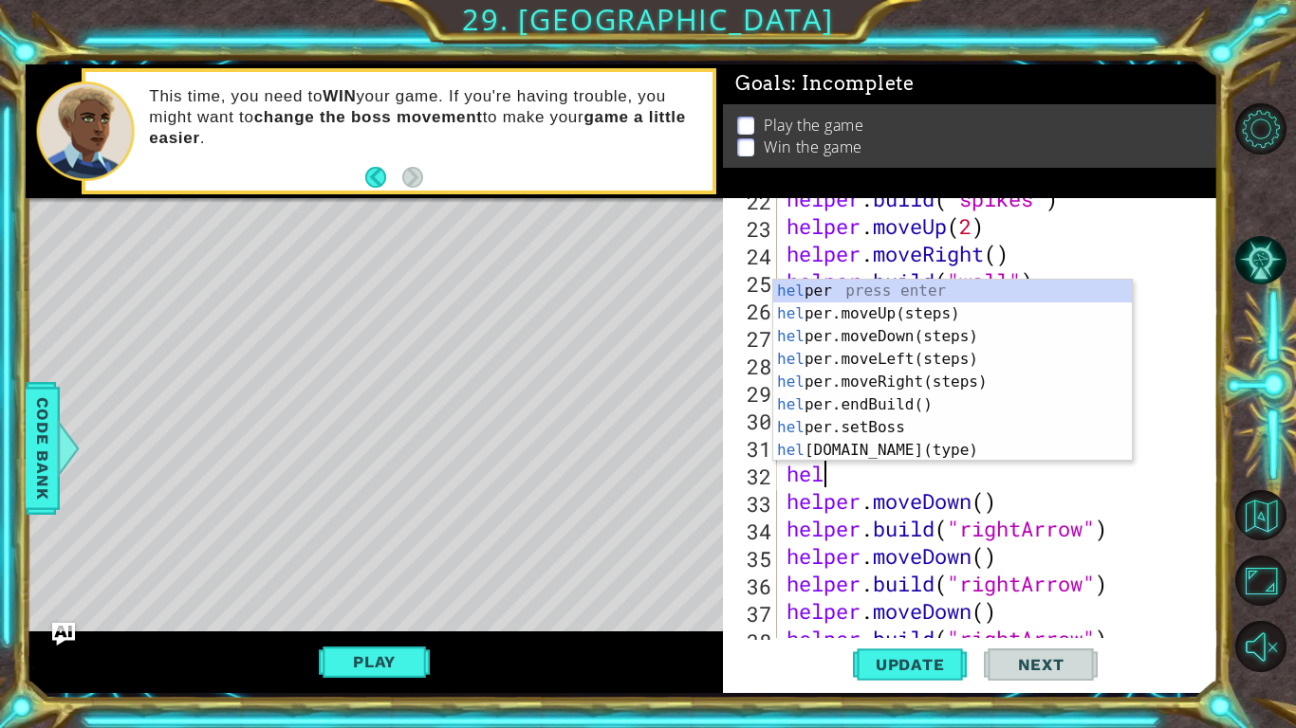
type textarea "helper"
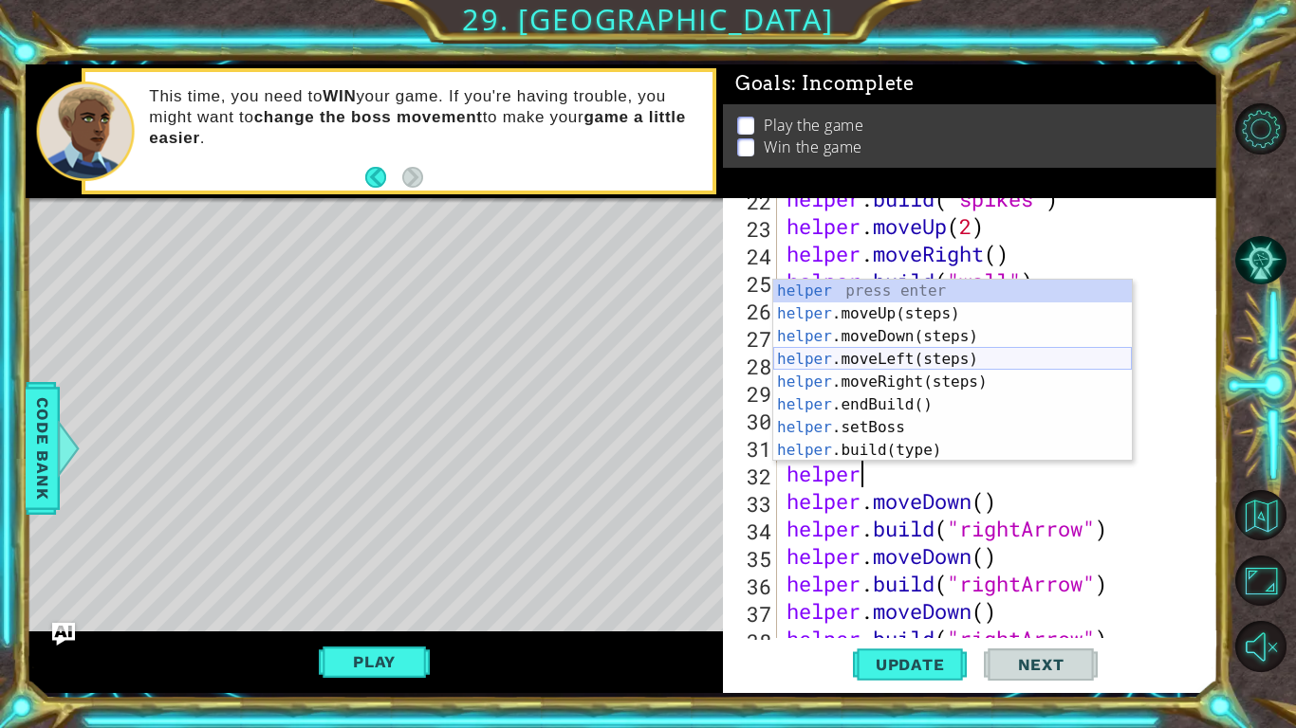
click at [1025, 349] on div "helper press enter helper .moveUp(steps) press enter helper .moveDown(steps) pr…" at bounding box center [952, 394] width 359 height 228
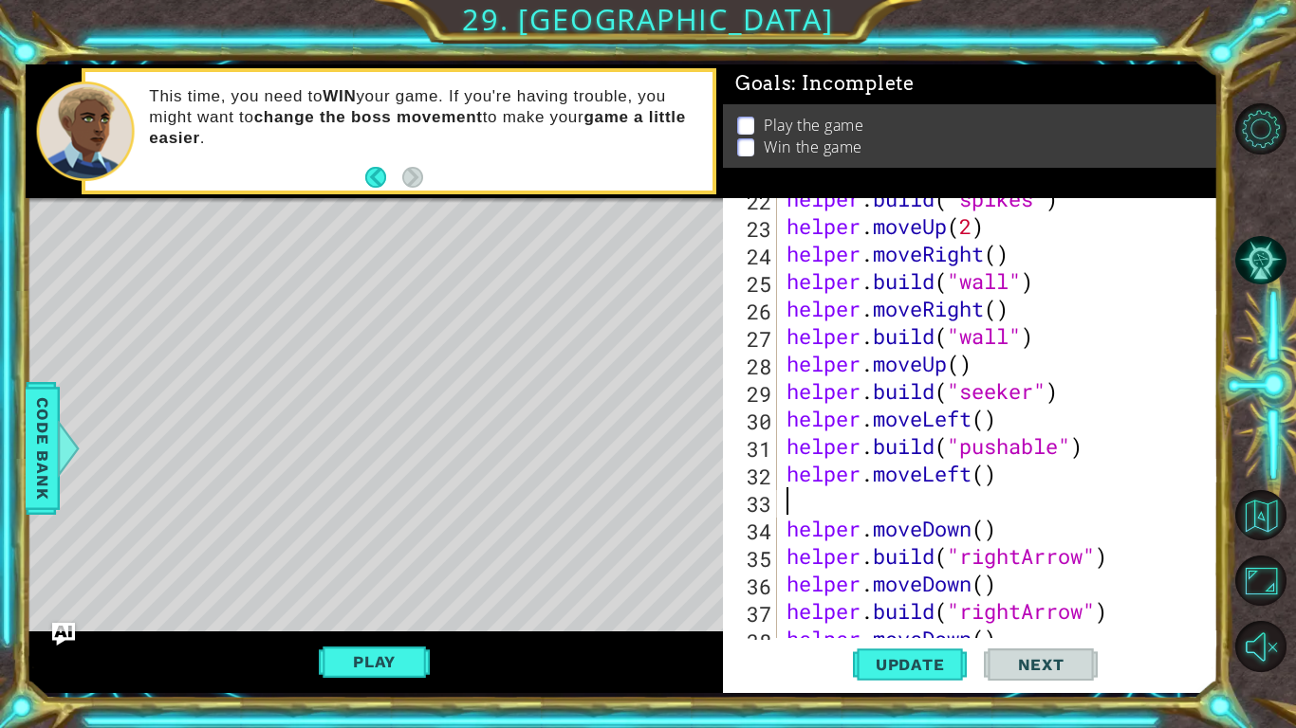
click at [984, 475] on div "helper . build ( "spikes" ) helper . moveUp ( 2 ) helper . moveRight ( ) helper…" at bounding box center [1002, 432] width 440 height 495
type textarea "helper.moveLeft(2)"
click at [967, 496] on div "helper . build ( "spikes" ) helper . moveUp ( 2 ) helper . moveRight ( ) helper…" at bounding box center [1002, 432] width 440 height 495
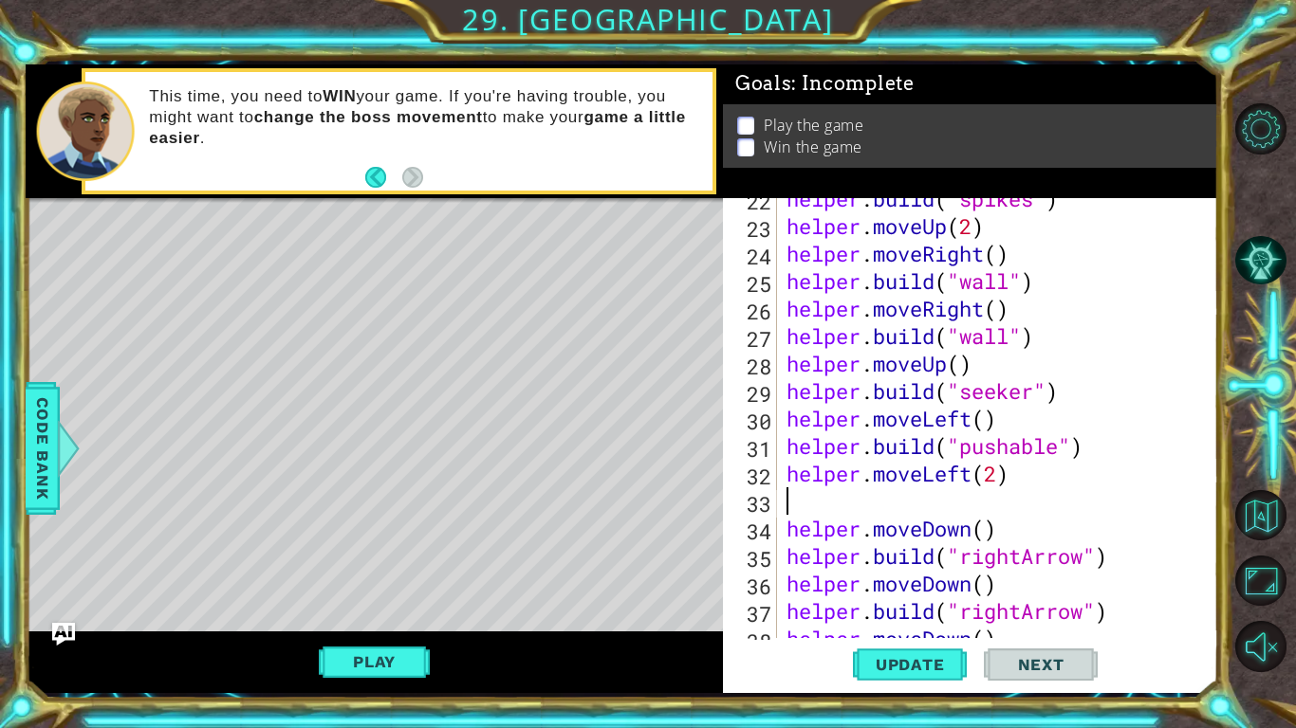
type textarea "helper.moveLeft(2)"
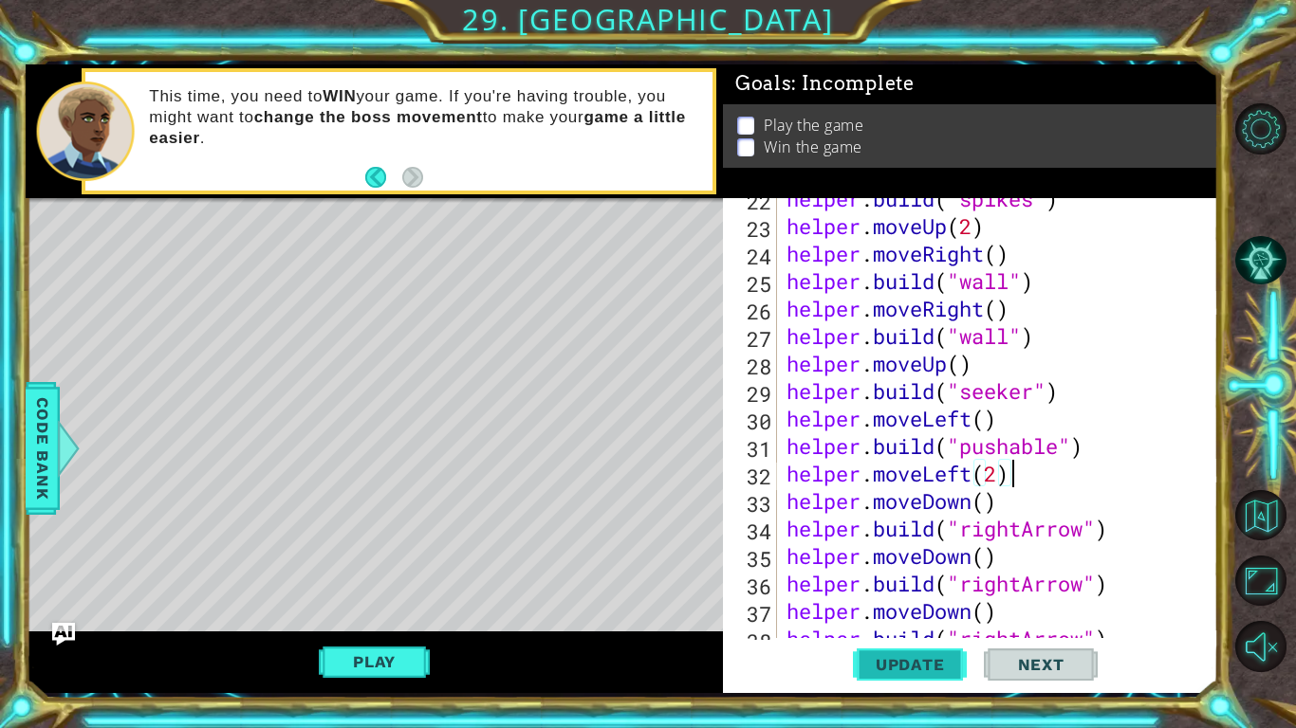
click at [930, 567] on span "Update" at bounding box center [909, 664] width 107 height 19
click at [406, 567] on button "Play" at bounding box center [374, 662] width 111 height 36
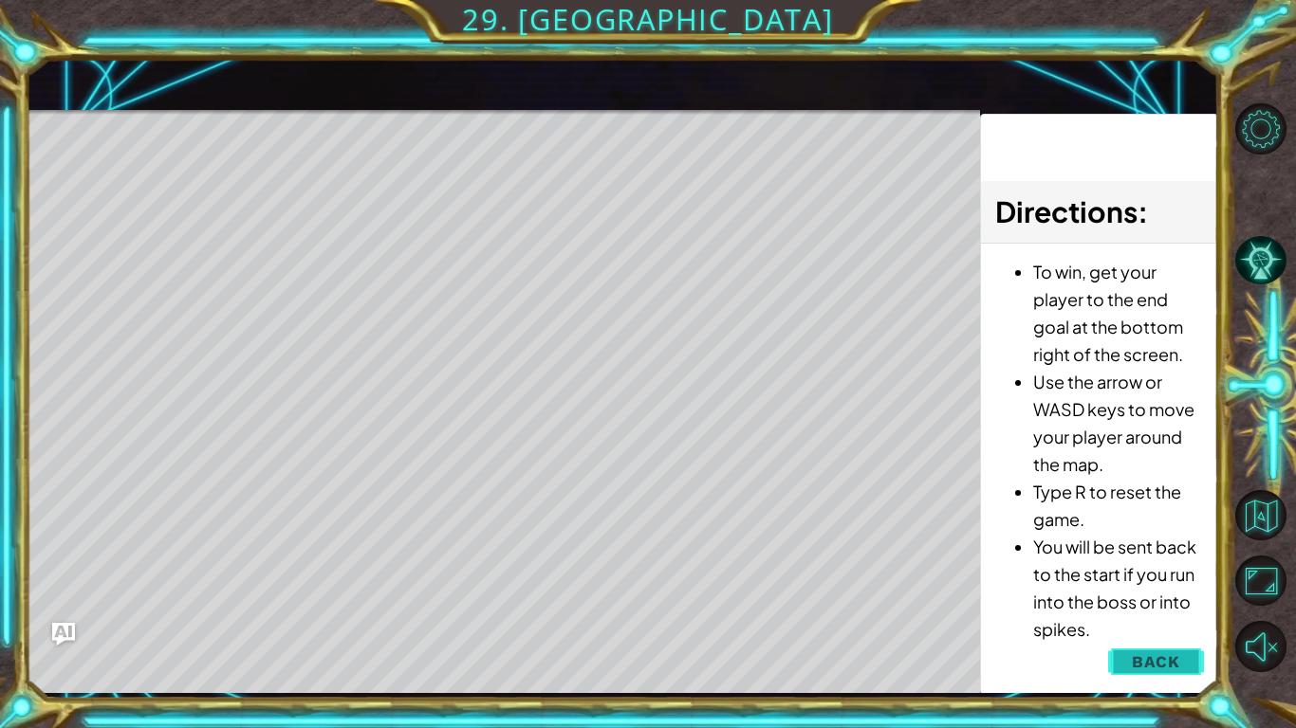
click at [1162, 567] on span "Back" at bounding box center [1155, 662] width 48 height 19
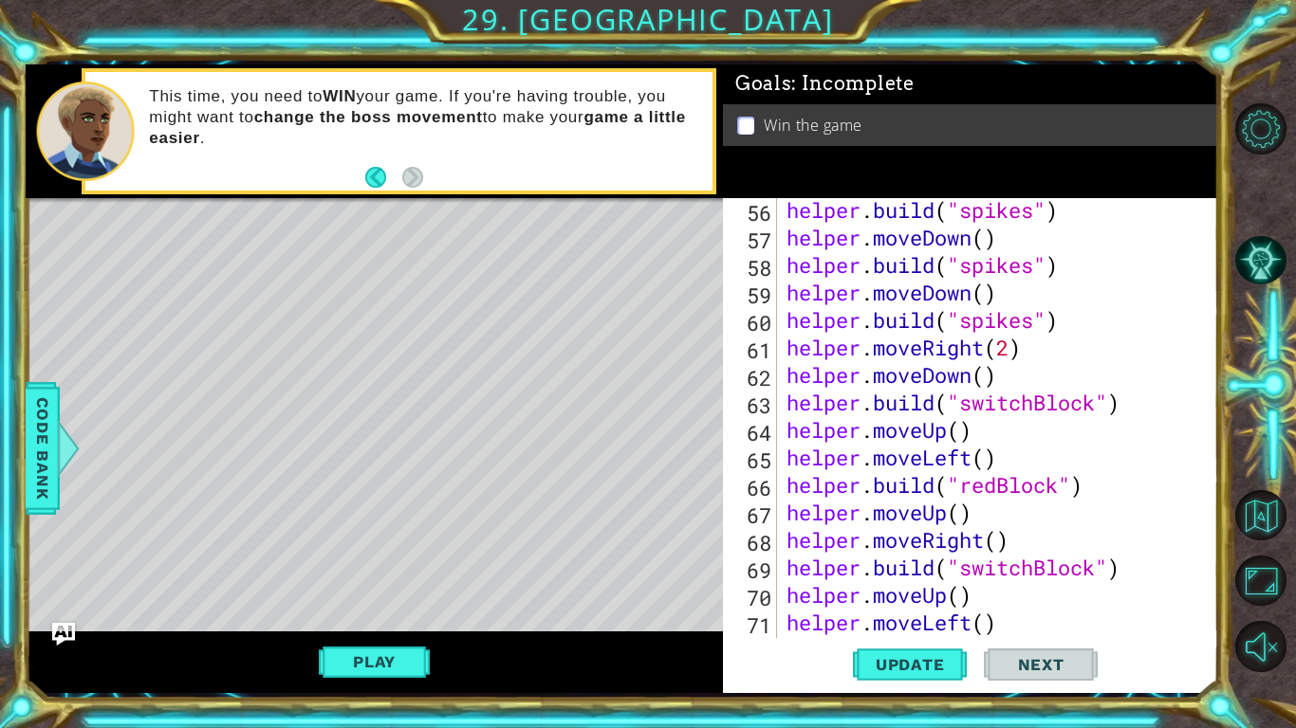
scroll to position [1568, 0]
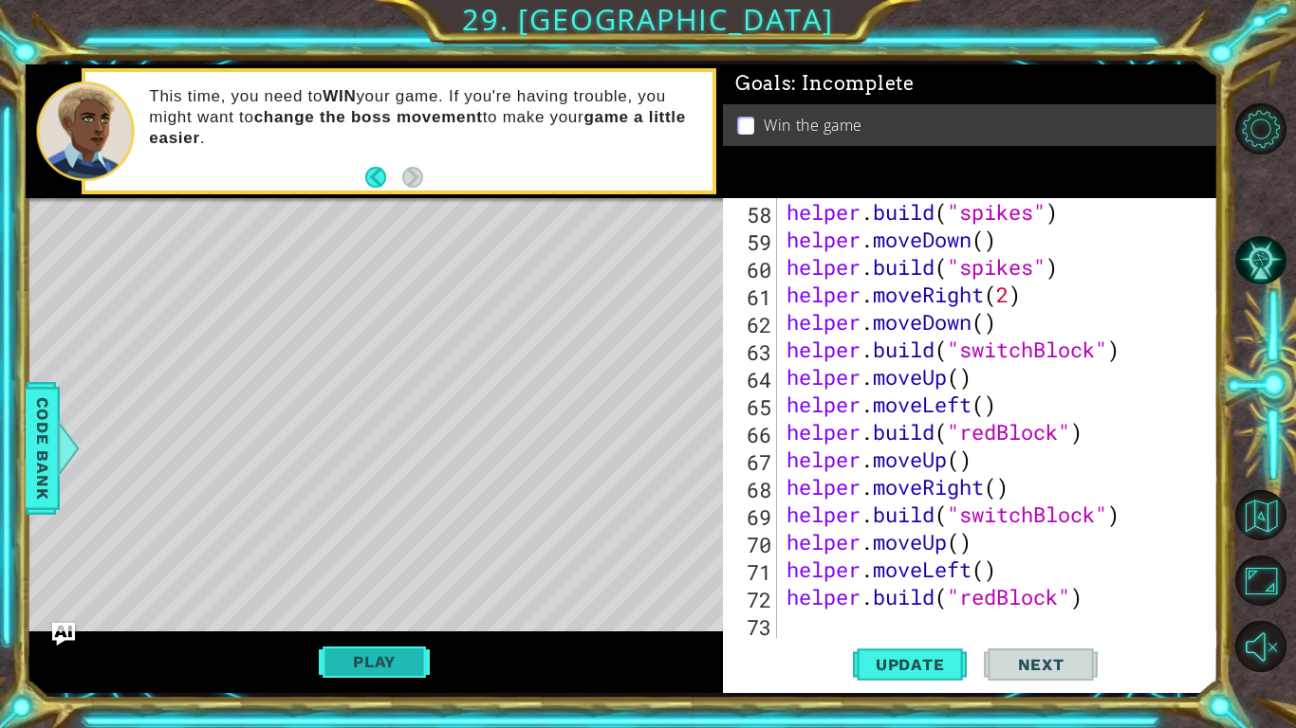
click at [382, 567] on button "Play" at bounding box center [374, 662] width 111 height 36
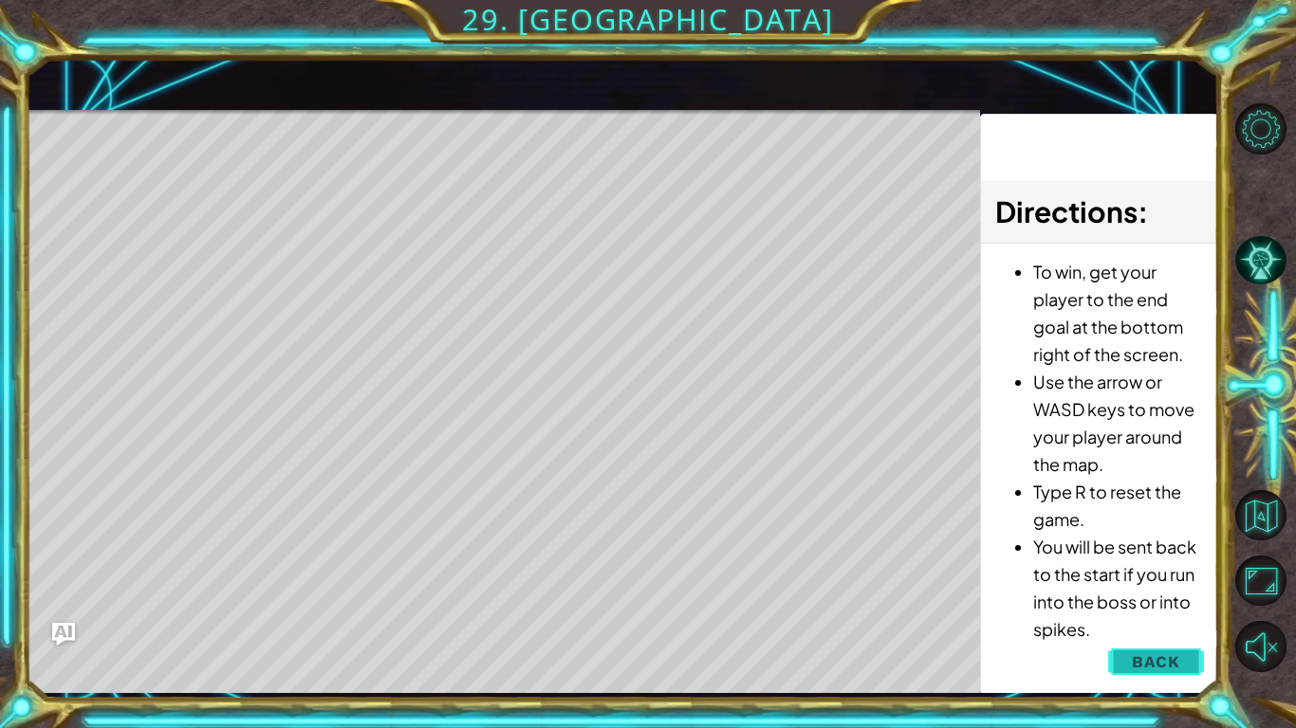
click at [1165, 567] on span "Back" at bounding box center [1155, 662] width 48 height 19
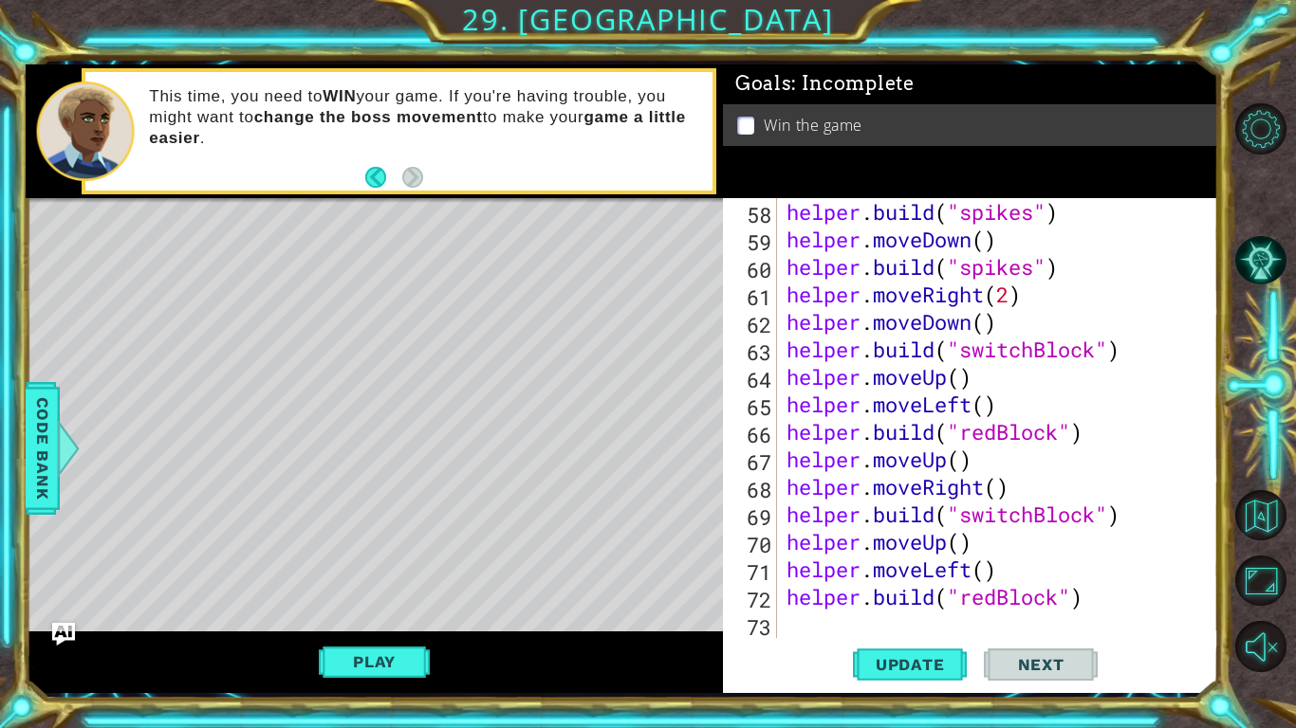
click at [1145, 567] on div "helper . build ( "spikes" ) helper . moveDown ( ) helper . build ( "spikes" ) h…" at bounding box center [1002, 445] width 440 height 495
click at [398, 567] on button "Play" at bounding box center [374, 662] width 111 height 36
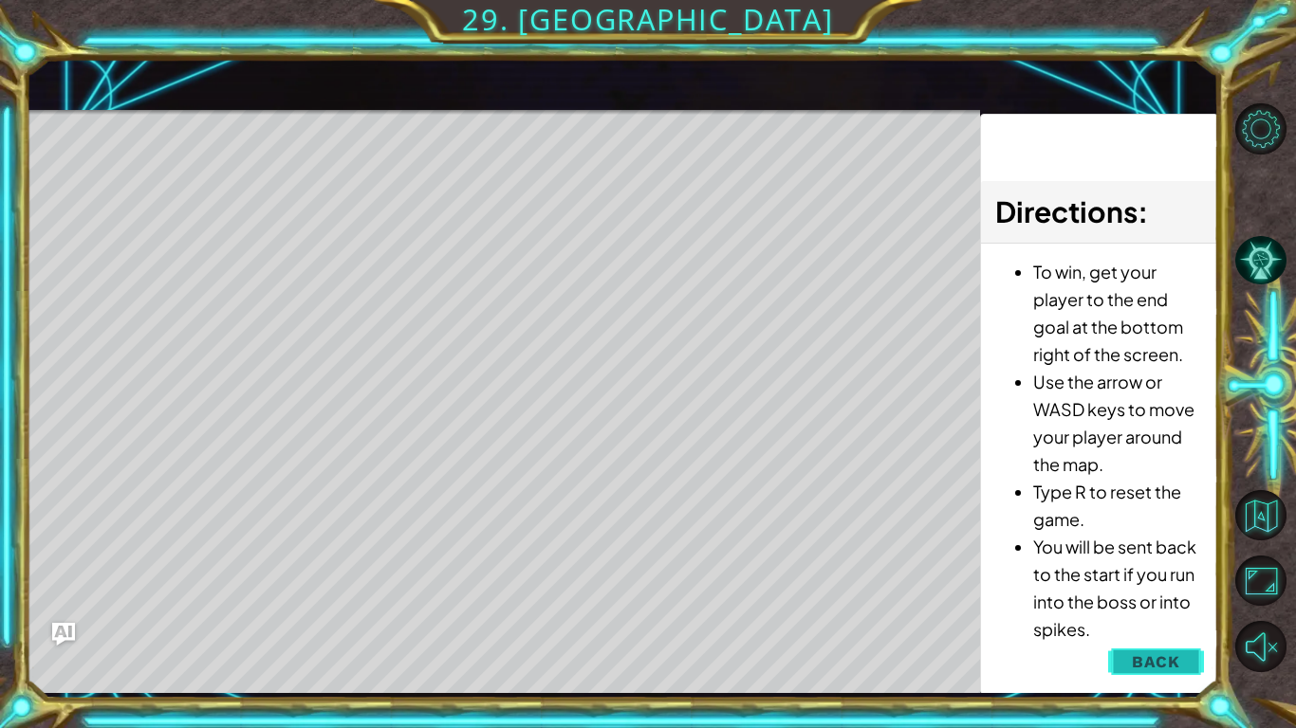
click at [1176, 567] on span "Back" at bounding box center [1155, 662] width 48 height 19
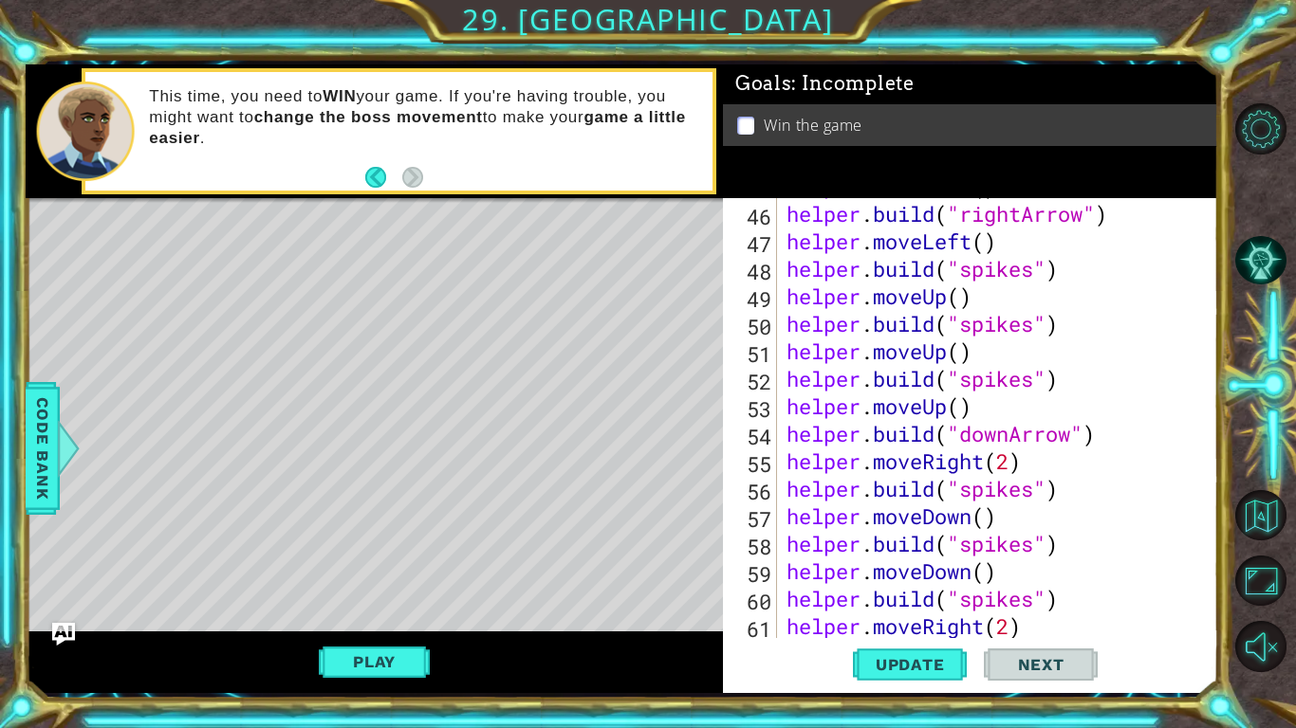
scroll to position [0, 0]
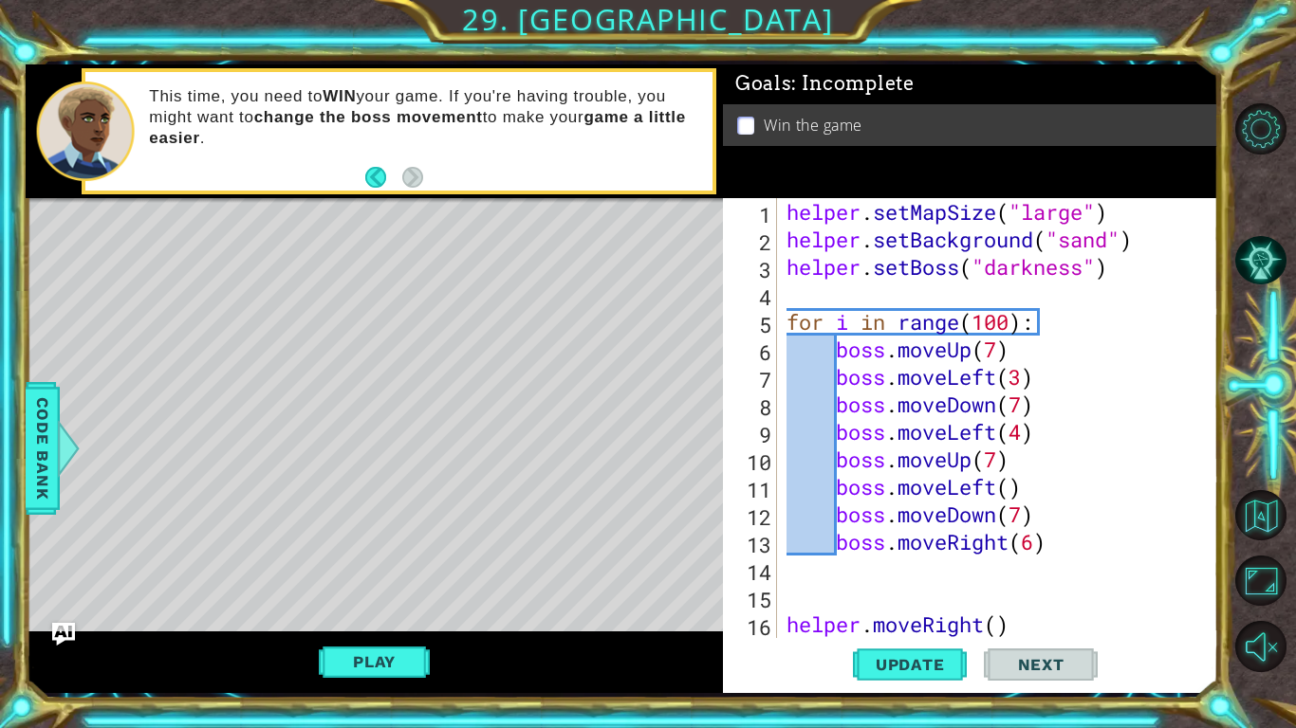
click at [1009, 348] on div "helper . setMapSize ( "large" ) helper . setBackground ( "sand" ) helper . setB…" at bounding box center [1002, 445] width 440 height 495
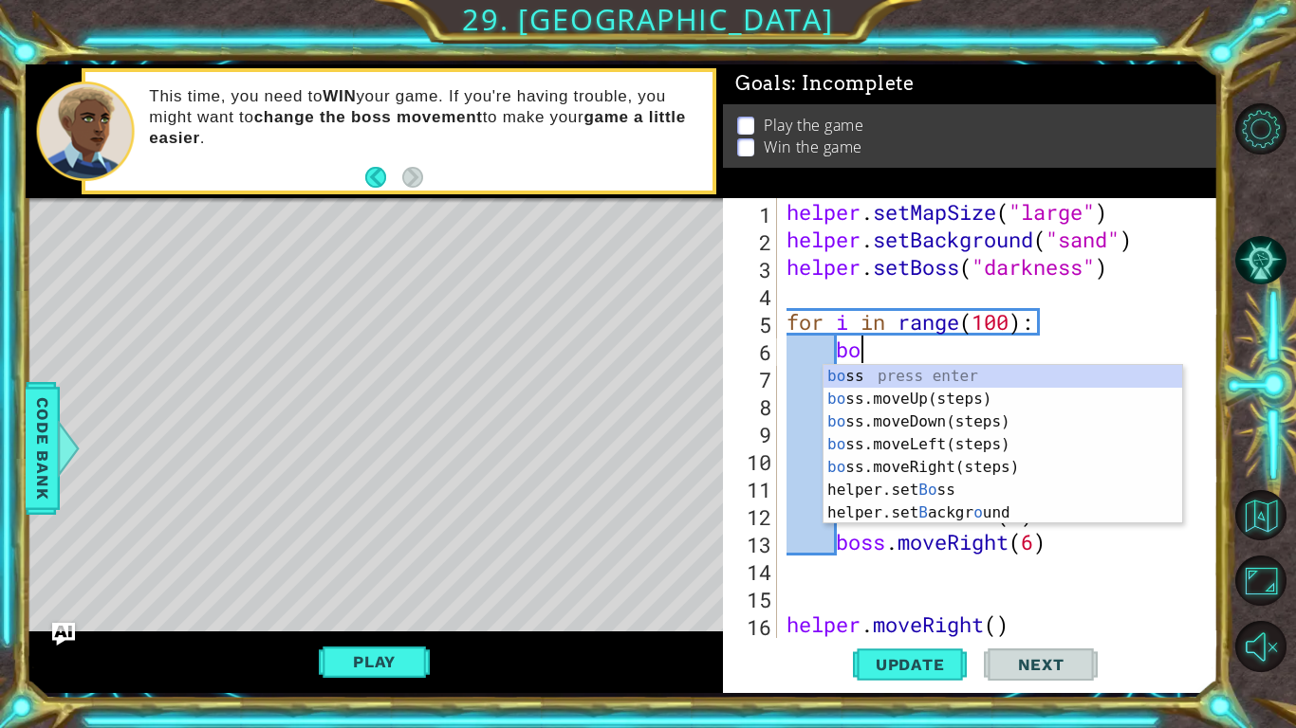
type textarea "b"
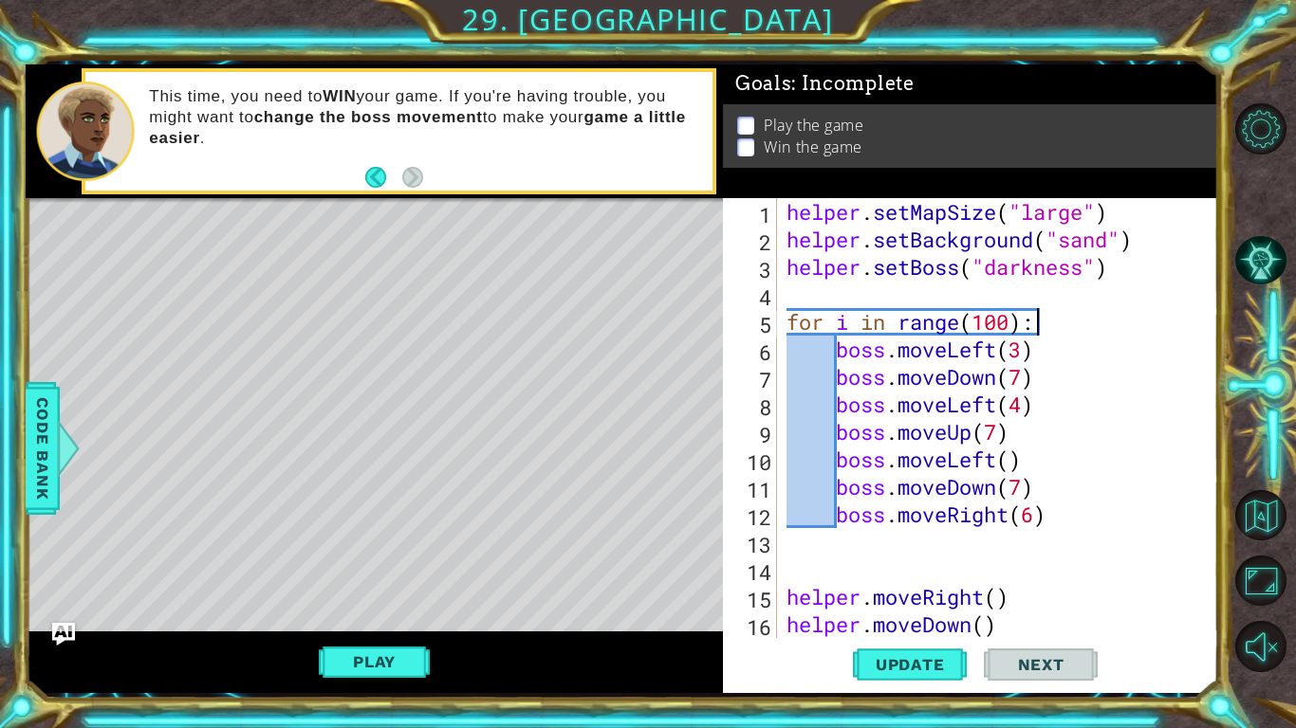
click at [1023, 355] on div "helper . setMapSize ( "large" ) helper . setBackground ( "sand" ) helper . setB…" at bounding box center [1002, 445] width 440 height 495
click at [912, 567] on span "Update" at bounding box center [909, 664] width 107 height 19
click at [83, 517] on div "Level Map" at bounding box center [464, 477] width 876 height 559
click at [105, 190] on div "This time, you need to WIN your game. If you're having trouble, you might want …" at bounding box center [398, 131] width 626 height 119
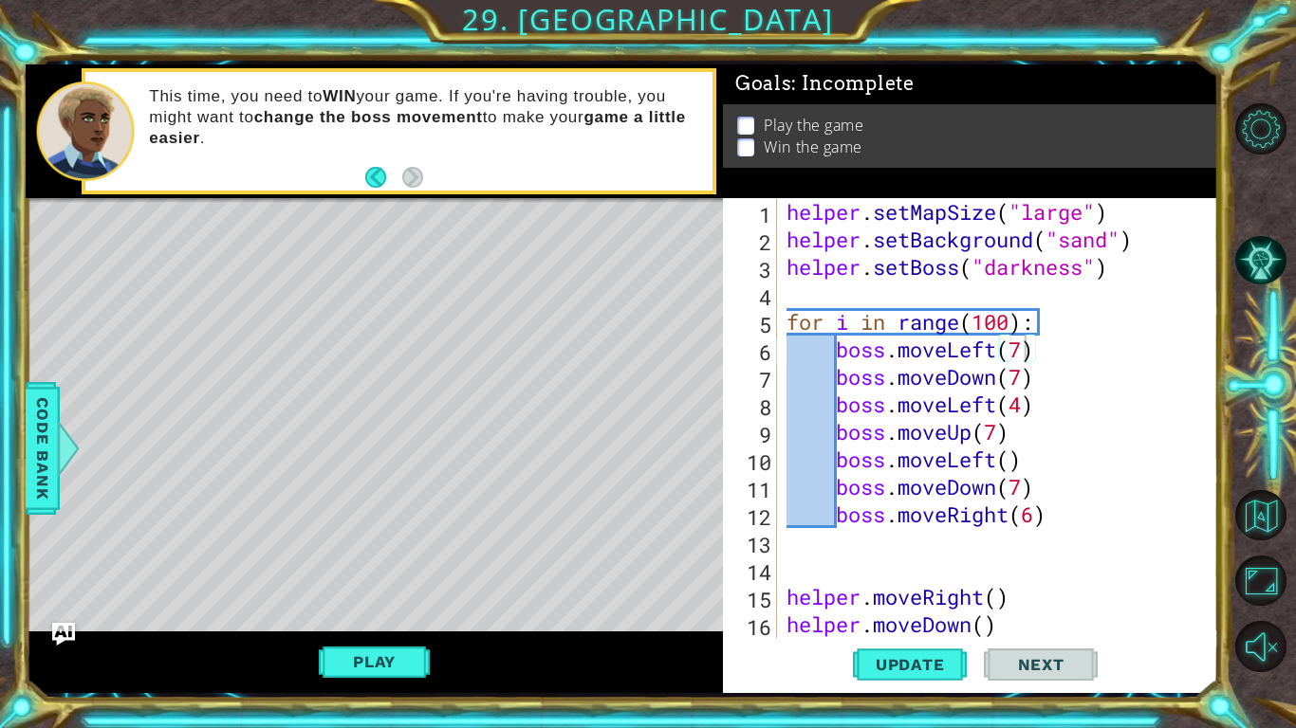
click at [998, 377] on div "helper . setMapSize ( "large" ) helper . setBackground ( "sand" ) helper . setB…" at bounding box center [1002, 445] width 440 height 495
click at [1044, 432] on div "helper . setMapSize ( "large" ) helper . setBackground ( "sand" ) helper . setB…" at bounding box center [1002, 445] width 440 height 495
click at [997, 406] on div "helper . setMapSize ( "large" ) helper . setBackground ( "sand" ) helper . setB…" at bounding box center [1002, 445] width 440 height 495
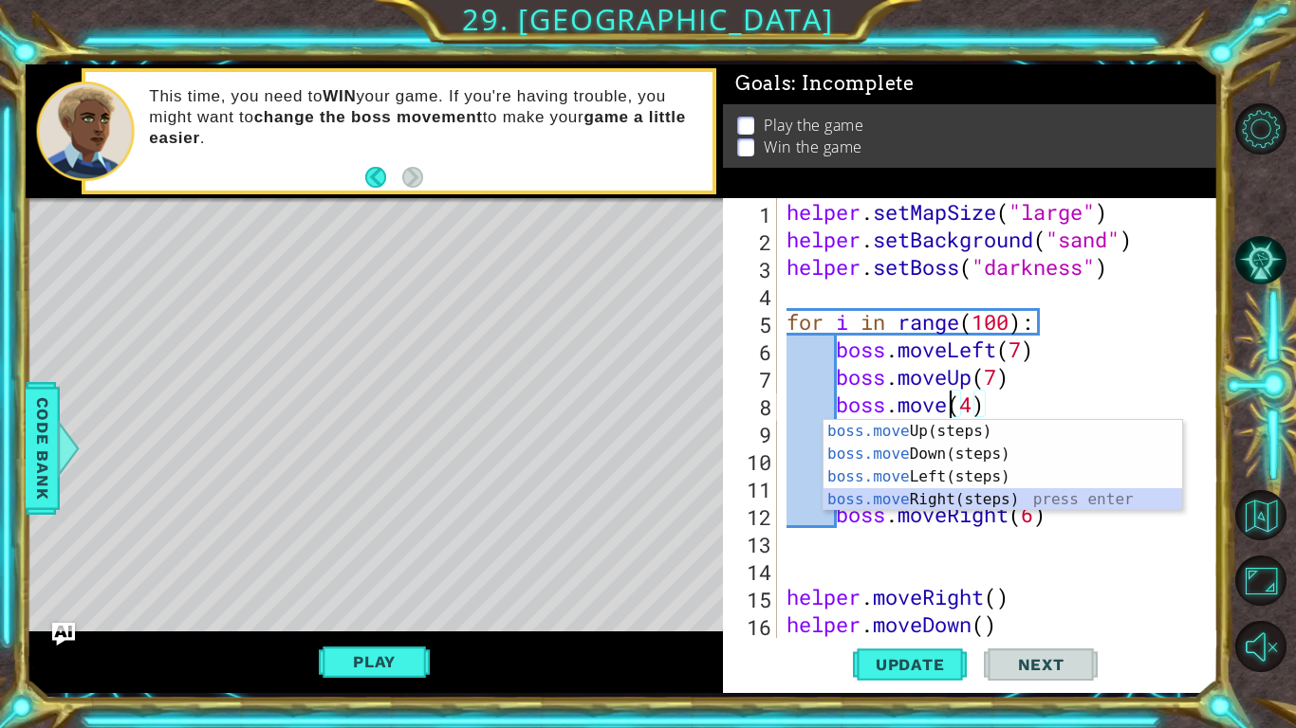
click at [1044, 501] on div "boss.move Up(steps) press enter boss.move Down(steps) press enter boss.move Lef…" at bounding box center [1002, 488] width 359 height 137
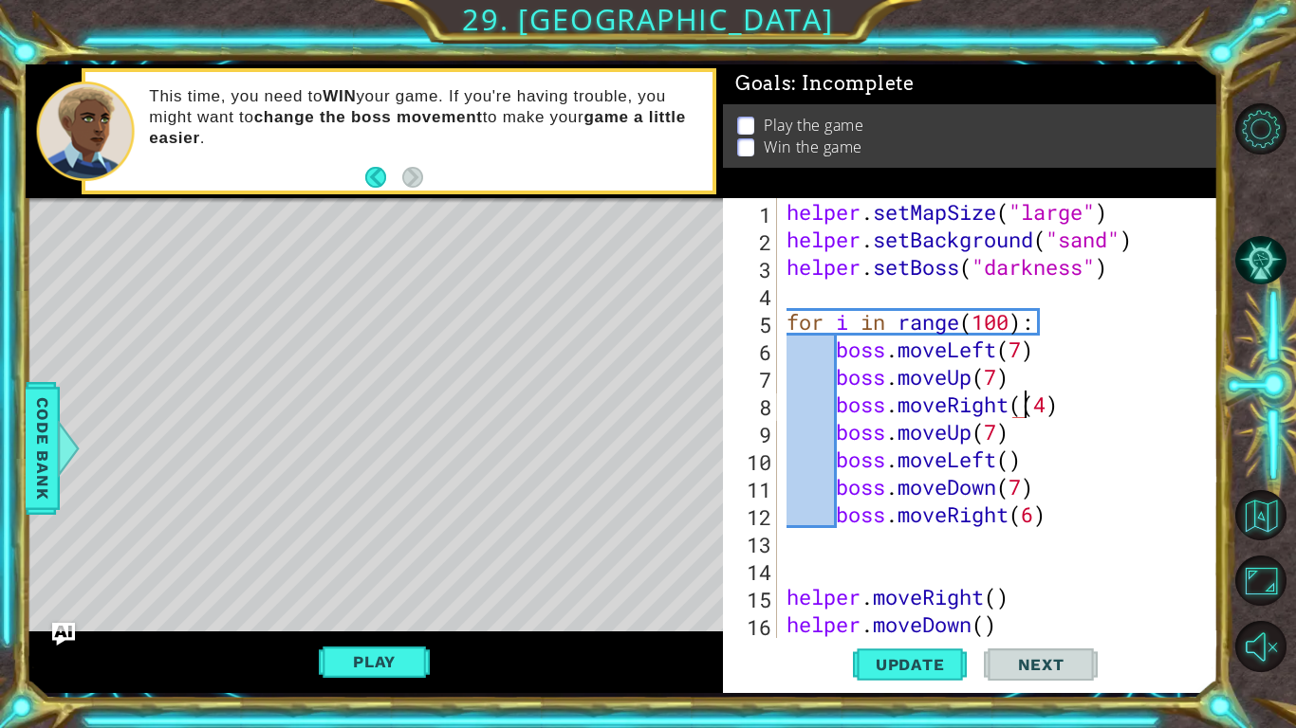
type textarea "boss.moveRight(4)"
click at [1056, 534] on div "helper . setMapSize ( "large" ) helper . setBackground ( "sand" ) helper . setB…" at bounding box center [1002, 445] width 440 height 495
click at [969, 435] on div "helper . setMapSize ( "large" ) helper . setBackground ( "sand" ) helper . setB…" at bounding box center [1002, 445] width 440 height 495
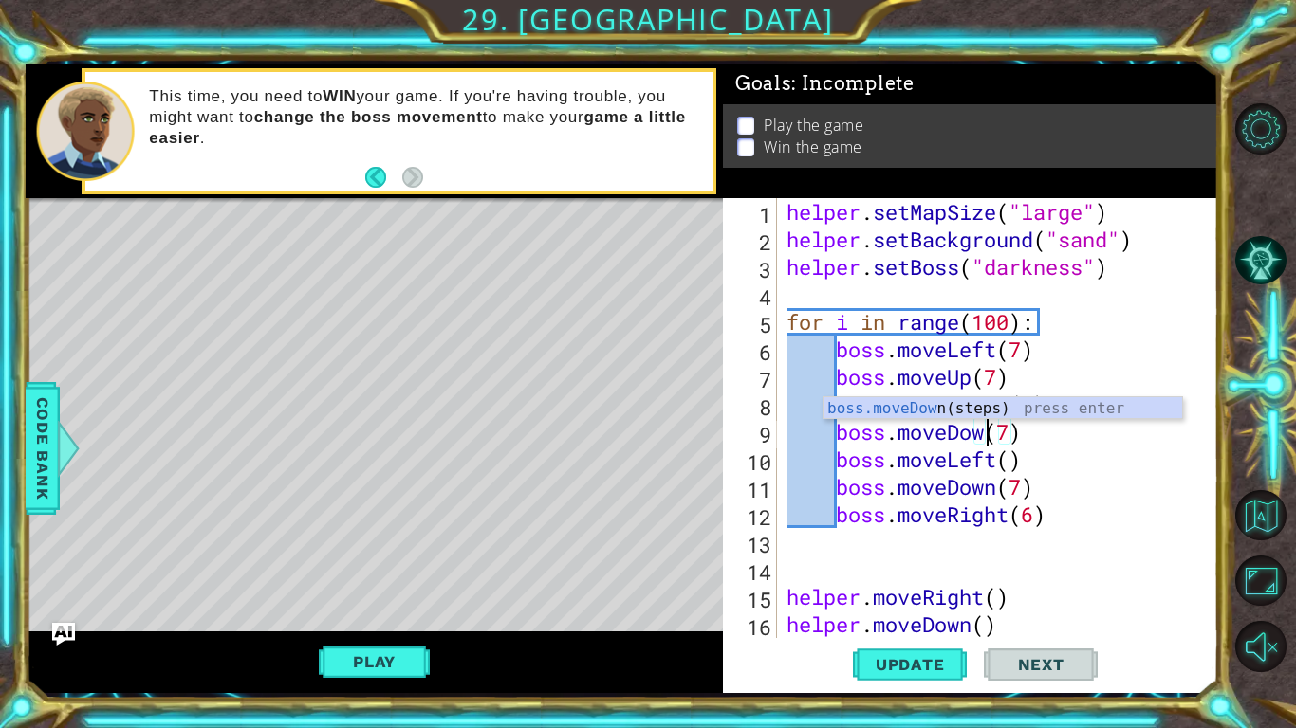
scroll to position [0, 9]
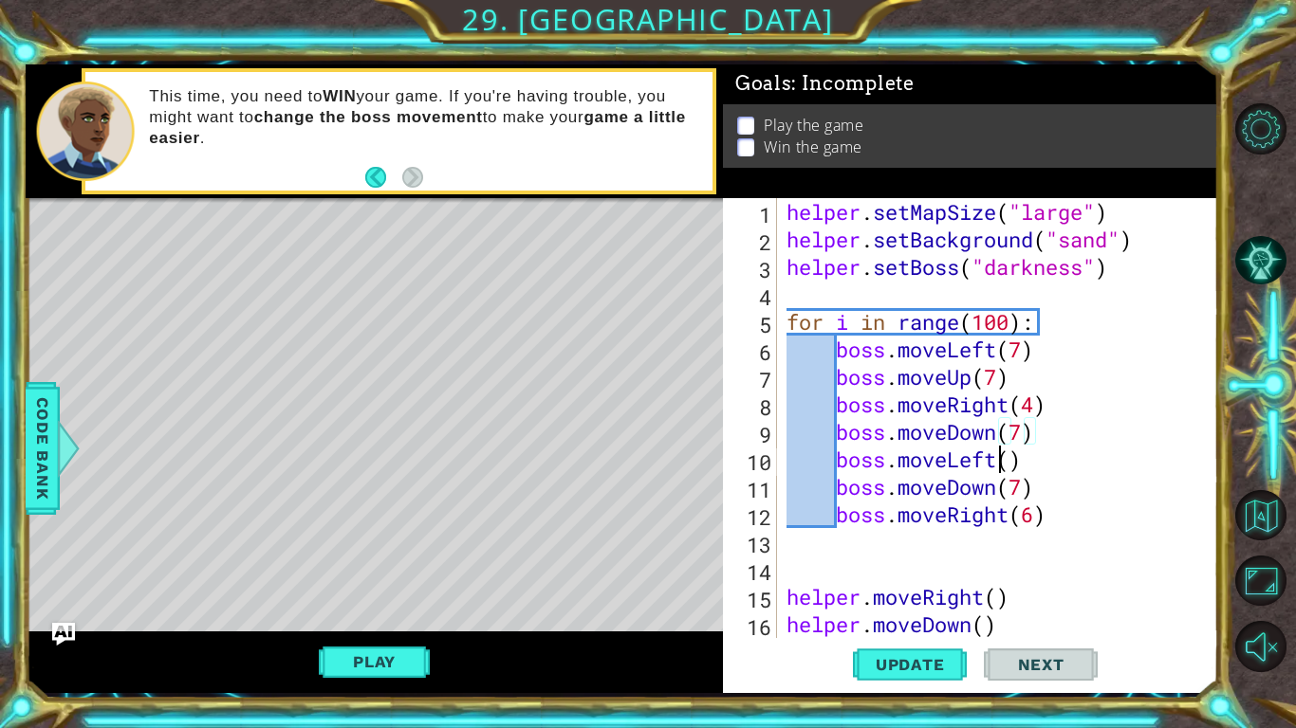
click at [998, 461] on div "helper . setMapSize ( "large" ) helper . setBackground ( "sand" ) helper . setB…" at bounding box center [1002, 445] width 440 height 495
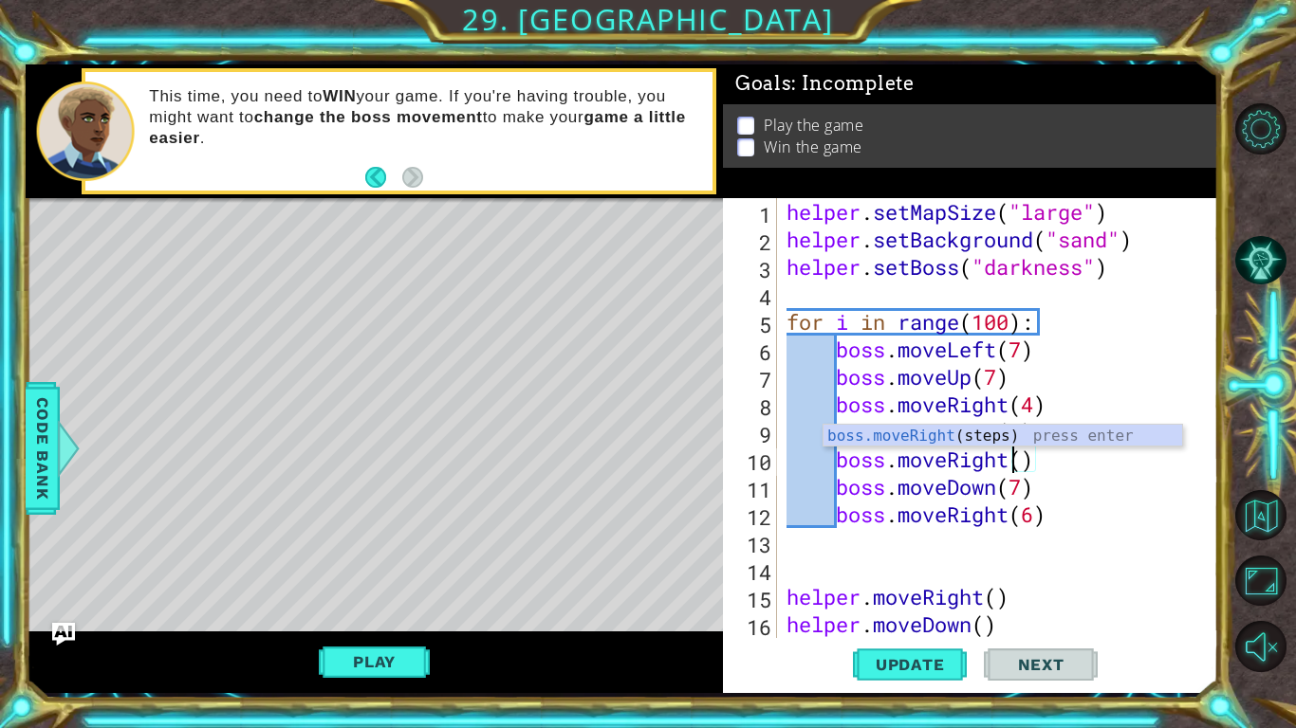
click at [1057, 516] on div "helper . setMapSize ( "large" ) helper . setBackground ( "sand" ) helper . setB…" at bounding box center [1002, 445] width 440 height 495
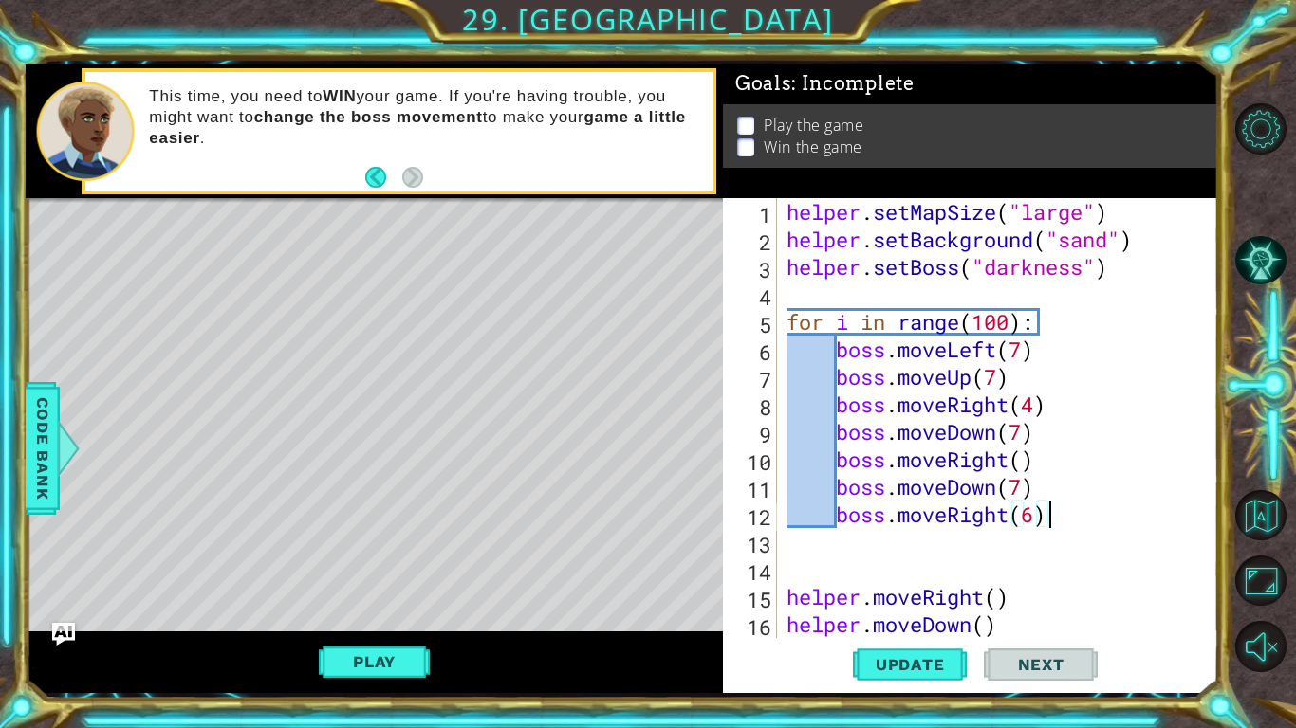
click at [998, 488] on div "helper . setMapSize ( "large" ) helper . setBackground ( "sand" ) helper . setB…" at bounding box center [1002, 445] width 440 height 495
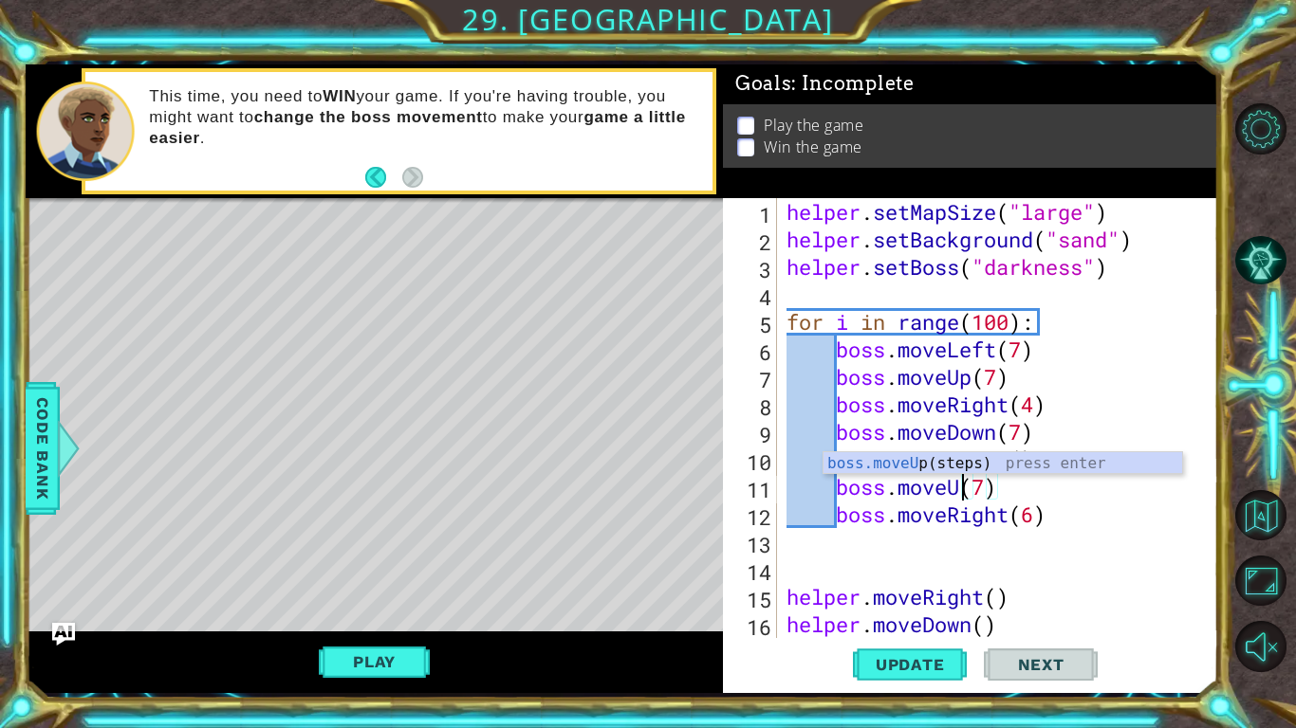
scroll to position [0, 9]
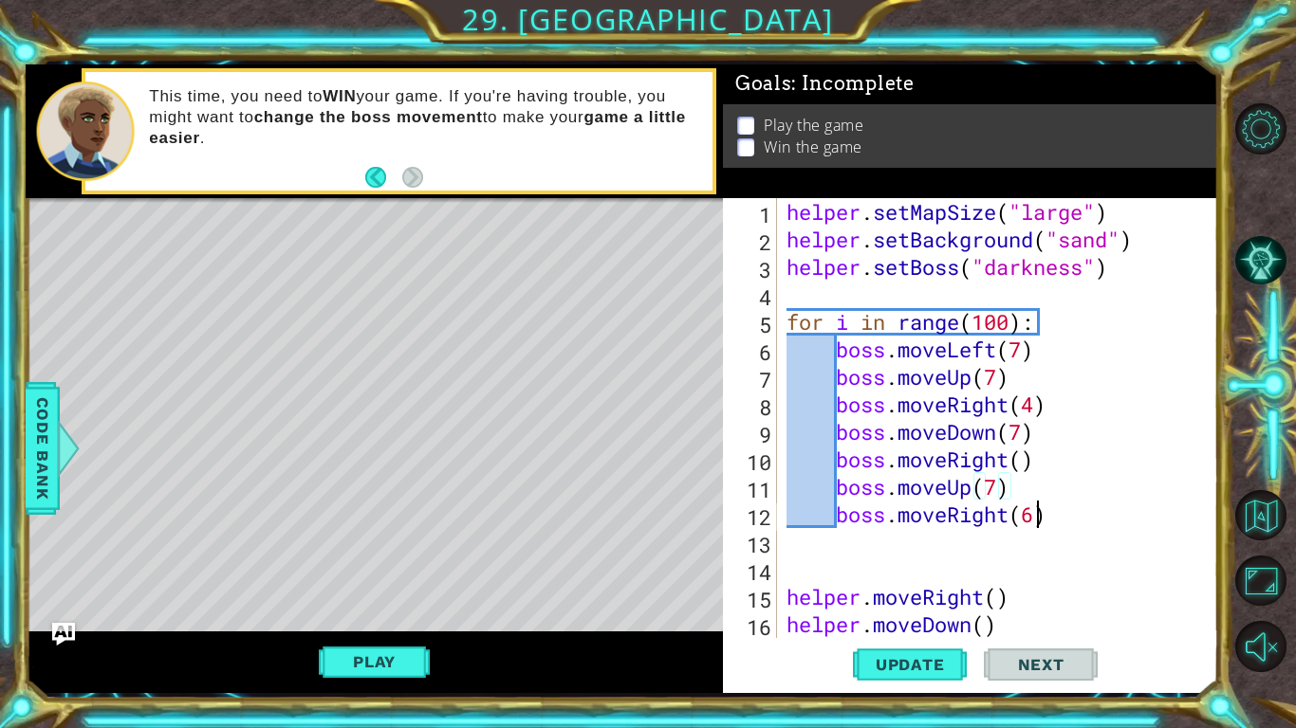
click at [1035, 522] on div "helper . setMapSize ( "large" ) helper . setBackground ( "sand" ) helper . setB…" at bounding box center [1002, 445] width 440 height 495
type textarea "boss.moveRight(3)"
click at [1054, 524] on div "helper . setMapSize ( "large" ) helper . setBackground ( "sand" ) helper . setB…" at bounding box center [1002, 445] width 440 height 495
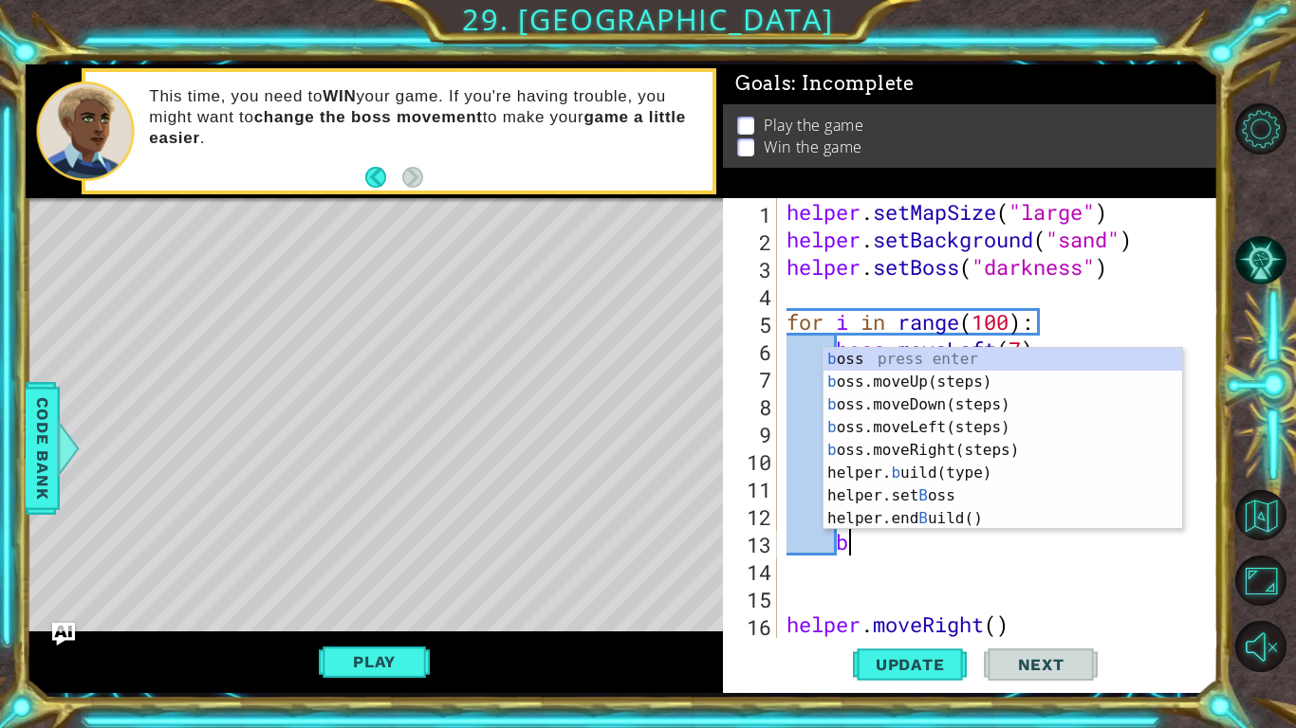
type textarea "bo"
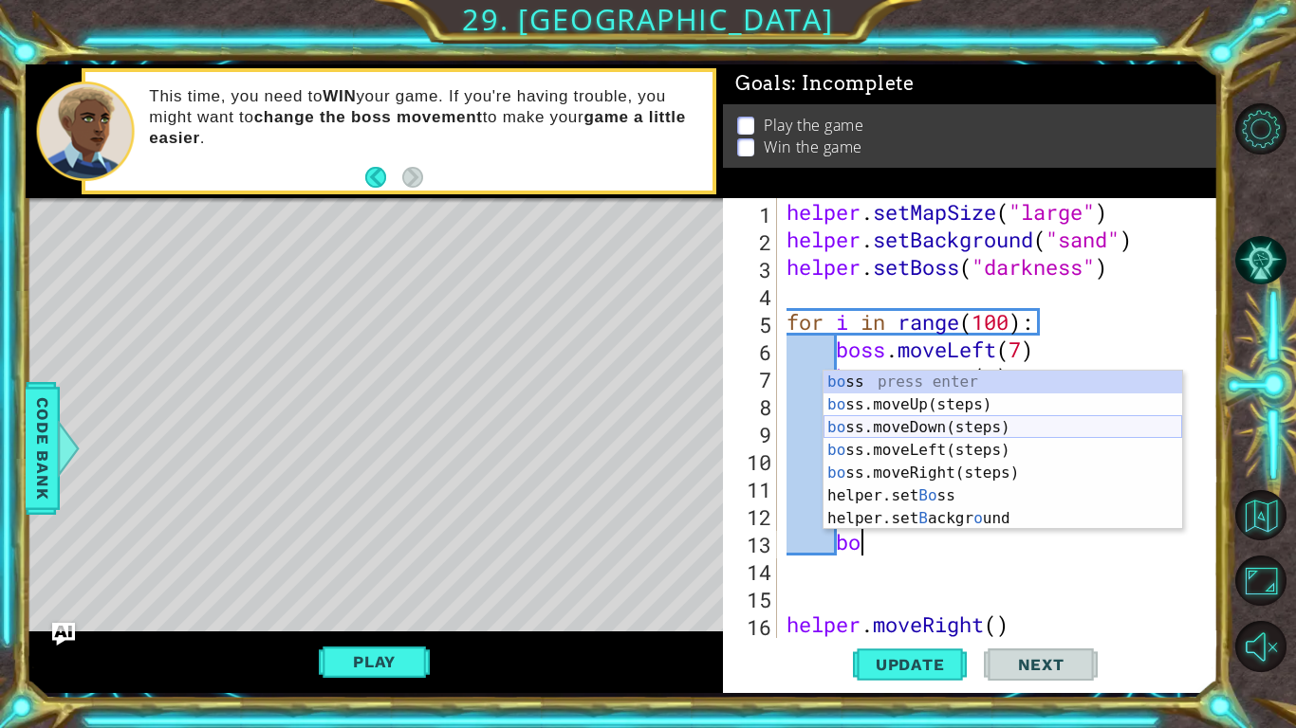
click at [1037, 437] on div "bo ss press enter bo ss.moveUp(steps) press enter bo ss.moveDown(steps) press e…" at bounding box center [1002, 473] width 359 height 205
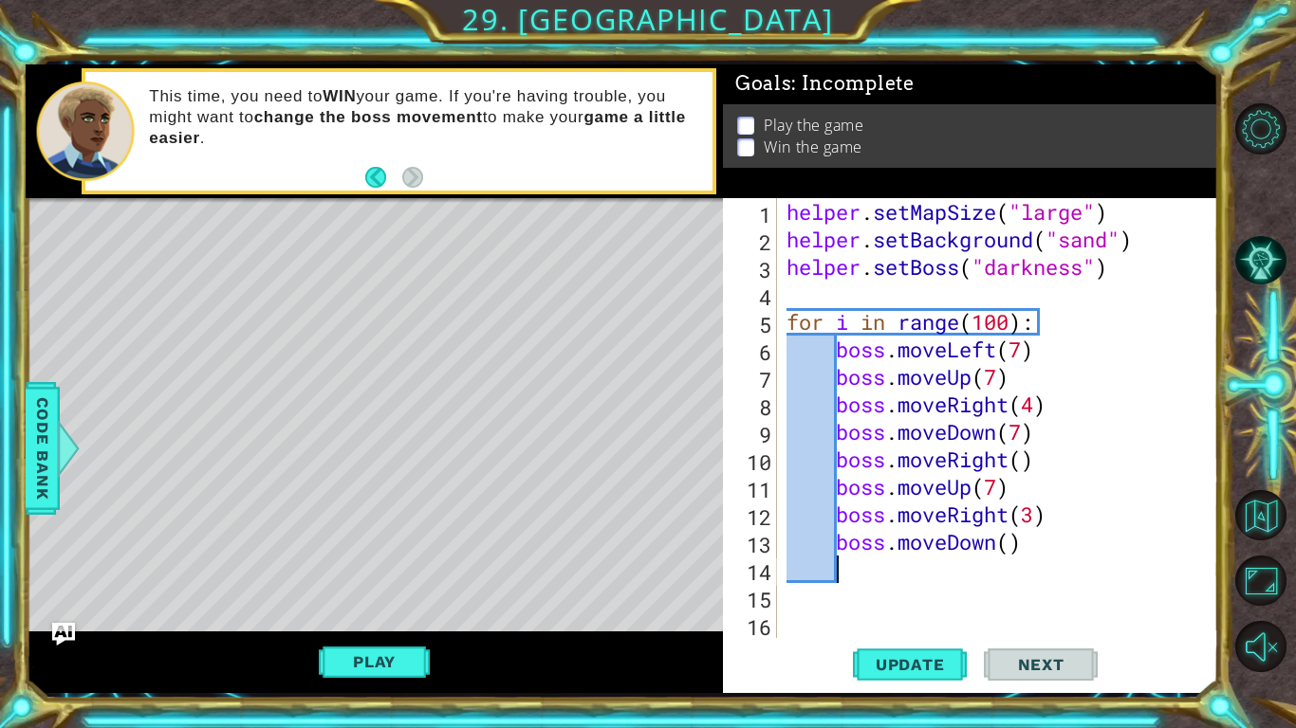
scroll to position [0, 0]
click at [1011, 543] on div "helper . setMapSize ( "large" ) helper . setBackground ( "sand" ) helper . setB…" at bounding box center [1002, 445] width 440 height 495
click at [920, 567] on button "Update" at bounding box center [910, 664] width 114 height 49
click at [890, 567] on span "Update" at bounding box center [909, 664] width 107 height 19
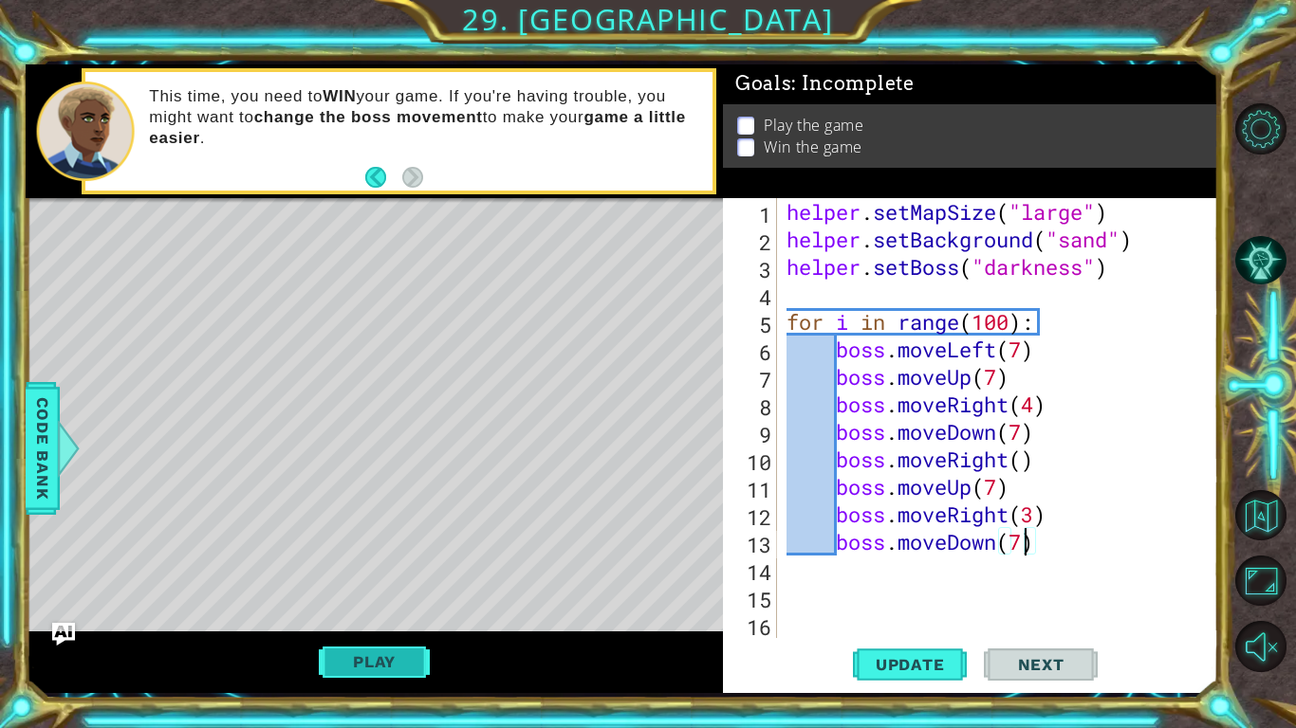
click at [413, 567] on button "Play" at bounding box center [374, 662] width 111 height 36
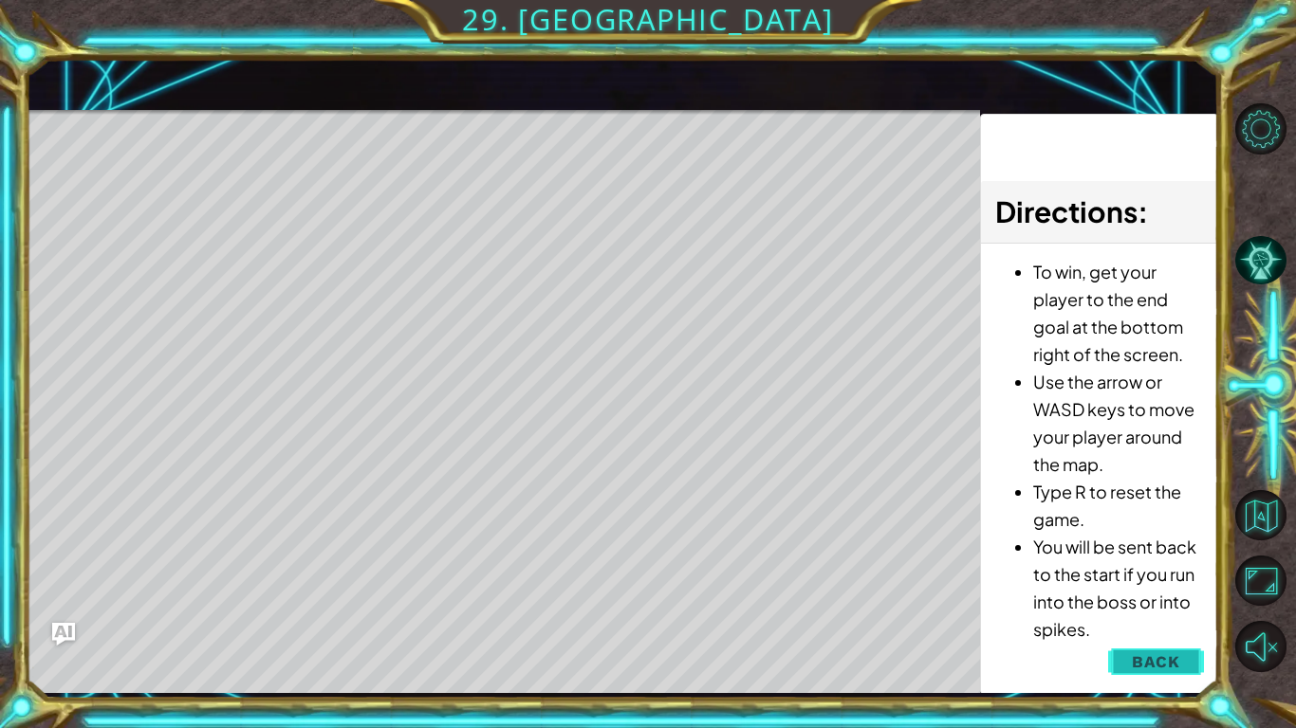
click at [1163, 567] on button "Back" at bounding box center [1156, 662] width 96 height 38
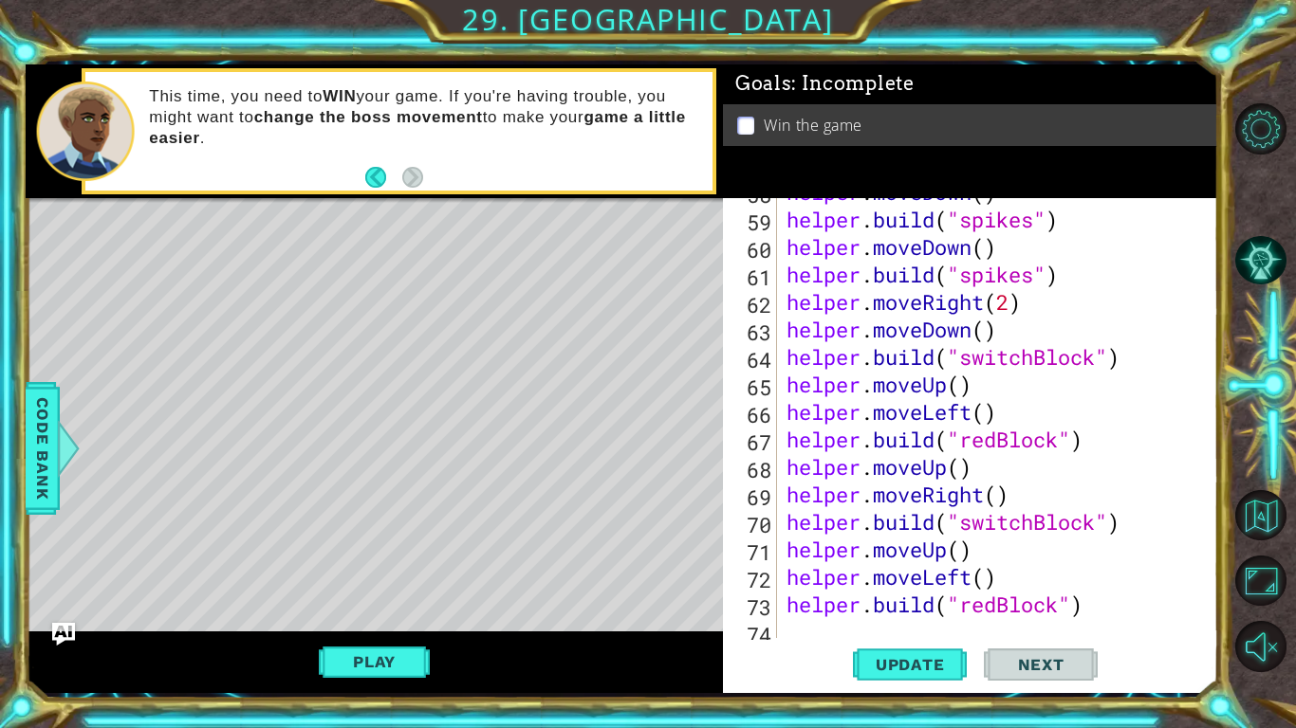
scroll to position [1588, 0]
click at [995, 567] on div "helper . moveDown ( ) helper . build ( "spikes" ) helper . moveDown ( ) helper …" at bounding box center [1002, 425] width 440 height 495
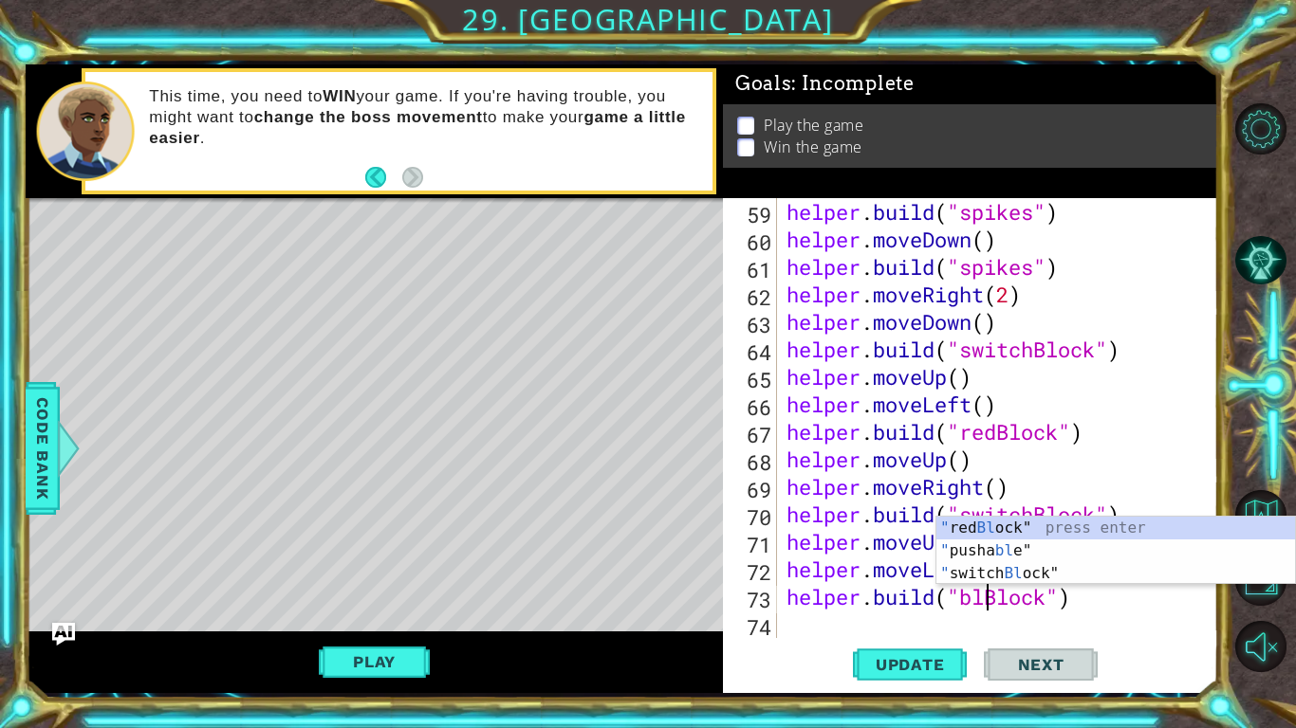
scroll to position [0, 9]
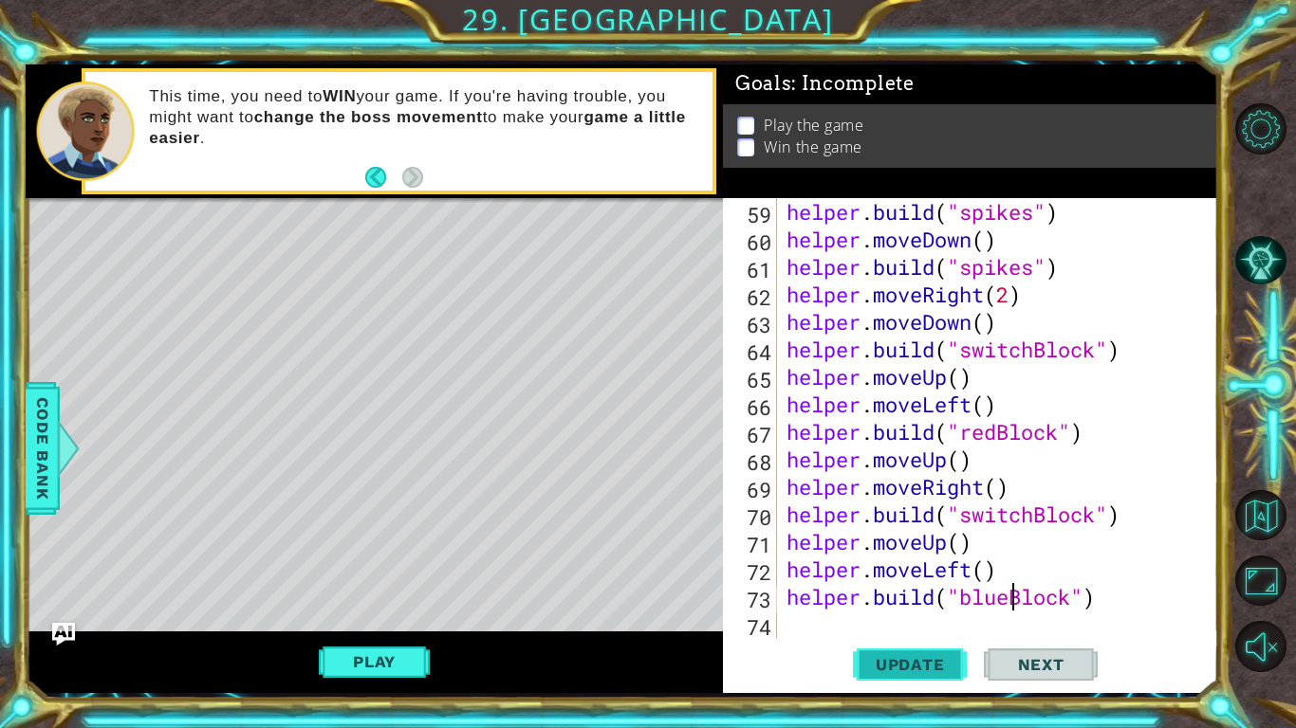
type textarea "[DOMAIN_NAME]("blueBlock")"
click at [947, 567] on button "Update" at bounding box center [910, 664] width 114 height 49
type textarea "[DOMAIN_NAME]("blueBlock")"
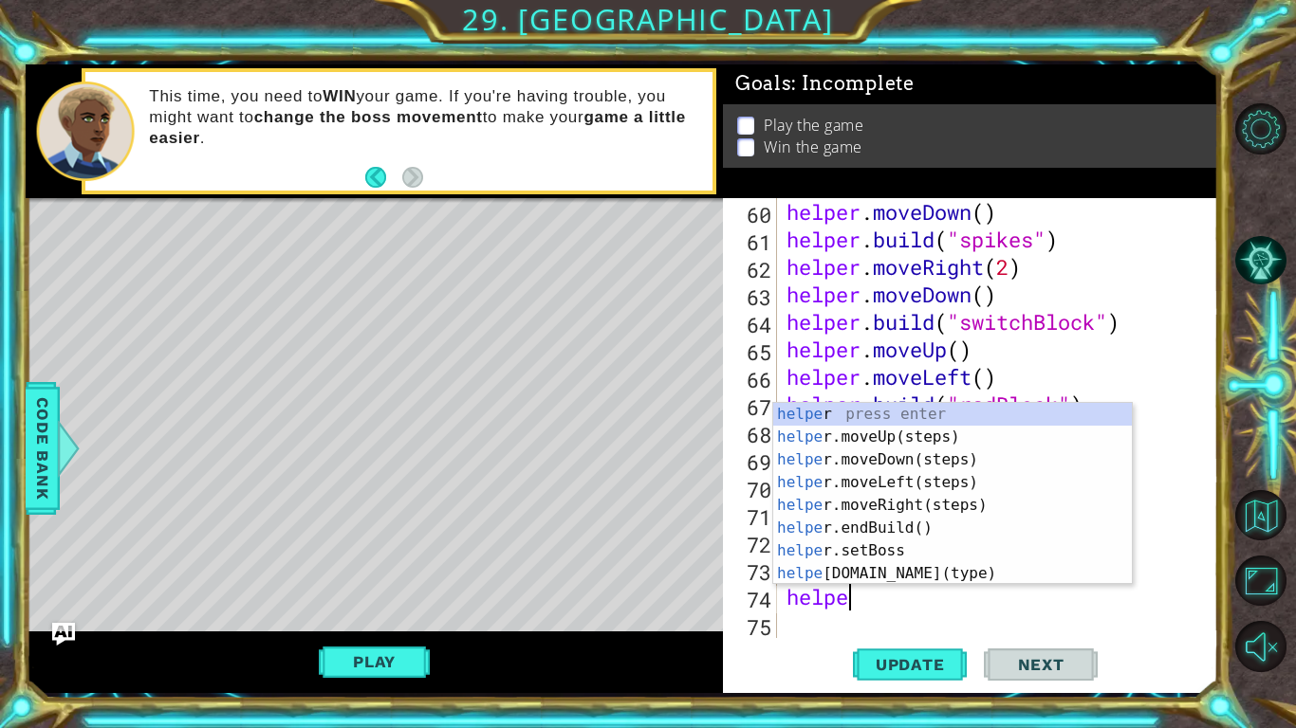
scroll to position [0, 2]
type textarea "helper"
click at [918, 433] on div "helper press enter helper .moveUp(steps) press enter helper .moveDown(steps) pr…" at bounding box center [952, 517] width 359 height 228
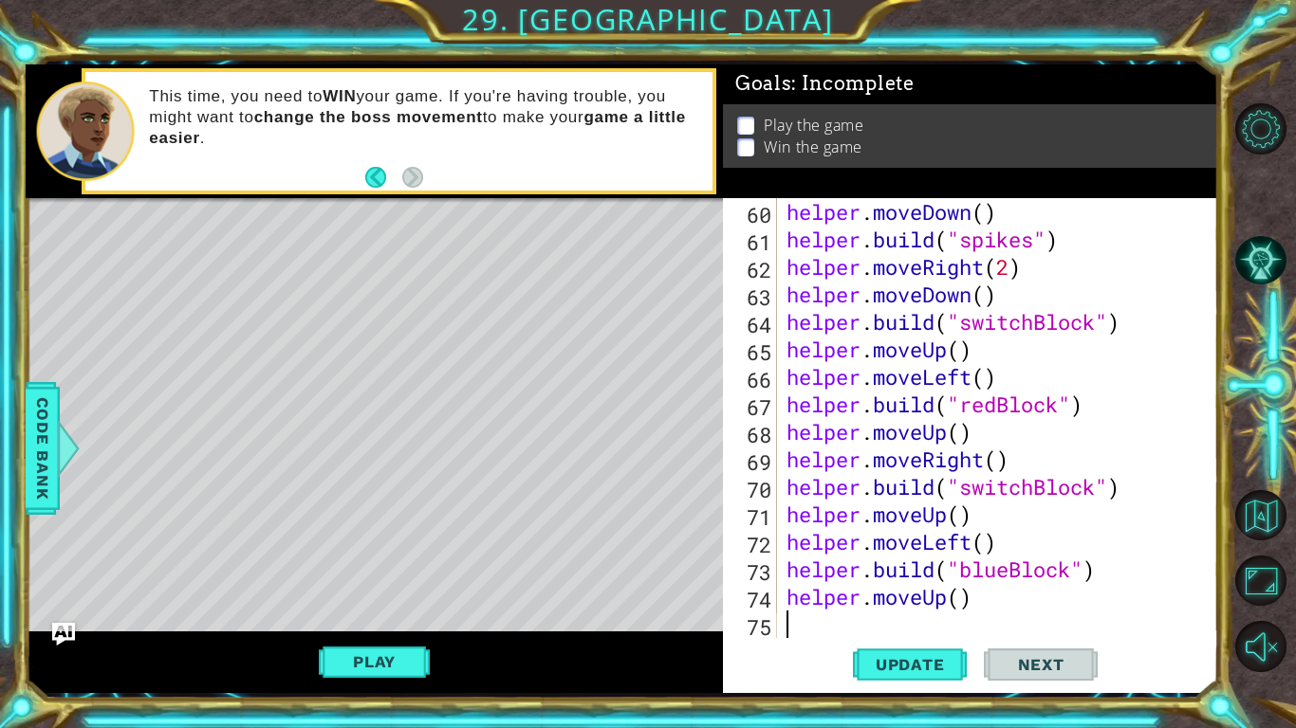
scroll to position [1650, 0]
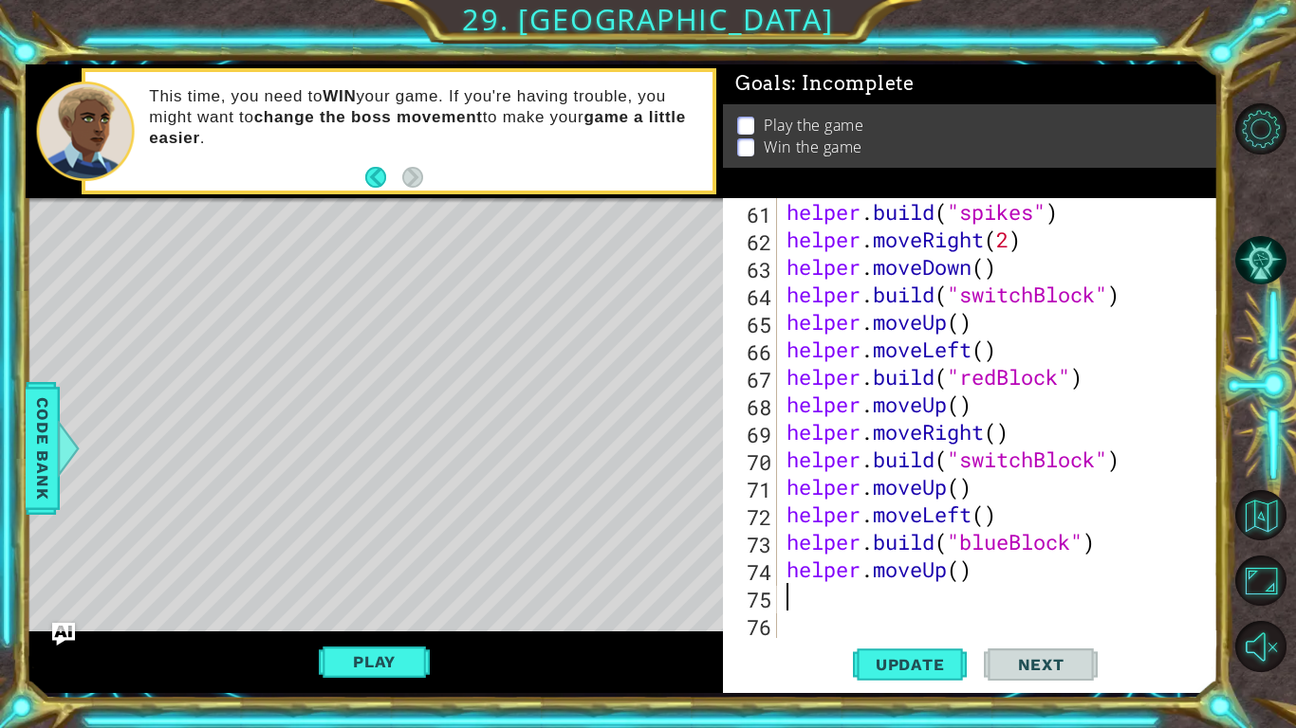
type textarea "helper"
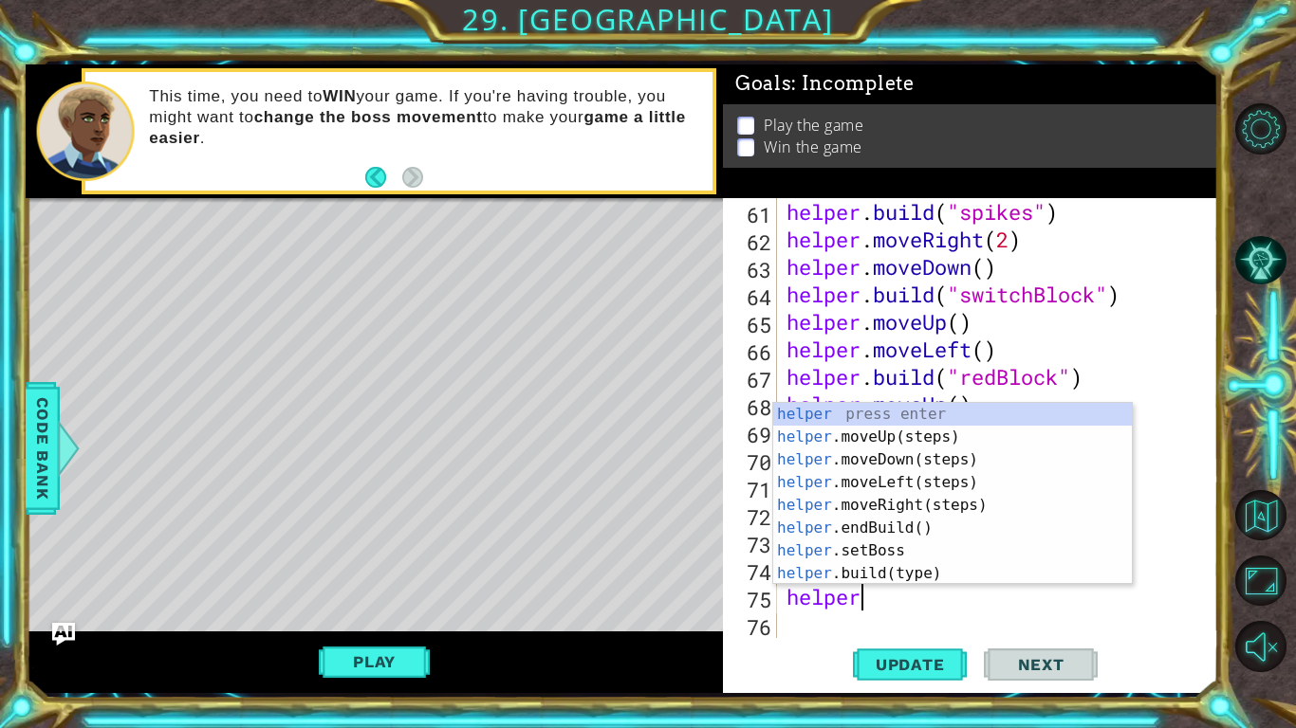
scroll to position [0, 2]
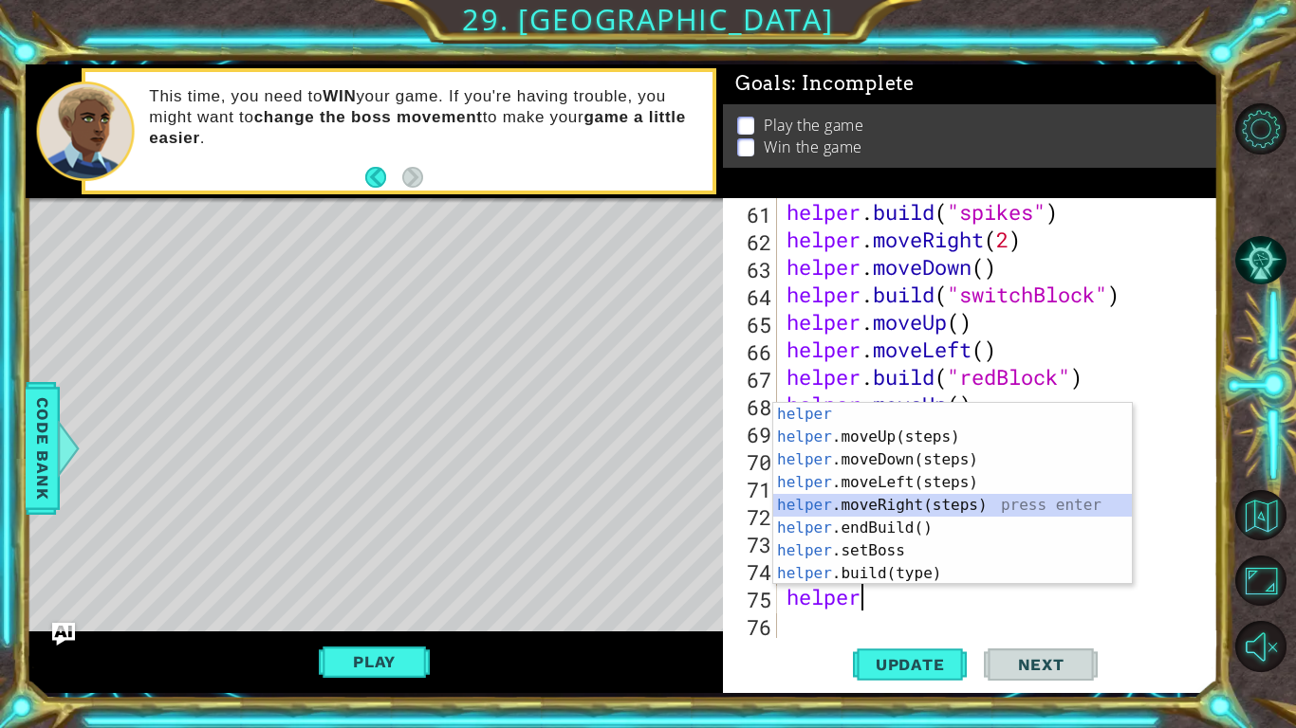
click at [899, 506] on div "helper press enter helper .moveUp(steps) press enter helper .moveDown(steps) pr…" at bounding box center [952, 517] width 359 height 228
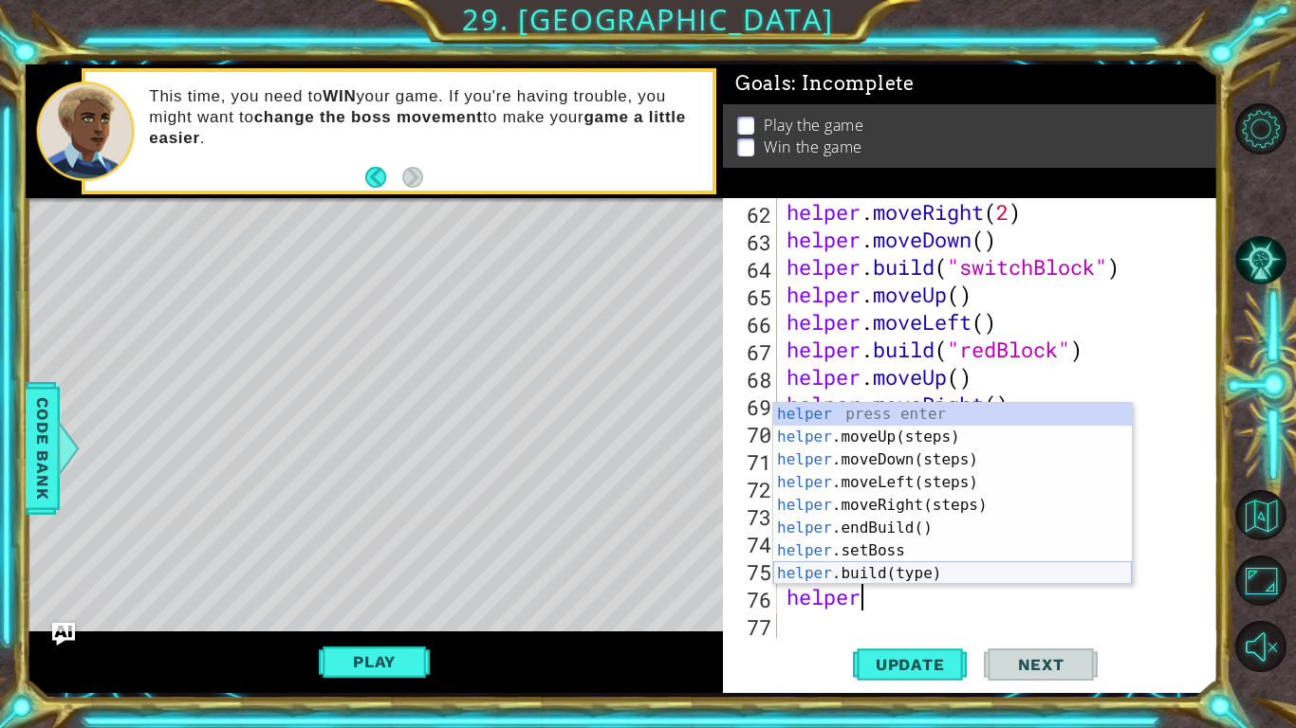
click at [928, 567] on div "helper press enter helper .moveUp(steps) press enter helper .moveDown(steps) pr…" at bounding box center [952, 517] width 359 height 228
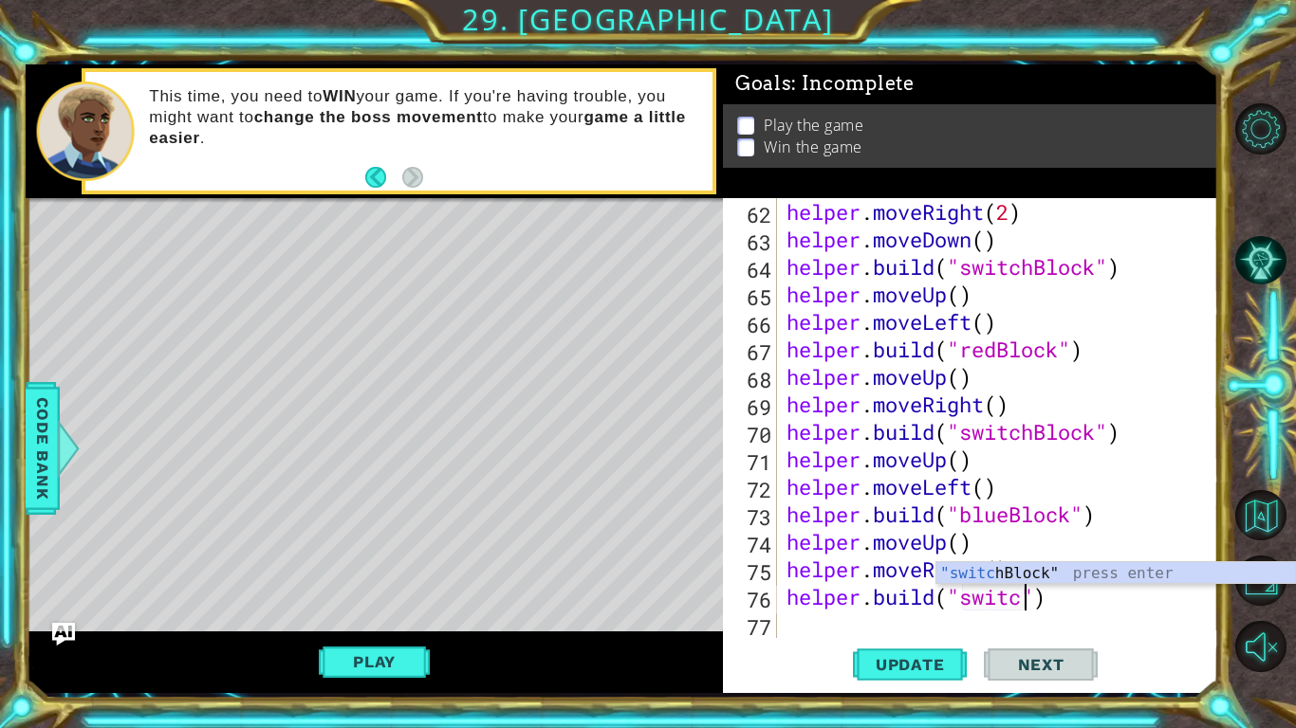
scroll to position [0, 11]
click at [1059, 567] on div ""switch Block" press enter" at bounding box center [1115, 596] width 359 height 68
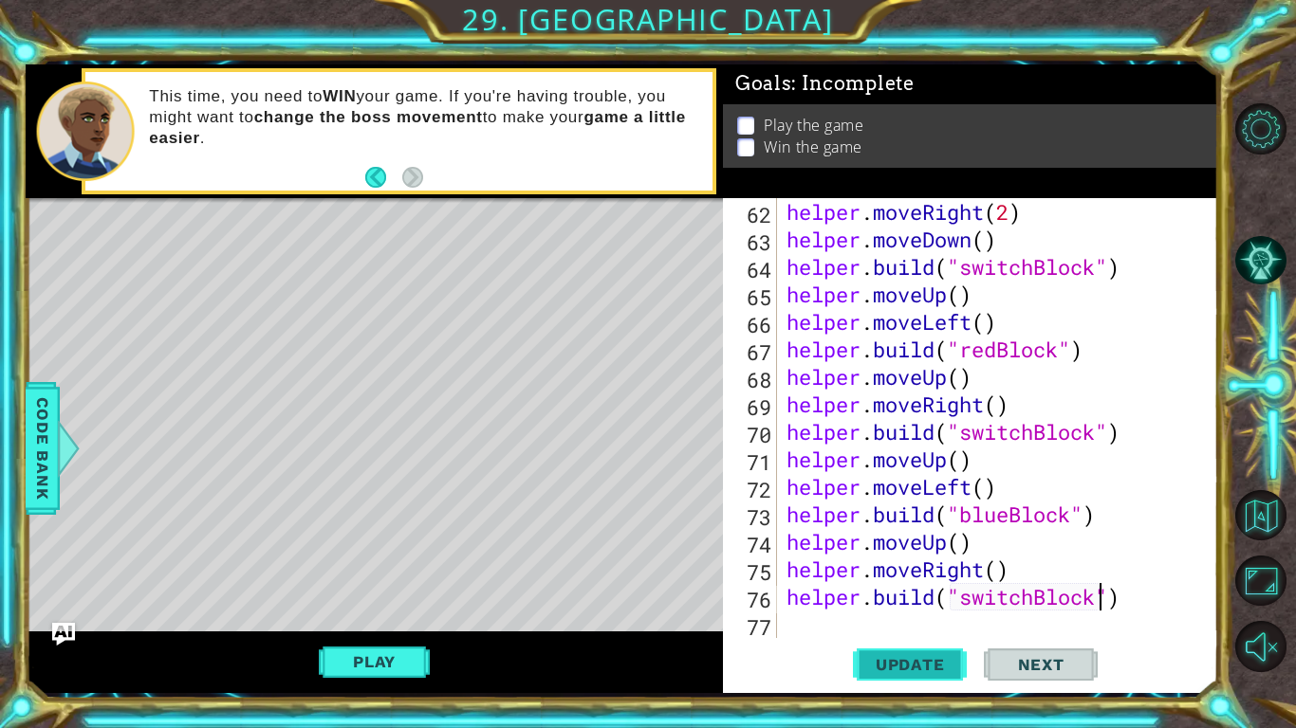
type textarea "[DOMAIN_NAME]("switchBlock")"
click at [920, 567] on span "Update" at bounding box center [909, 664] width 107 height 19
click at [824, 567] on div "helper . moveRight ( 2 ) helper . moveDown ( ) helper . build ( "switchBlock" )…" at bounding box center [1002, 445] width 440 height 495
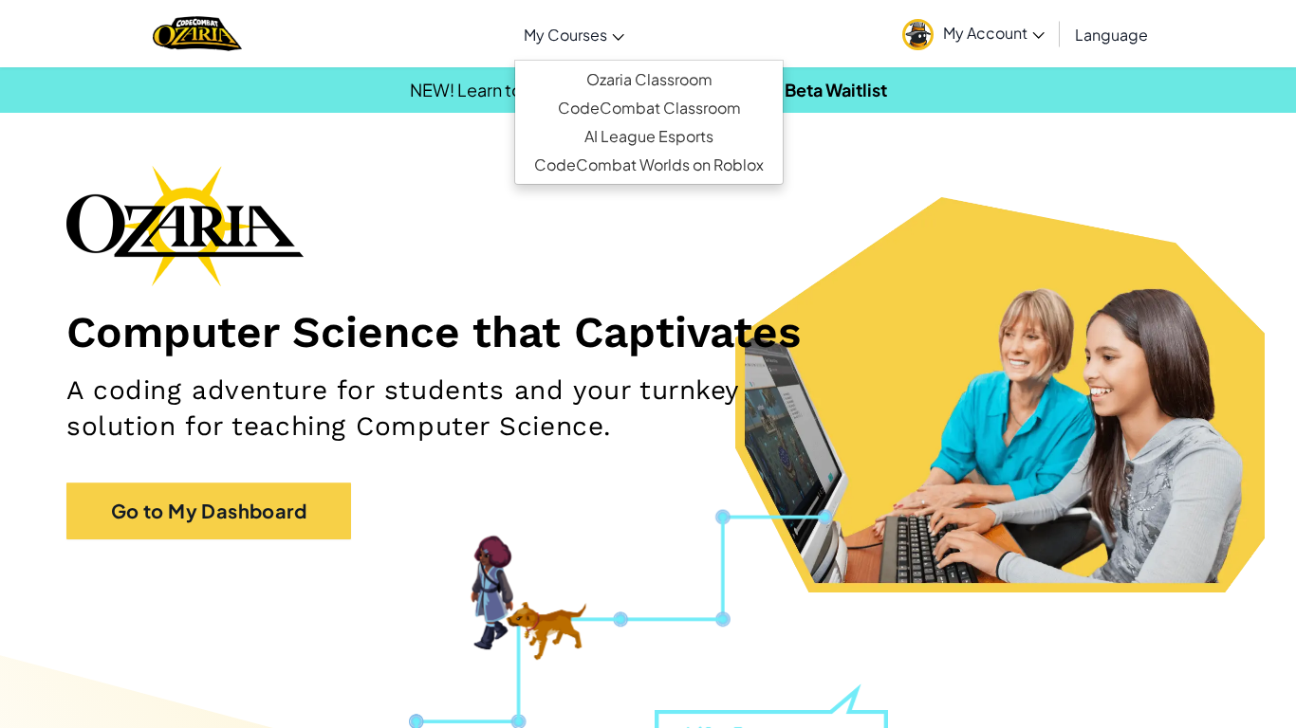
click at [547, 37] on span "My Courses" at bounding box center [565, 35] width 83 height 20
click at [603, 86] on link "Ozaria Classroom" at bounding box center [648, 79] width 267 height 28
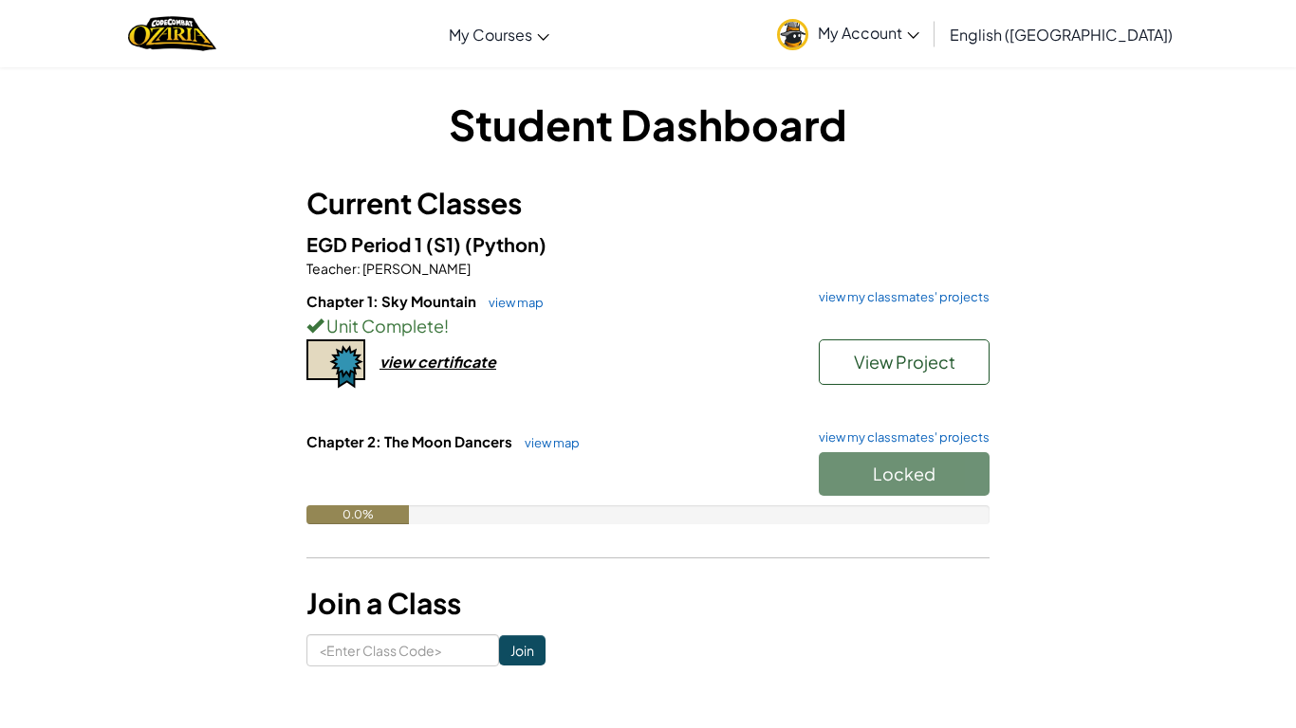
click at [859, 304] on h6 "Chapter 1: Sky Mountain view map view my classmates' projects" at bounding box center [647, 301] width 683 height 21
click at [877, 302] on link "view my classmates' projects" at bounding box center [899, 297] width 180 height 12
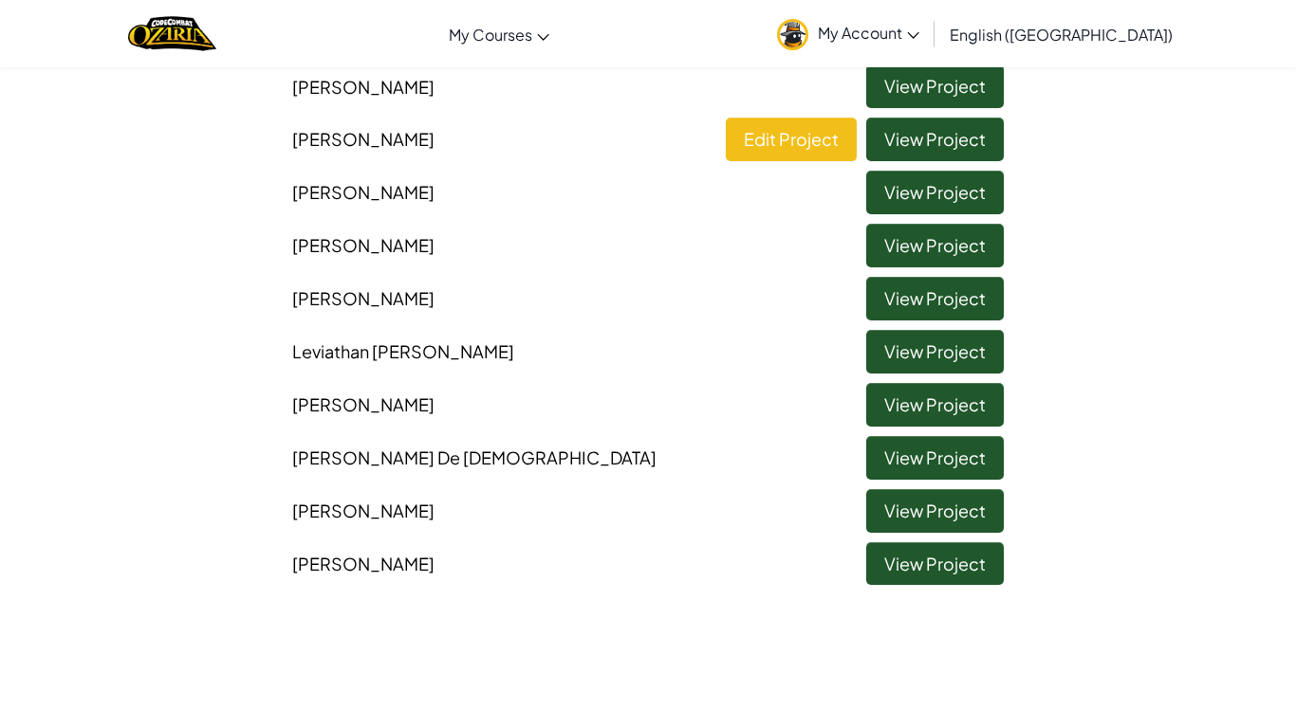
scroll to position [1003, 0]
click at [874, 462] on link "View Project" at bounding box center [935, 459] width 138 height 44
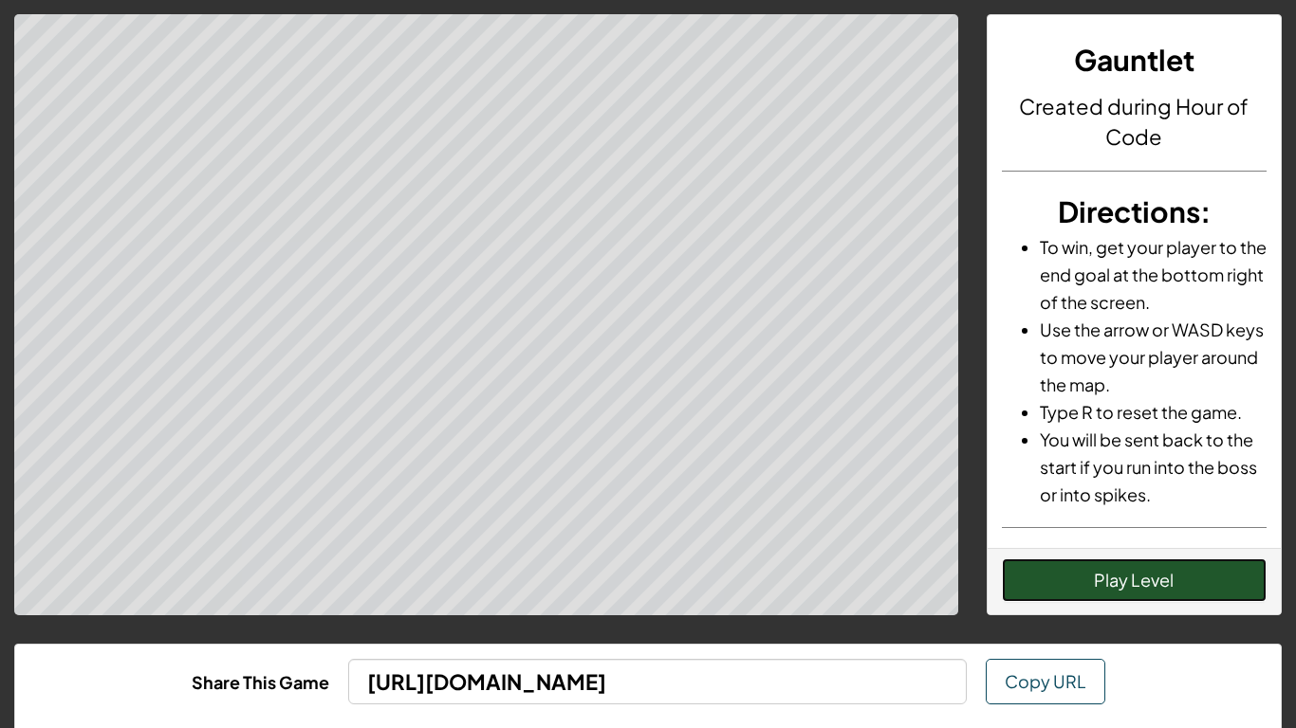
click at [1081, 594] on button "Play Level" at bounding box center [1135, 581] width 266 height 44
